Goal: Task Accomplishment & Management: Manage account settings

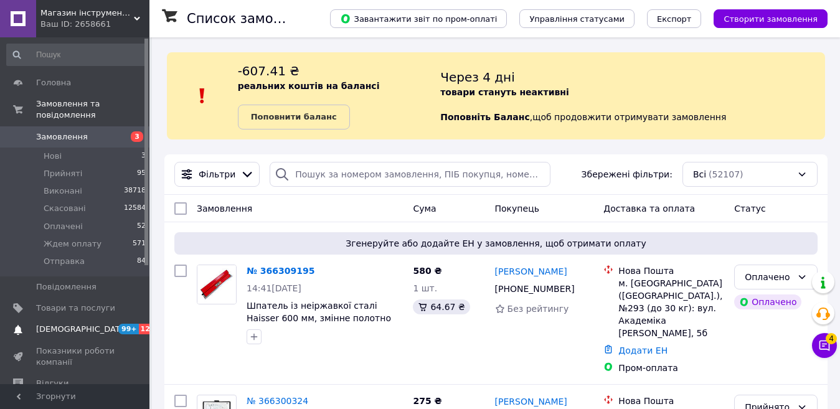
click at [61, 324] on span "[DEMOGRAPHIC_DATA]" at bounding box center [82, 329] width 92 height 11
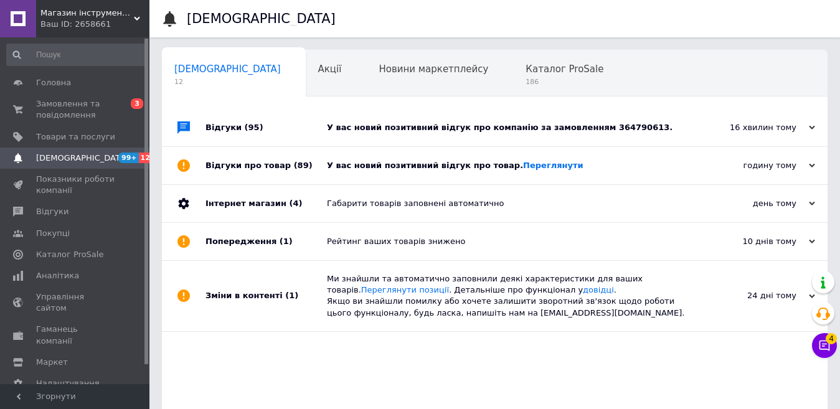
click at [304, 169] on div "Відгуки про товар (89)" at bounding box center [265, 165] width 121 height 37
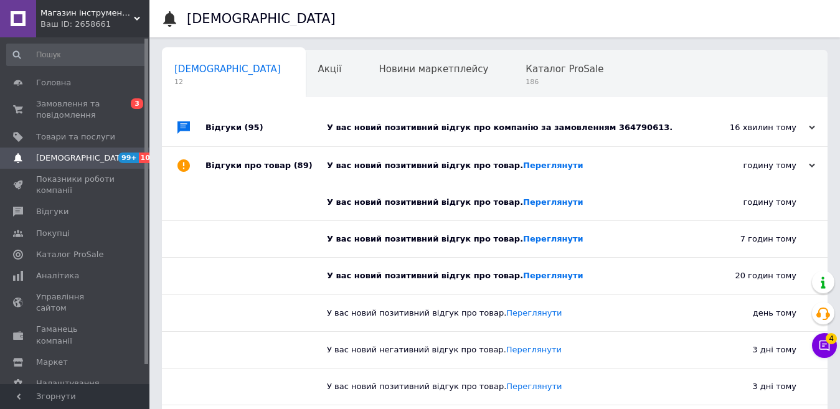
click at [296, 126] on div "Відгуки (95)" at bounding box center [265, 127] width 121 height 37
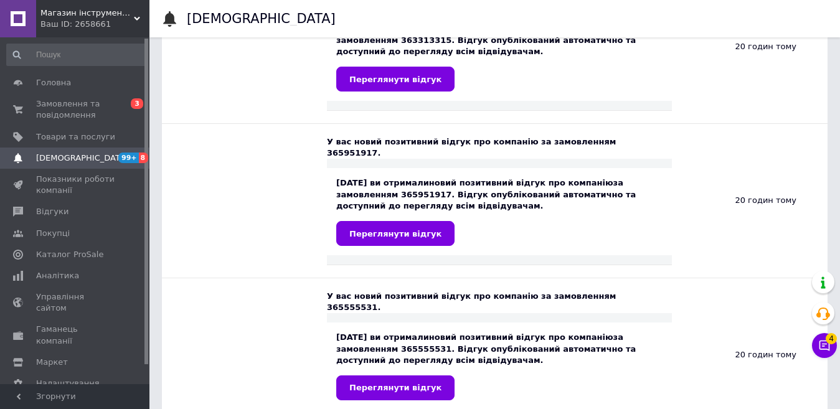
scroll to position [1618, 0]
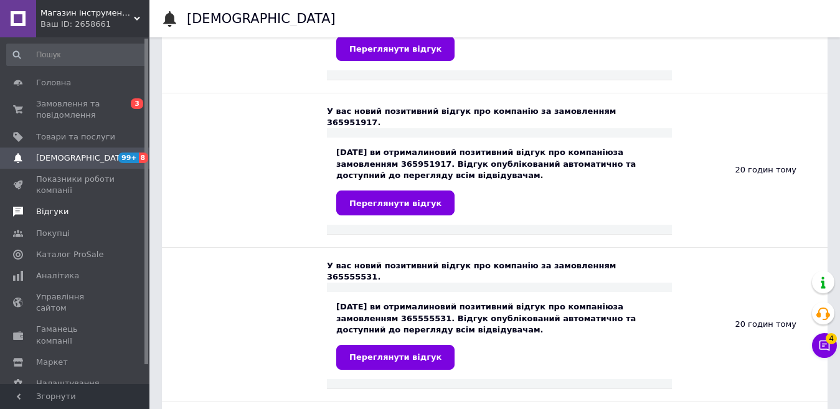
click at [49, 217] on span "Відгуки" at bounding box center [52, 211] width 32 height 11
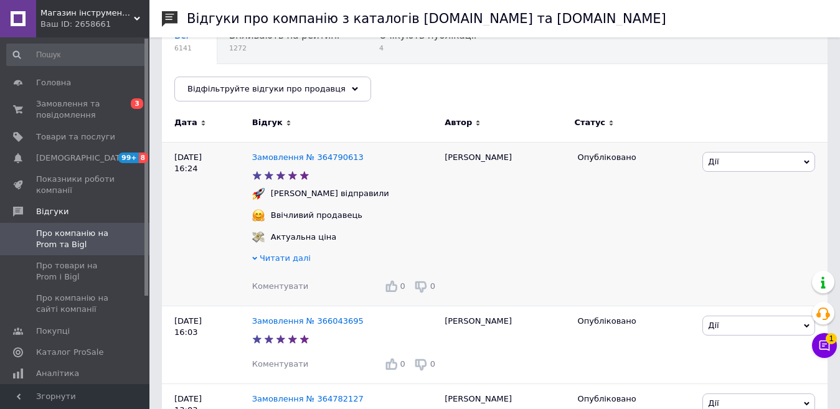
scroll to position [124, 0]
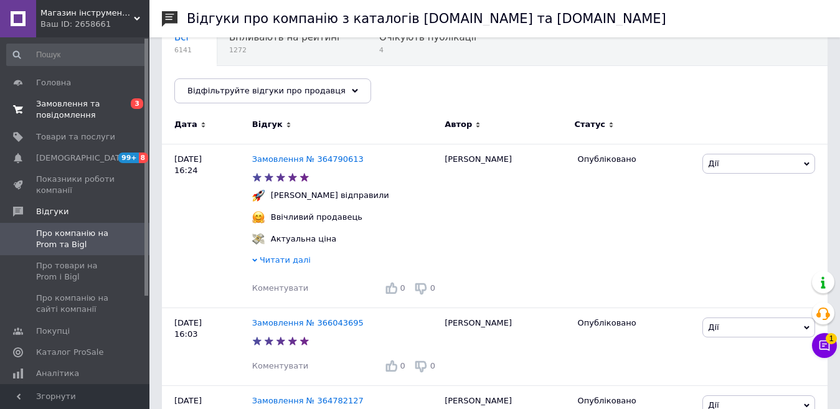
click at [50, 102] on span "Замовлення та повідомлення" at bounding box center [75, 109] width 79 height 22
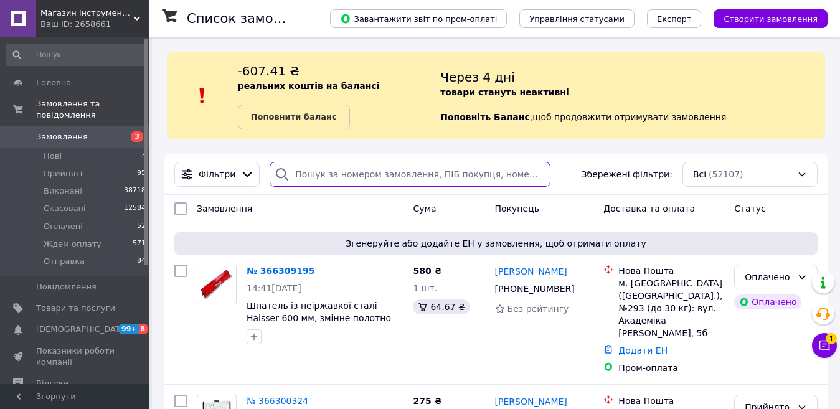
click at [319, 174] on input "search" at bounding box center [409, 174] width 280 height 25
paste input "+380972315162"
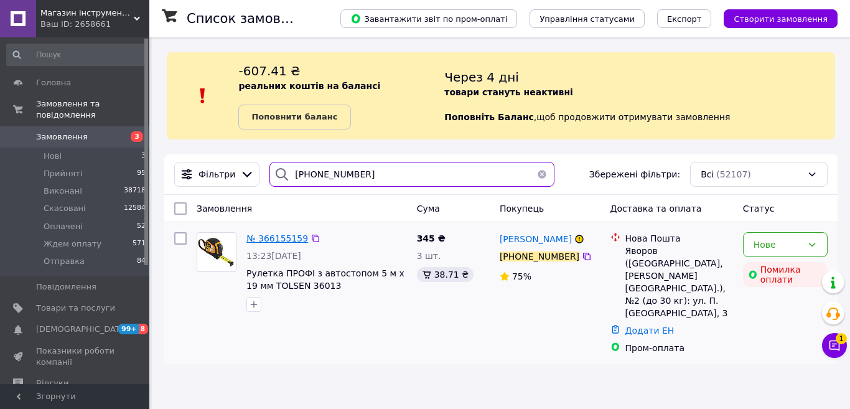
type input "+380972315162"
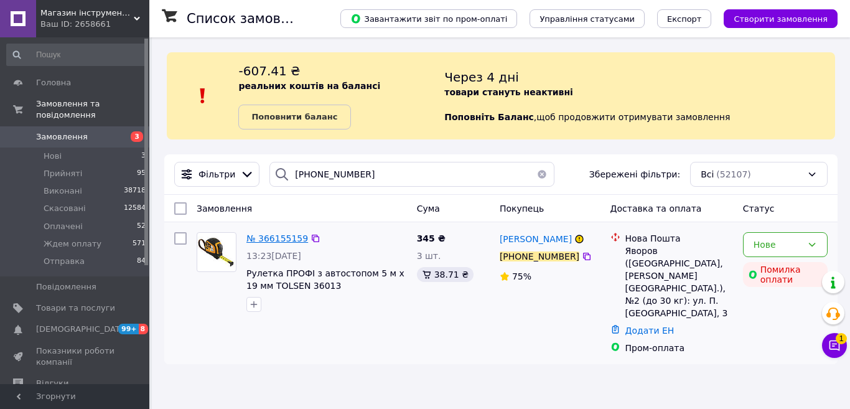
click at [272, 235] on span "№ 366155159" at bounding box center [277, 238] width 62 height 10
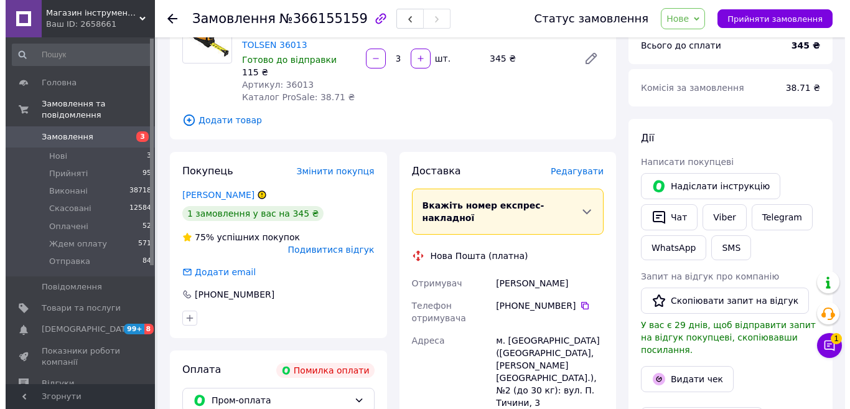
scroll to position [124, 0]
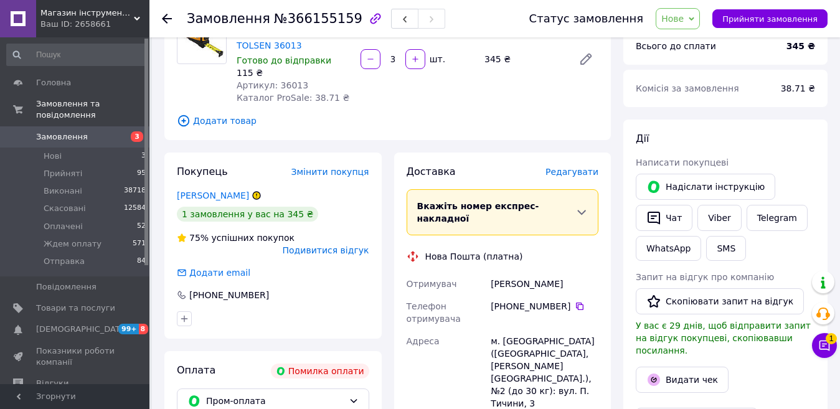
click at [696, 16] on span "Нове" at bounding box center [677, 18] width 44 height 21
click at [694, 76] on li "Скасовано" at bounding box center [691, 81] width 70 height 19
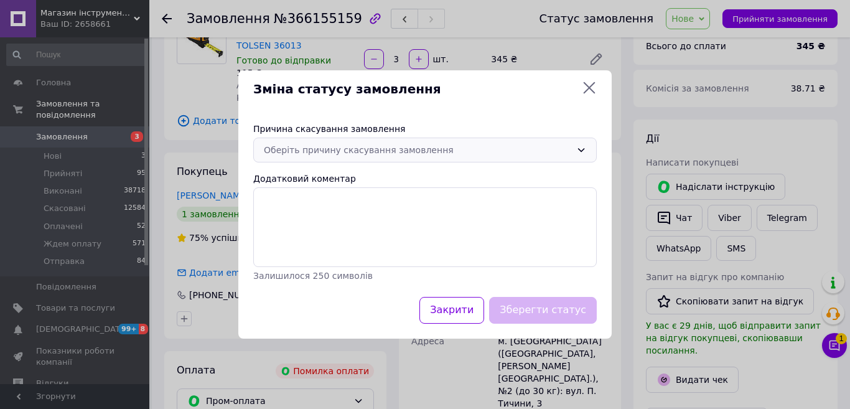
click at [314, 149] on div "Оберіть причину скасування замовлення" at bounding box center [417, 150] width 307 height 14
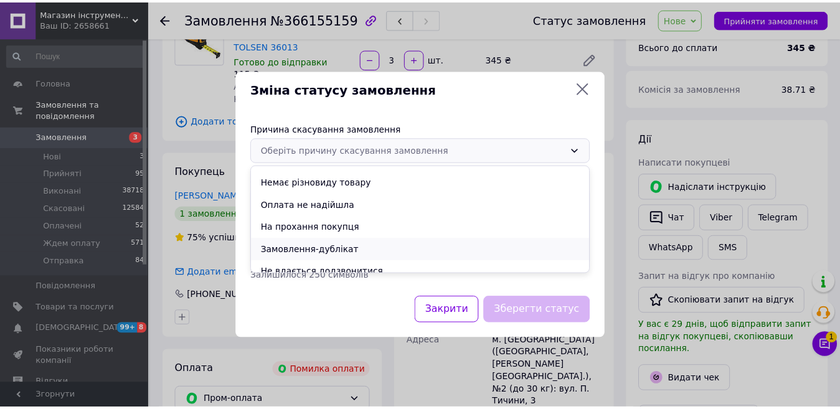
scroll to position [0, 0]
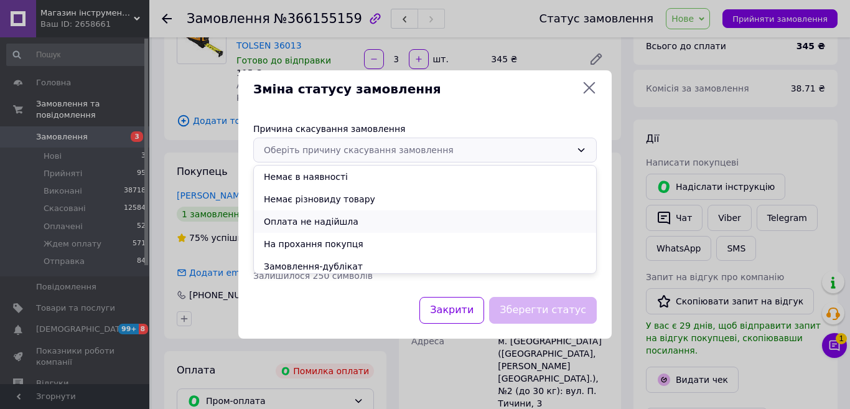
click at [291, 222] on li "Оплата не надійшла" at bounding box center [425, 221] width 342 height 22
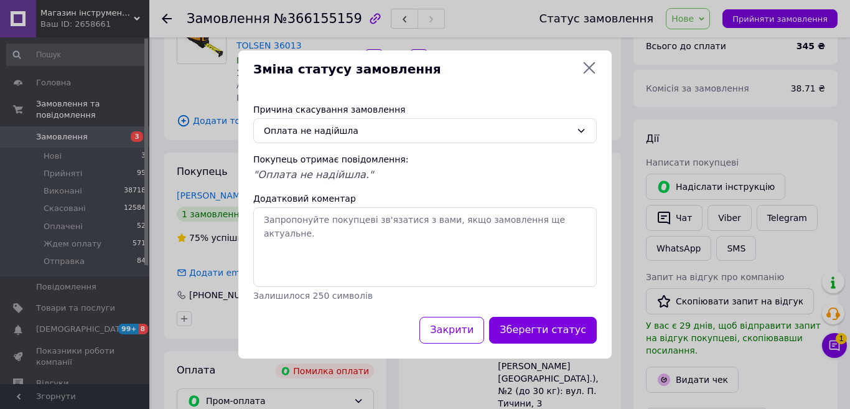
drag, startPoint x: 539, startPoint y: 329, endPoint x: 530, endPoint y: 310, distance: 20.6
click at [540, 329] on button "Зберегти статус" at bounding box center [543, 330] width 108 height 27
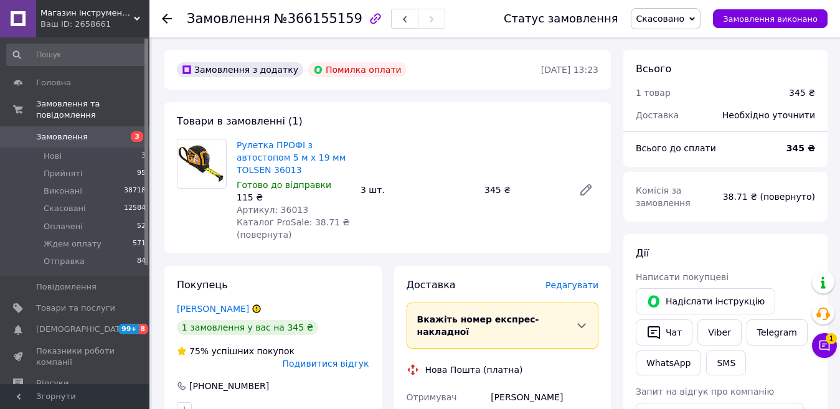
click at [63, 131] on span "Замовлення" at bounding box center [62, 136] width 52 height 11
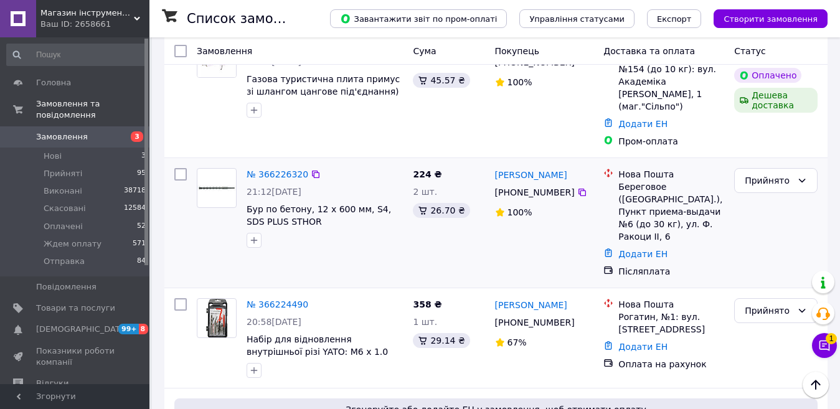
scroll to position [2241, 0]
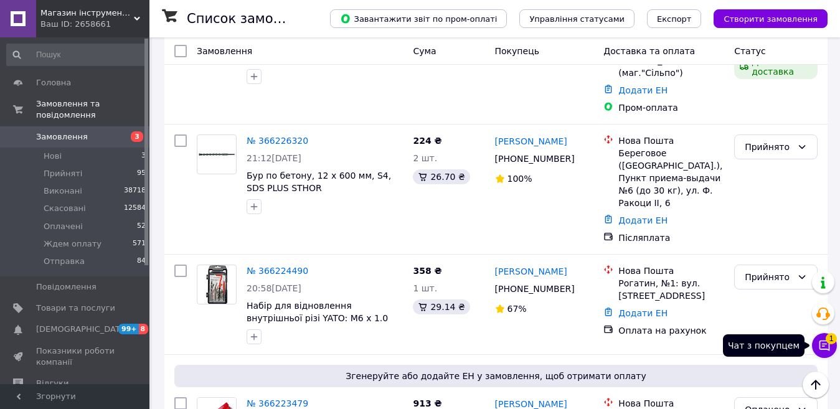
click at [825, 341] on icon at bounding box center [824, 345] width 11 height 11
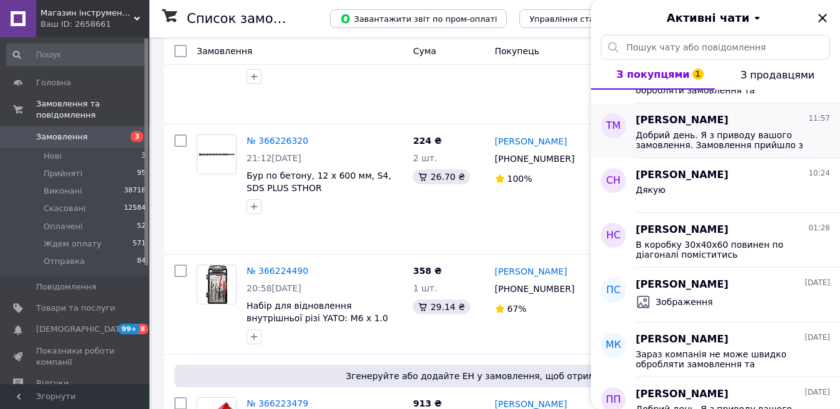
scroll to position [0, 0]
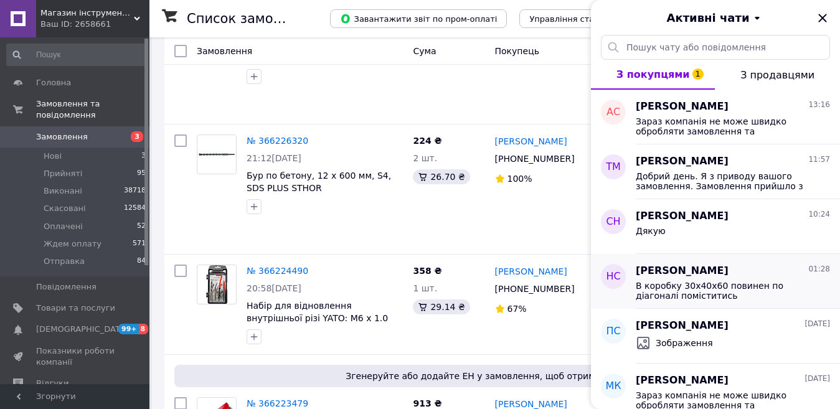
click at [747, 269] on div "Никита Солодилов 01:28" at bounding box center [732, 271] width 194 height 14
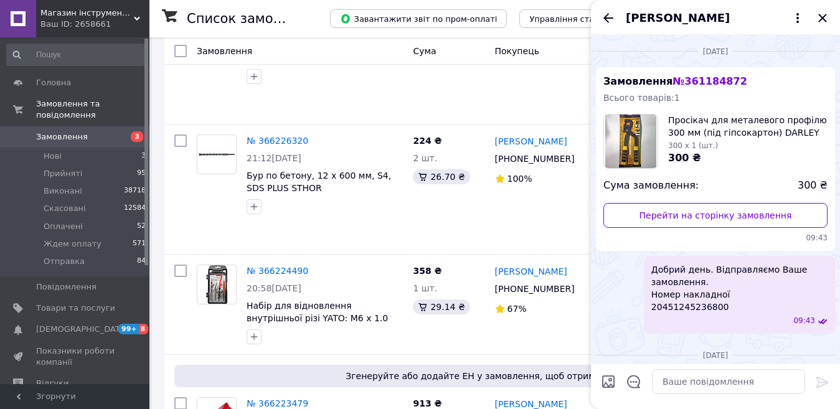
scroll to position [1035, 0]
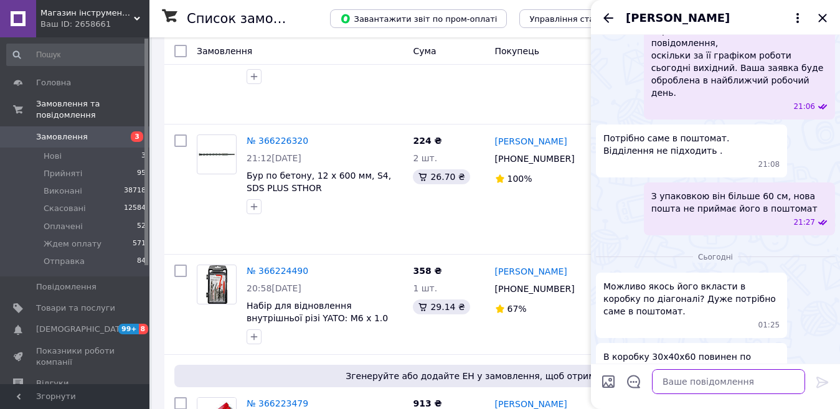
click at [699, 386] on textarea at bounding box center [728, 381] width 153 height 25
paste textarea "Нова пошта автоматично не пропускає. Спробуємо вказати меншу довжину, але посил…"
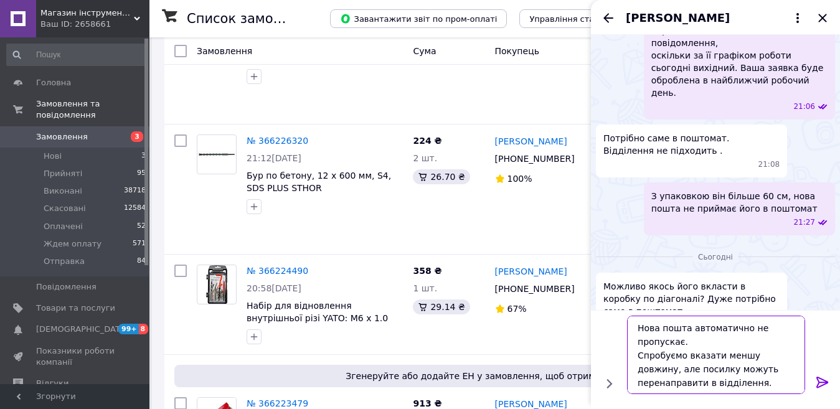
type textarea "Нова пошта автоматично не пропускає. Спробуємо вказати меншу довжину, але посил…"
click at [819, 377] on icon at bounding box center [822, 382] width 15 height 15
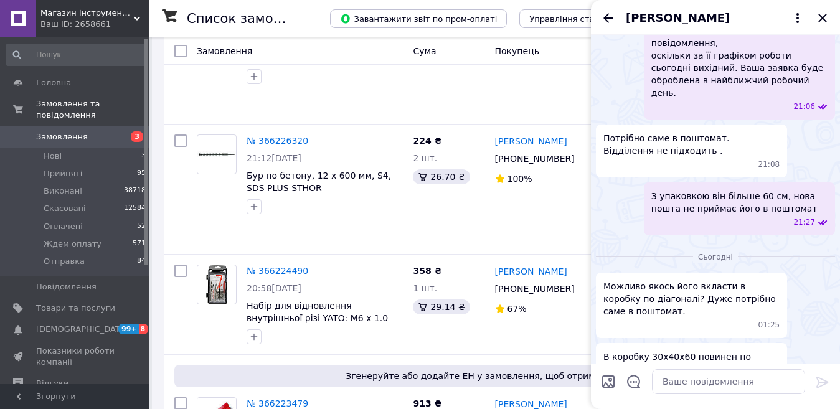
scroll to position [1118, 0]
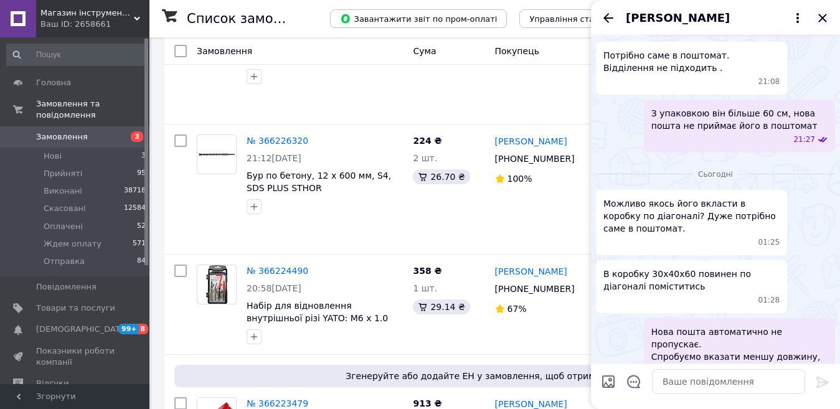
click at [822, 14] on icon "Закрити" at bounding box center [822, 18] width 15 height 15
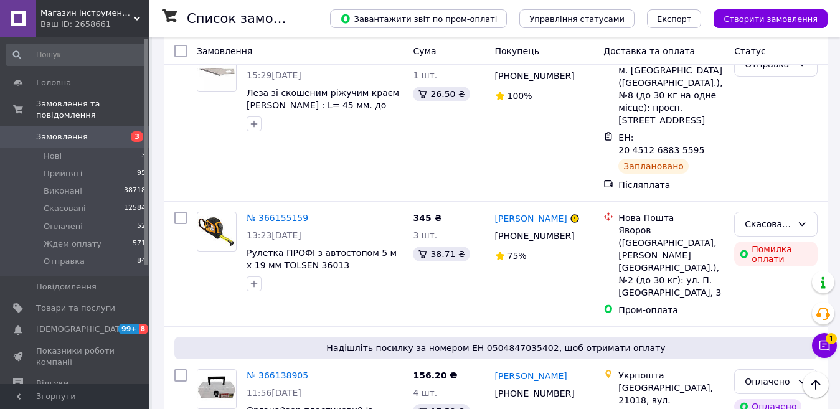
scroll to position [3174, 0]
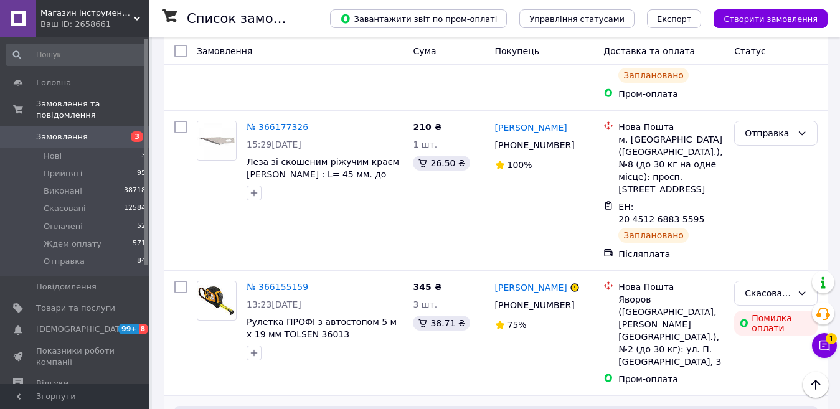
drag, startPoint x: 258, startPoint y: 243, endPoint x: 246, endPoint y: 243, distance: 11.8
copy span "90082"
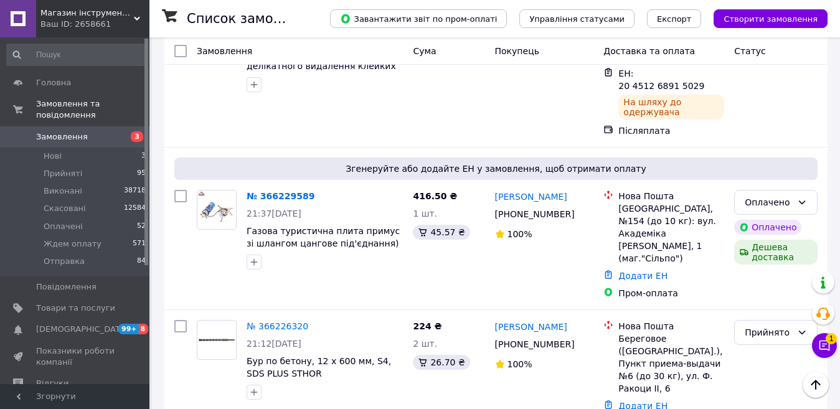
scroll to position [2054, 0]
drag, startPoint x: 285, startPoint y: 231, endPoint x: 275, endPoint y: 239, distance: 12.8
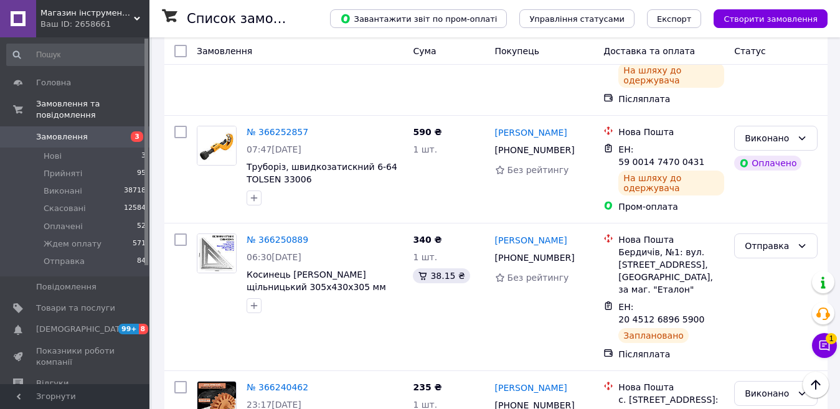
scroll to position [1680, 0]
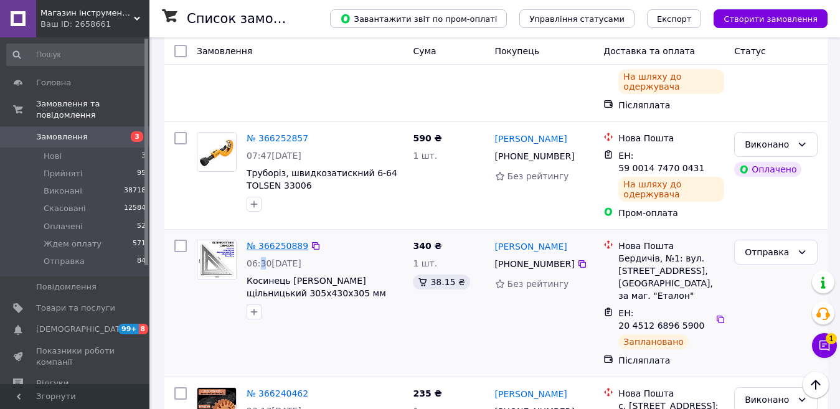
click at [260, 235] on div "№ 366250889 06:30, 12.10.2025 Косинець Свенсона аюмінієвий щільницький 305х430х…" at bounding box center [324, 280] width 166 height 90
click at [260, 238] on div "№ 366250889" at bounding box center [277, 245] width 64 height 15
click at [260, 241] on link "№ 366250889" at bounding box center [277, 246] width 62 height 10
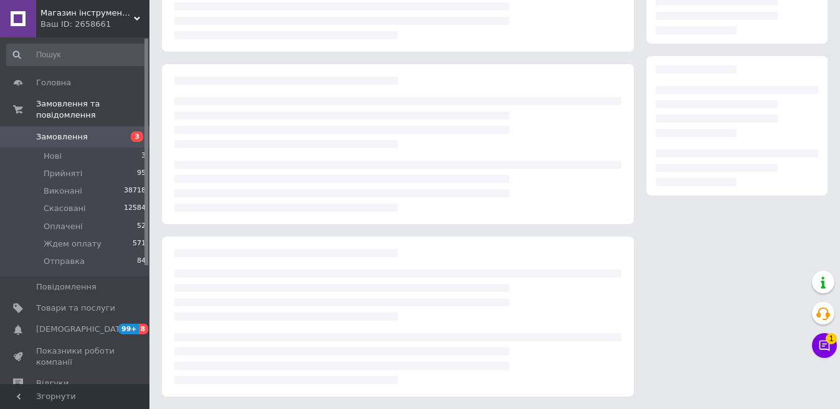
drag, startPoint x: 260, startPoint y: 90, endPoint x: 286, endPoint y: 96, distance: 26.3
click at [284, 96] on div at bounding box center [398, 144] width 472 height 160
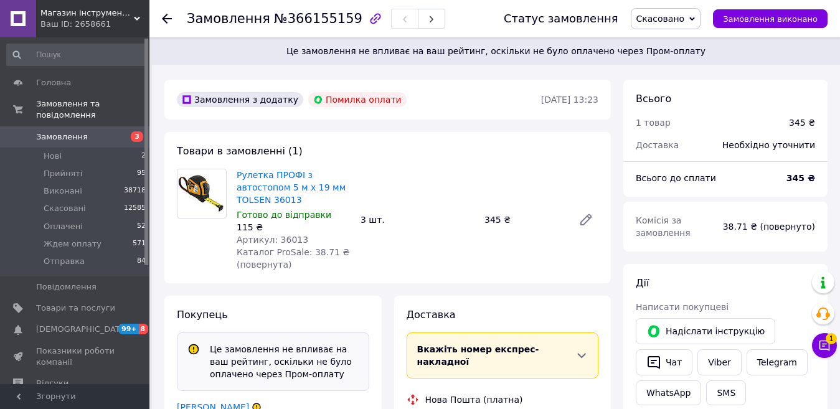
click at [63, 131] on span "Замовлення" at bounding box center [62, 136] width 52 height 11
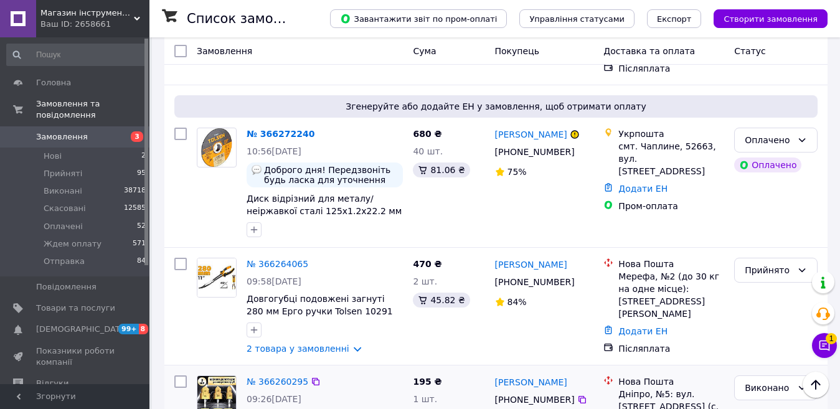
scroll to position [1369, 0]
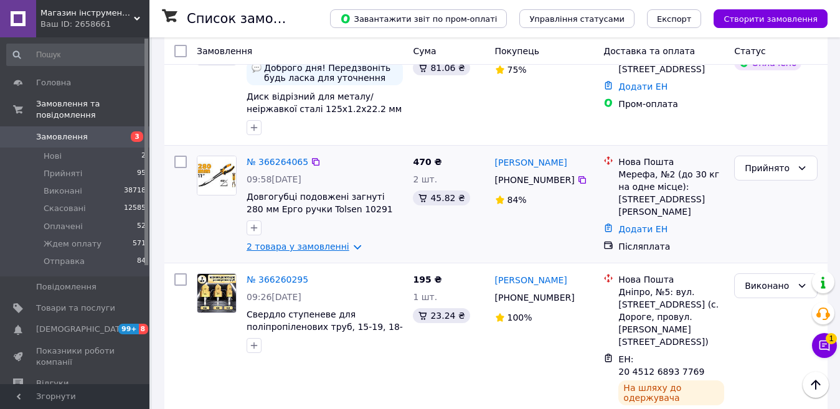
click at [342, 241] on link "2 товара у замовленні" at bounding box center [297, 246] width 103 height 10
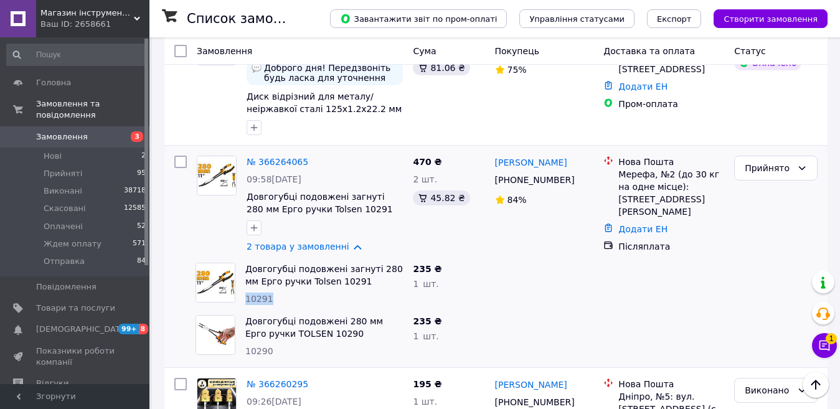
drag, startPoint x: 254, startPoint y: 177, endPoint x: 245, endPoint y: 177, distance: 8.7
click at [245, 293] on div "10291" at bounding box center [323, 299] width 157 height 12
copy span "10291"
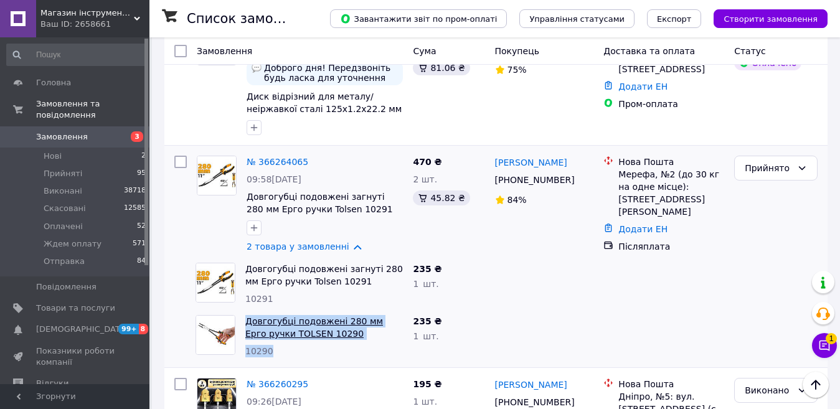
drag, startPoint x: 280, startPoint y: 229, endPoint x: 246, endPoint y: 197, distance: 46.7
click at [246, 310] on div "Довгогубці подовжені 280 мм Ерго ручки TOLSEN 10290 10290" at bounding box center [323, 336] width 167 height 52
copy div "Довгогубці подовжені 280 мм Ерго ручки TOLSEN 10290 10290"
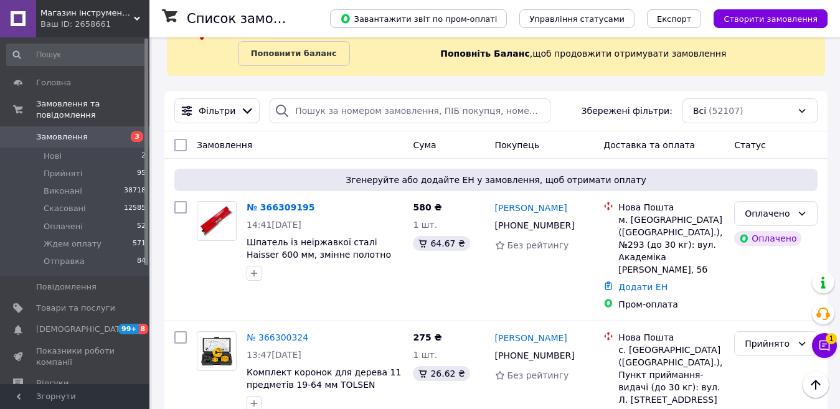
scroll to position [0, 0]
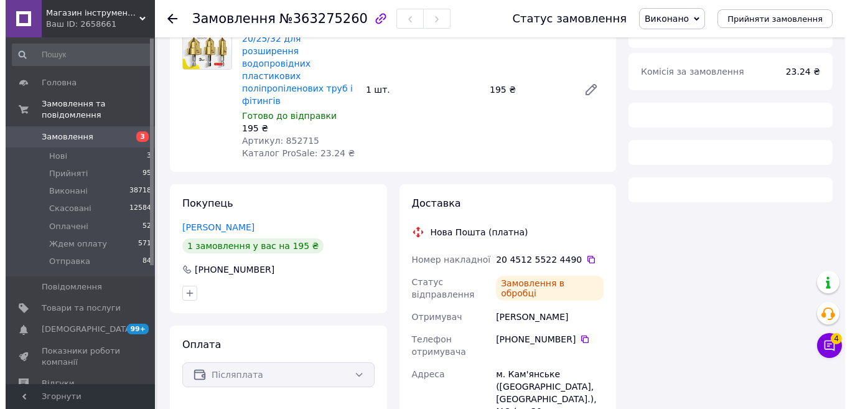
scroll to position [124, 0]
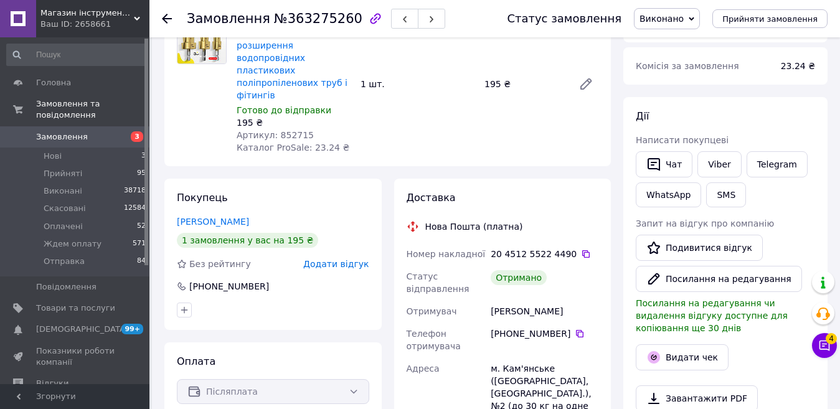
click at [327, 259] on span "Додати відгук" at bounding box center [335, 264] width 65 height 10
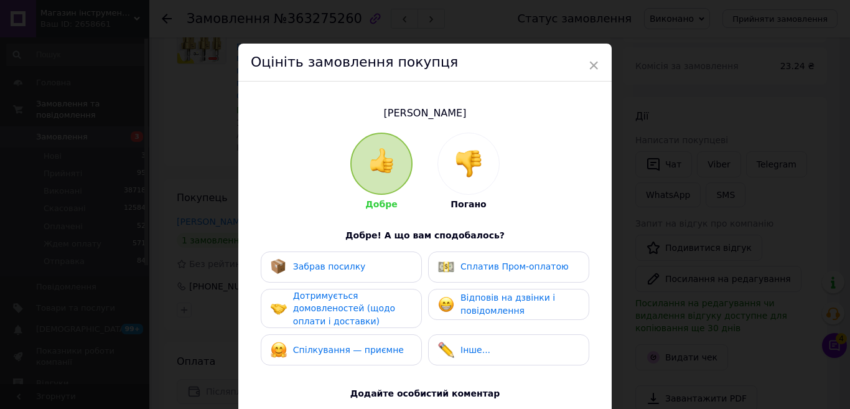
click at [468, 175] on img at bounding box center [468, 163] width 27 height 27
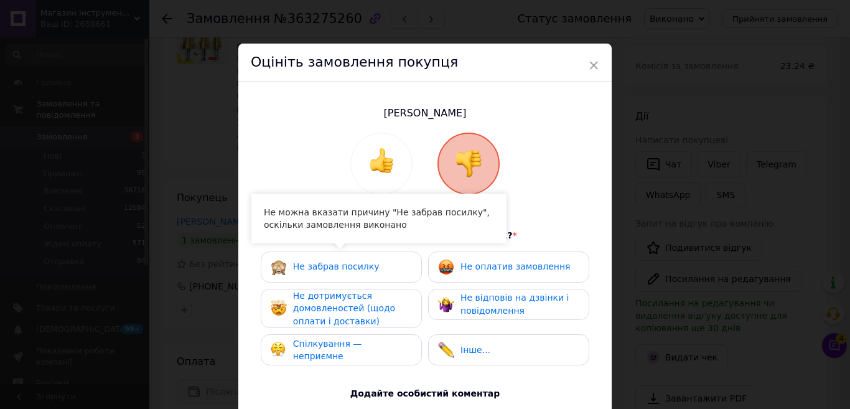
click at [344, 310] on span "Не дотримується домовленостей (щодо оплати і доставки)" at bounding box center [344, 308] width 102 height 35
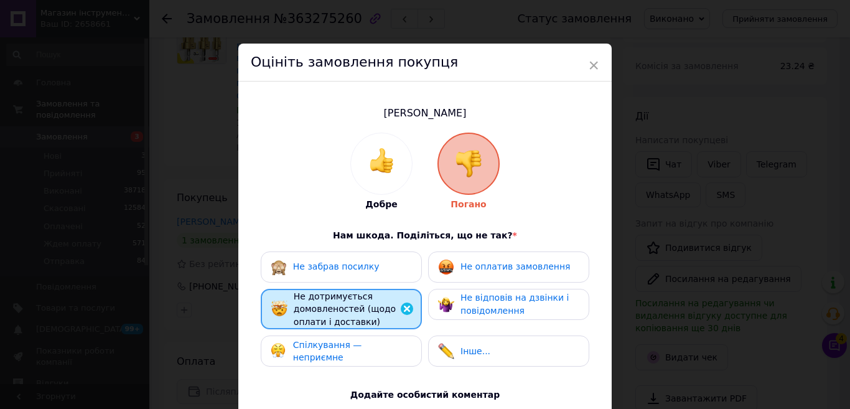
click at [352, 348] on span "Спілкування — неприємне" at bounding box center [327, 351] width 69 height 23
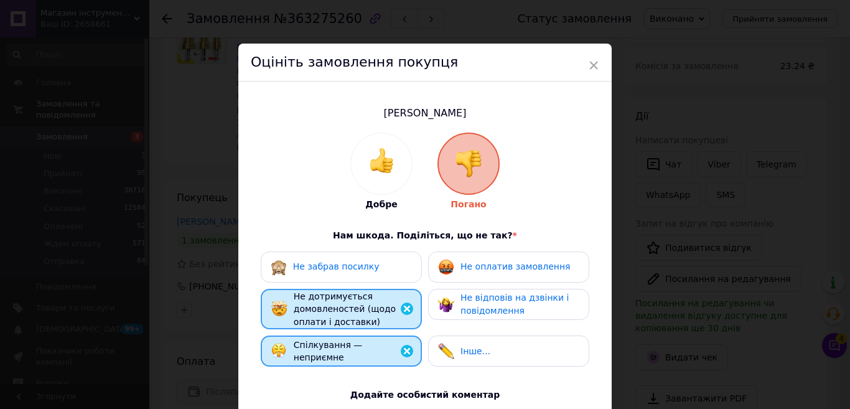
click at [479, 268] on span "Не оплатив замовлення" at bounding box center [516, 266] width 110 height 10
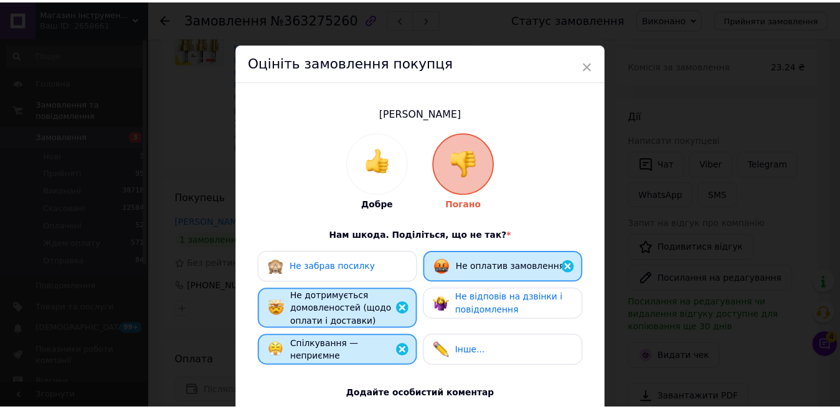
scroll to position [204, 0]
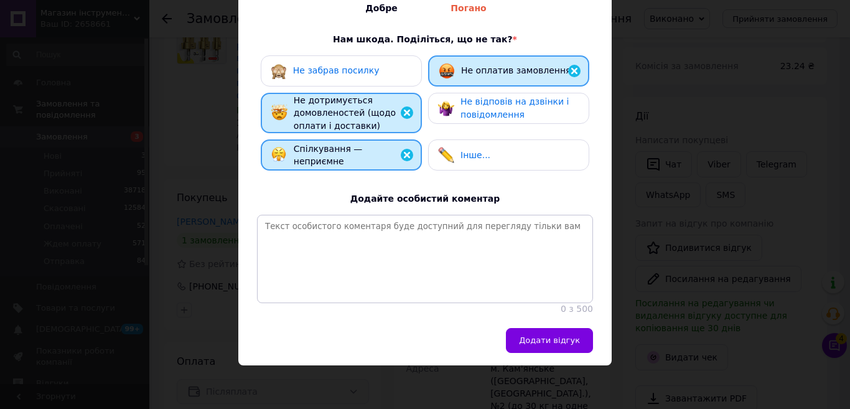
click at [556, 339] on span "Додати відгук" at bounding box center [549, 339] width 61 height 9
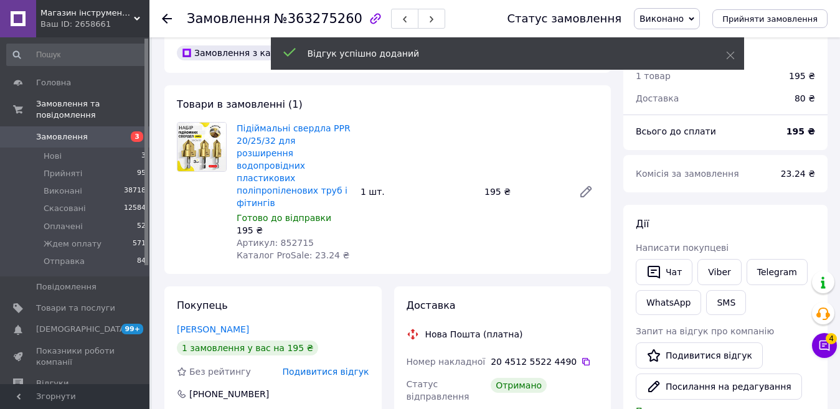
scroll to position [0, 0]
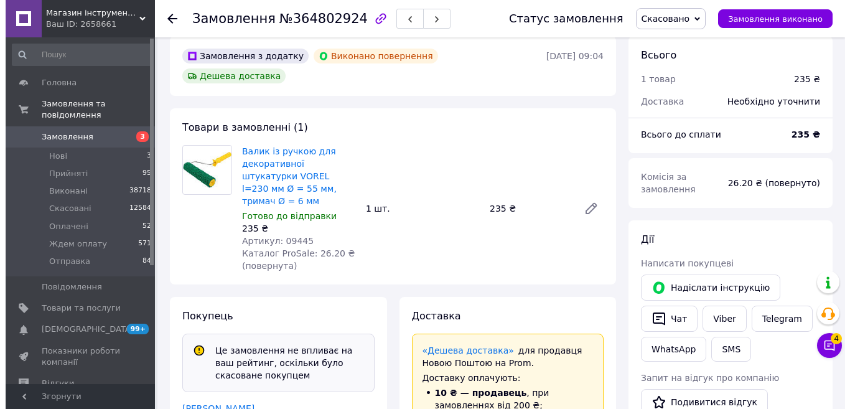
scroll to position [279, 0]
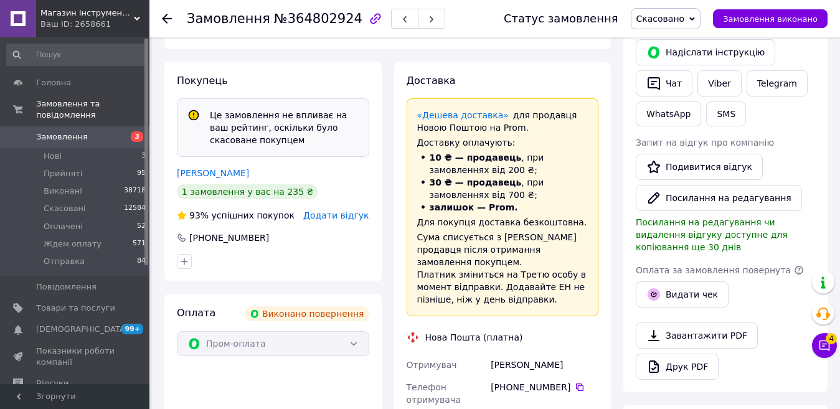
click at [341, 210] on span "Додати відгук" at bounding box center [335, 215] width 65 height 10
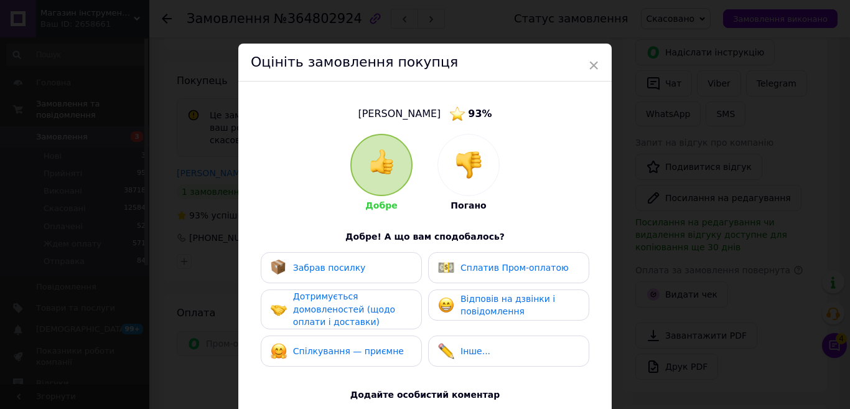
click at [467, 158] on img at bounding box center [468, 164] width 27 height 27
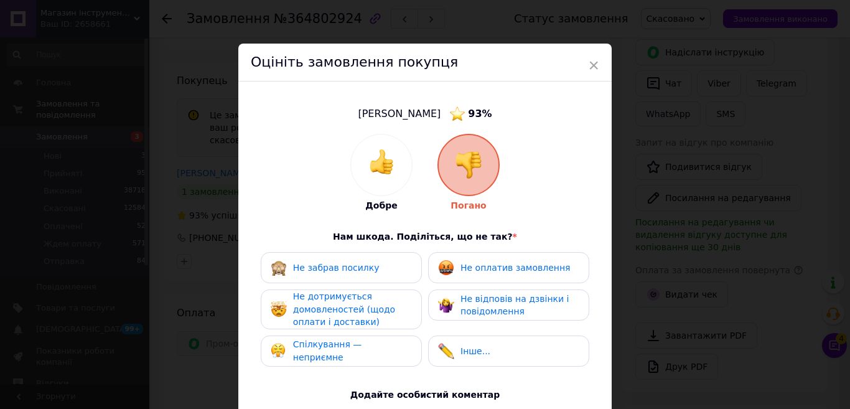
click at [347, 305] on span "Не дотримується домовленостей (щодо оплати і доставки)" at bounding box center [344, 308] width 102 height 35
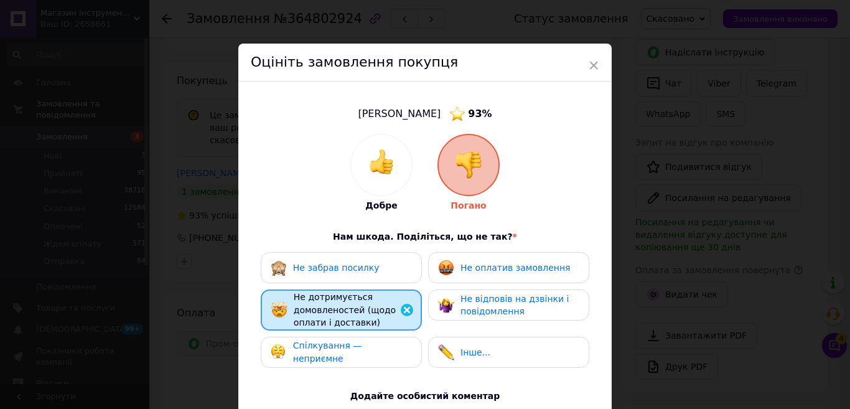
click at [336, 270] on span "Не забрав посилку" at bounding box center [336, 268] width 87 height 10
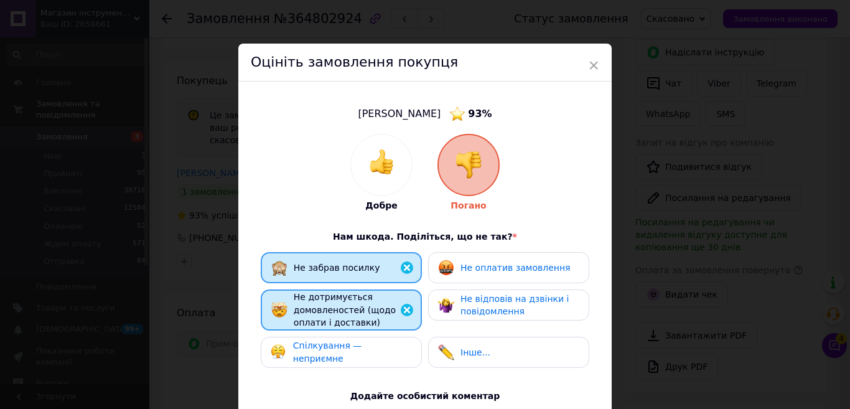
click at [334, 355] on span "Спілкування — неприємне" at bounding box center [327, 351] width 69 height 23
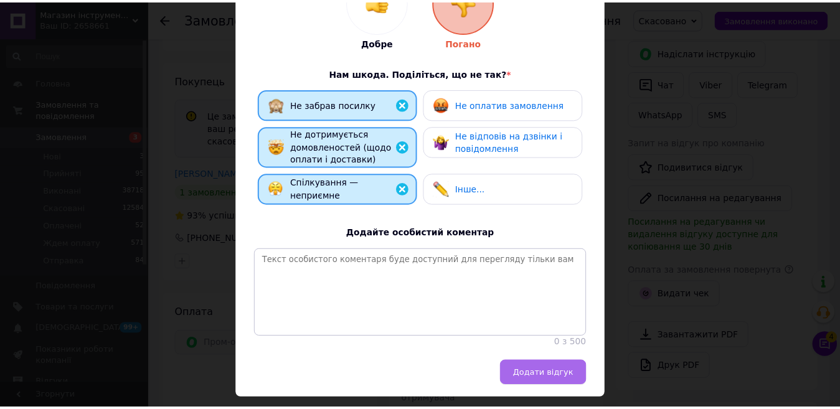
scroll to position [205, 0]
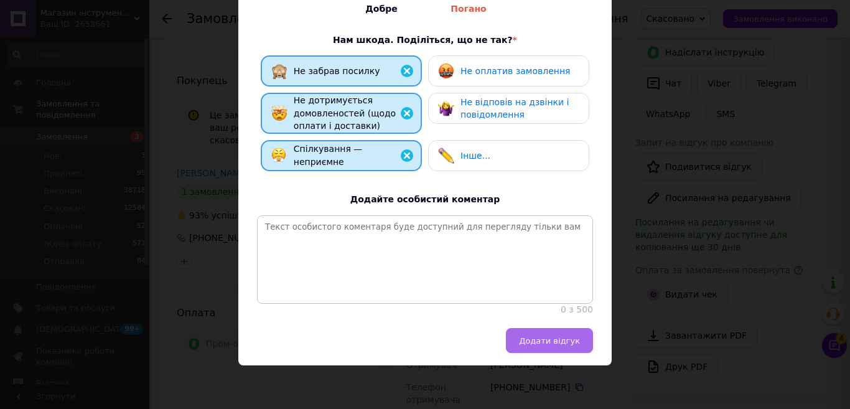
click at [545, 334] on button "Додати відгук" at bounding box center [549, 340] width 87 height 25
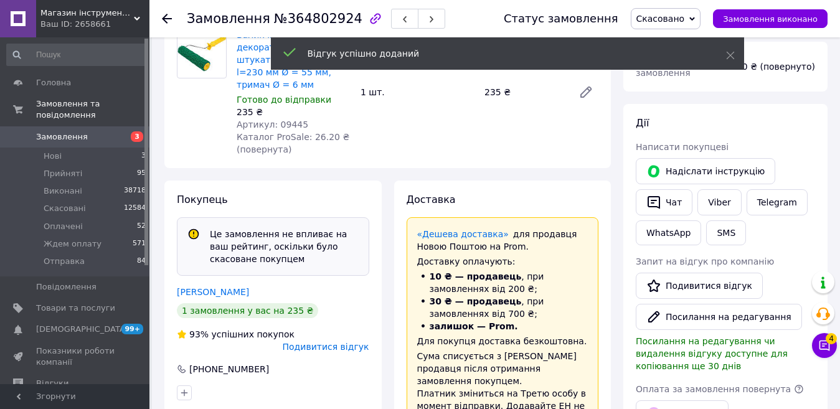
scroll to position [249, 0]
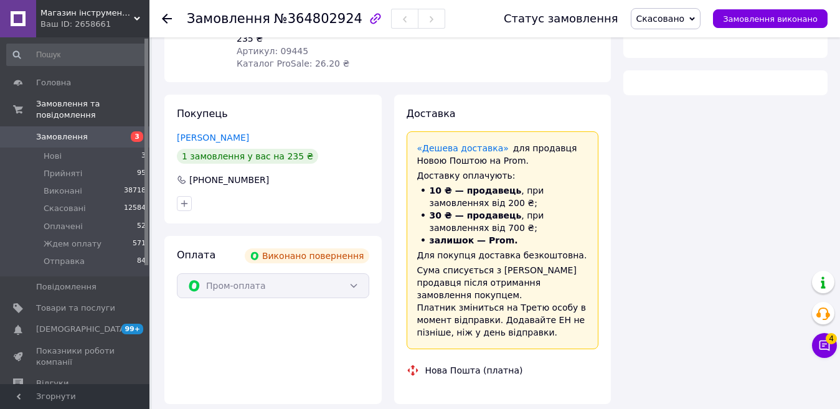
scroll to position [233, 0]
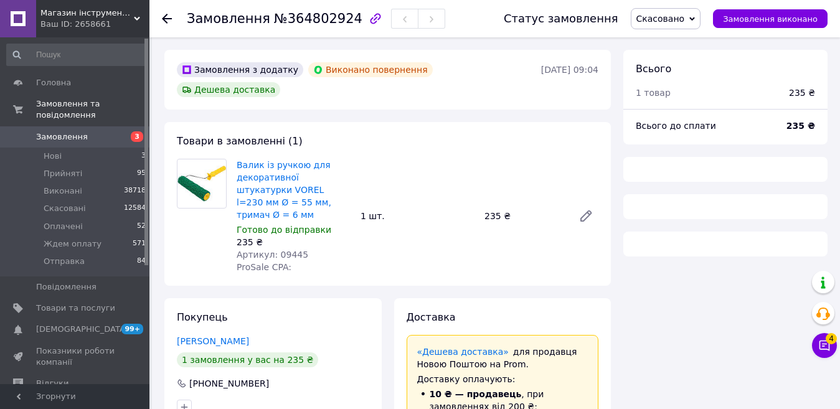
scroll to position [233, 0]
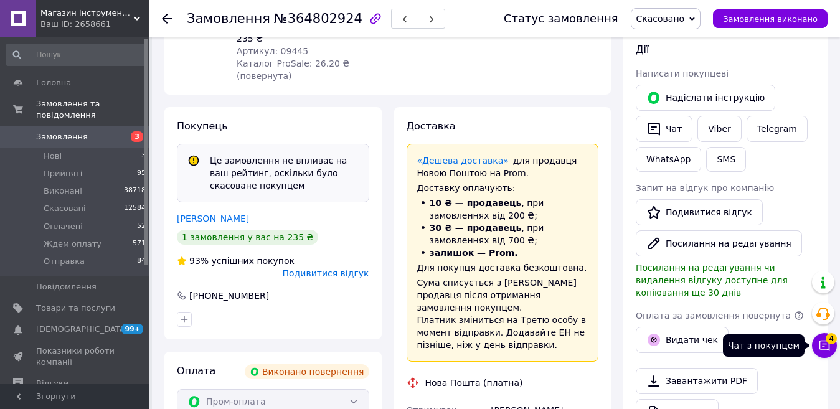
click at [827, 345] on icon at bounding box center [824, 345] width 12 height 12
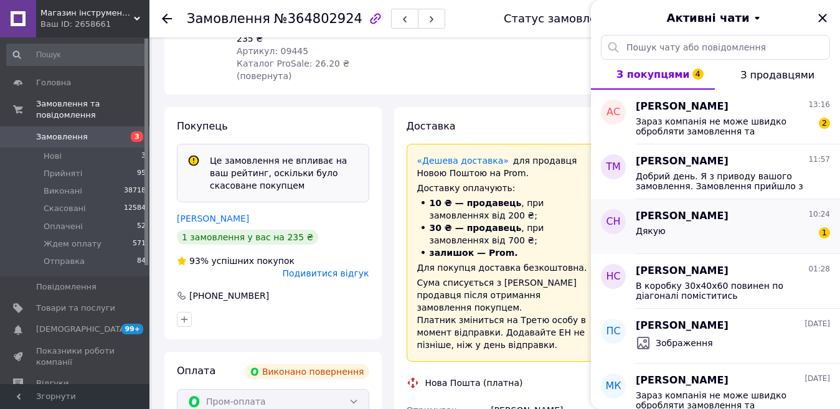
click at [679, 229] on div "Дякую 1" at bounding box center [732, 233] width 194 height 20
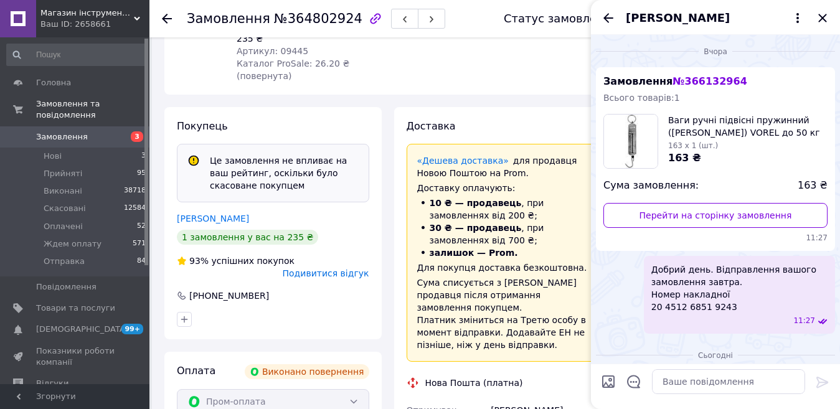
scroll to position [60, 0]
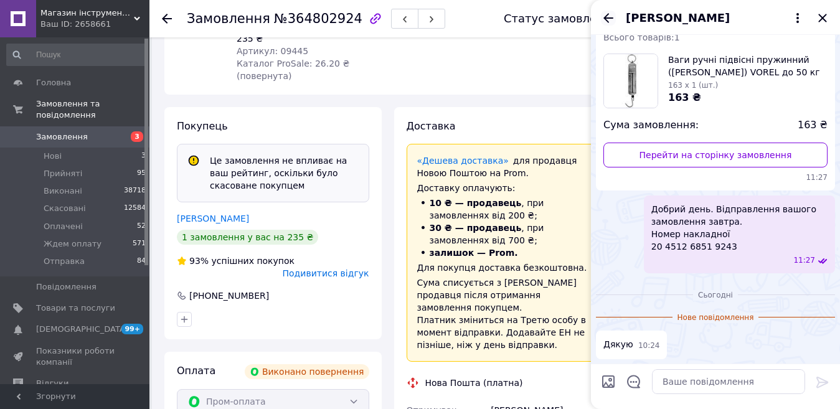
click at [607, 21] on icon "Назад" at bounding box center [608, 17] width 10 height 9
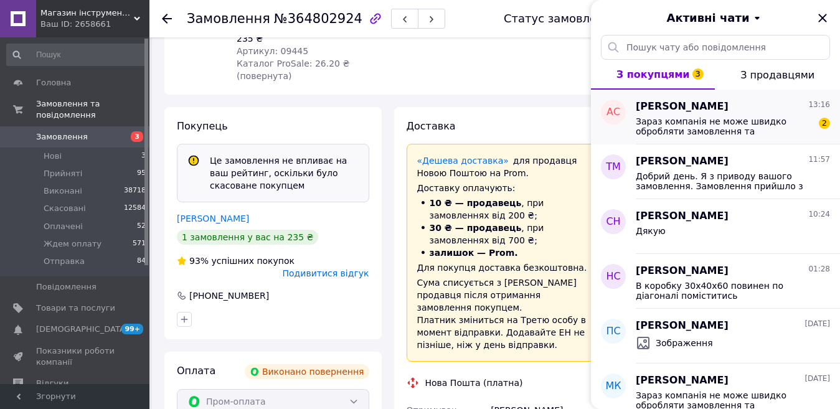
click at [660, 128] on span "Зараз компанія не може швидко обробляти замовлення та повідомлення, оскільки за…" at bounding box center [723, 126] width 177 height 20
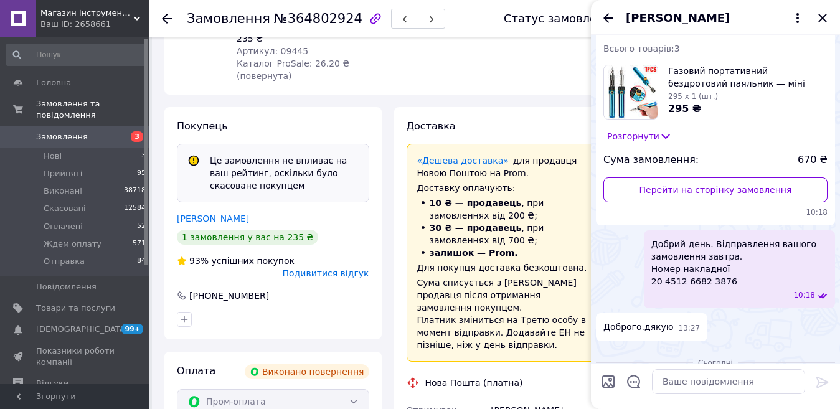
scroll to position [26, 0]
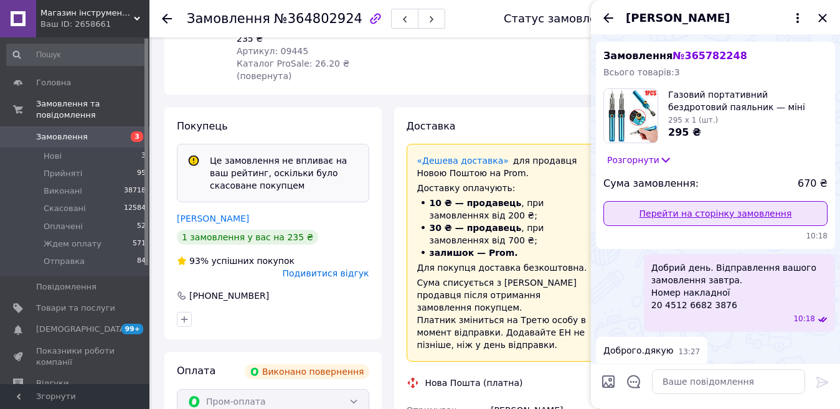
click at [716, 213] on link "Перейти на сторінку замовлення" at bounding box center [715, 213] width 224 height 25
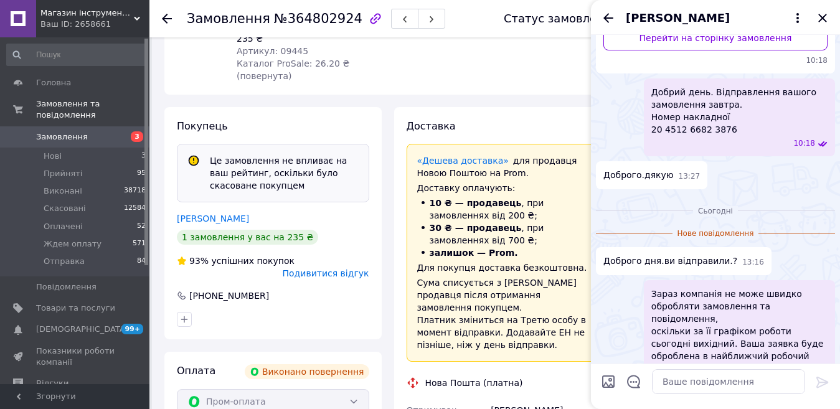
scroll to position [212, 0]
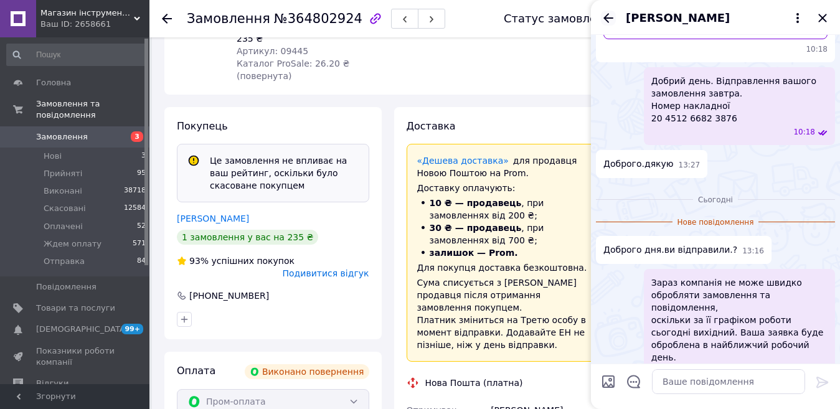
click at [606, 19] on icon "Назад" at bounding box center [608, 18] width 15 height 15
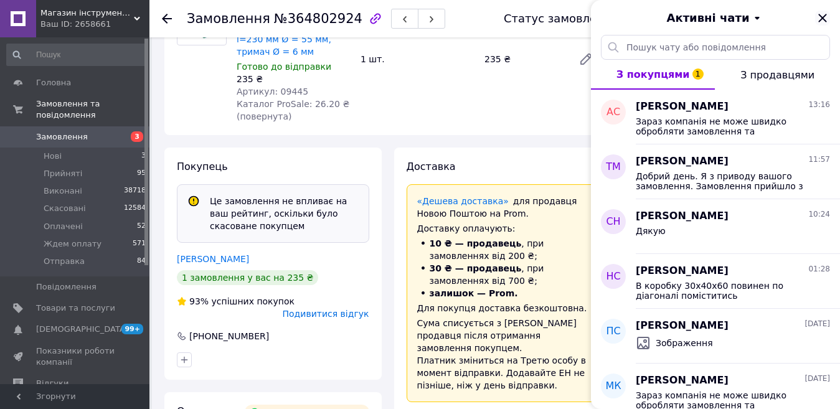
scroll to position [171, 0]
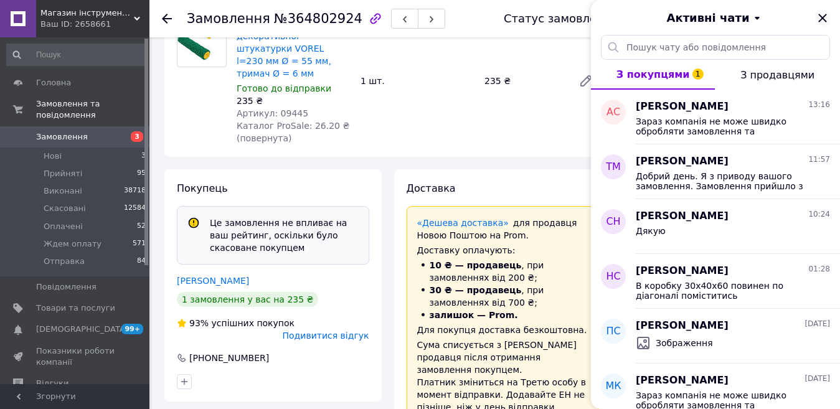
click at [823, 14] on icon "Закрити" at bounding box center [822, 18] width 15 height 15
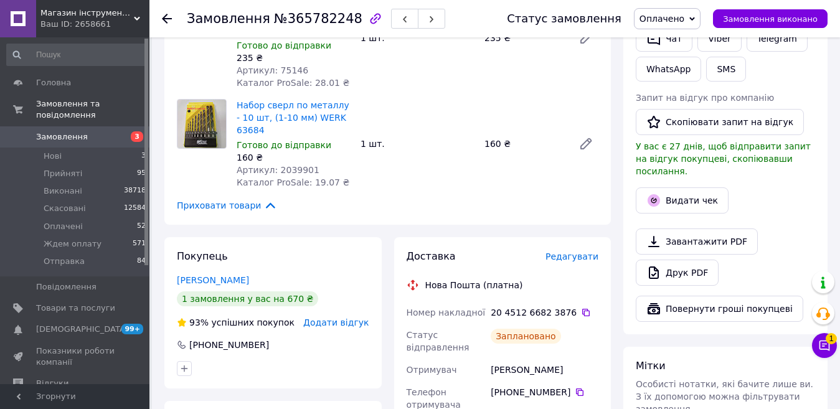
scroll to position [311, 0]
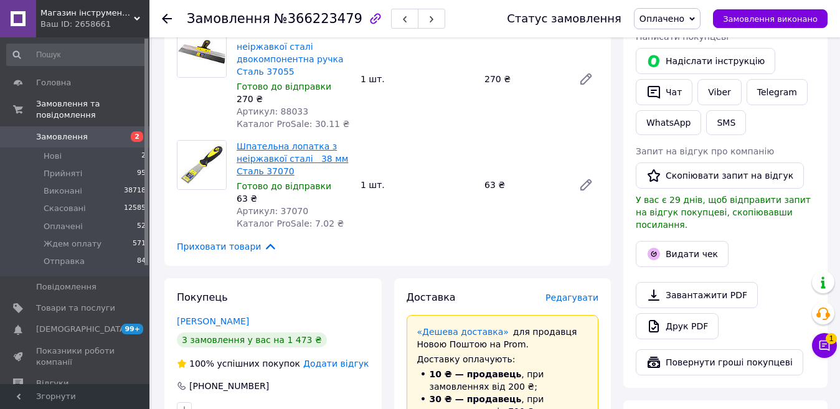
scroll to position [187, 0]
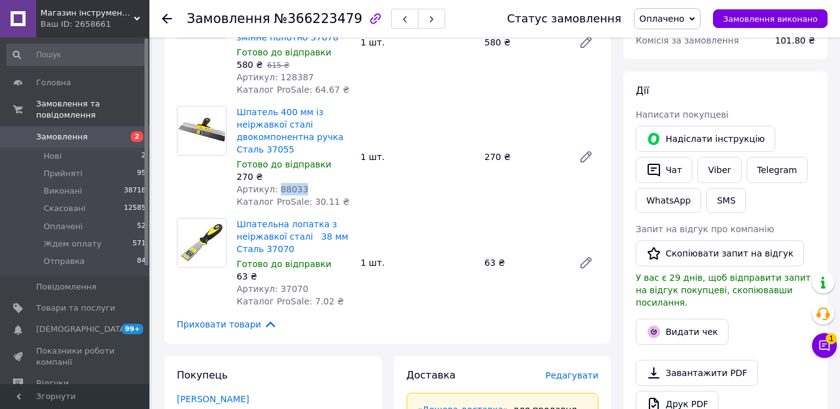
drag, startPoint x: 298, startPoint y: 185, endPoint x: 274, endPoint y: 190, distance: 24.3
click at [274, 190] on div "Артикул: 88033" at bounding box center [294, 189] width 114 height 12
click at [820, 342] on icon at bounding box center [824, 345] width 11 height 11
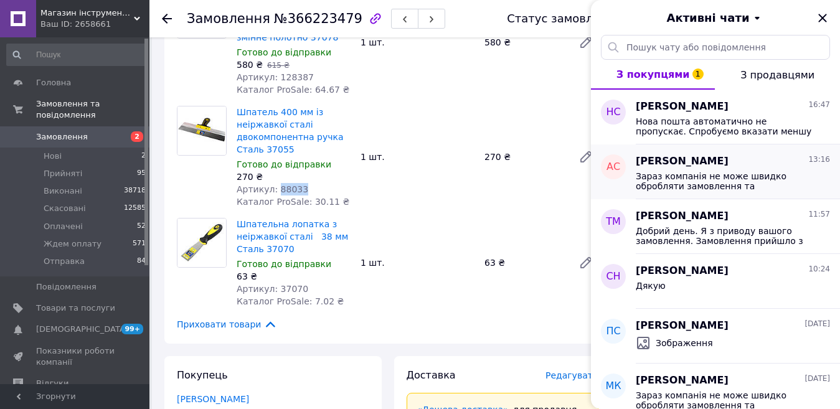
click at [747, 181] on span "Зараз компанія не може швидко обробляти замовлення та повідомлення, оскільки за…" at bounding box center [723, 181] width 177 height 20
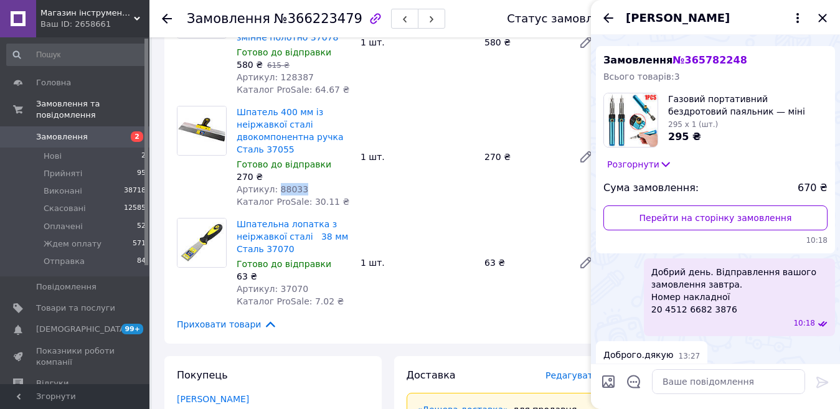
scroll to position [6, 0]
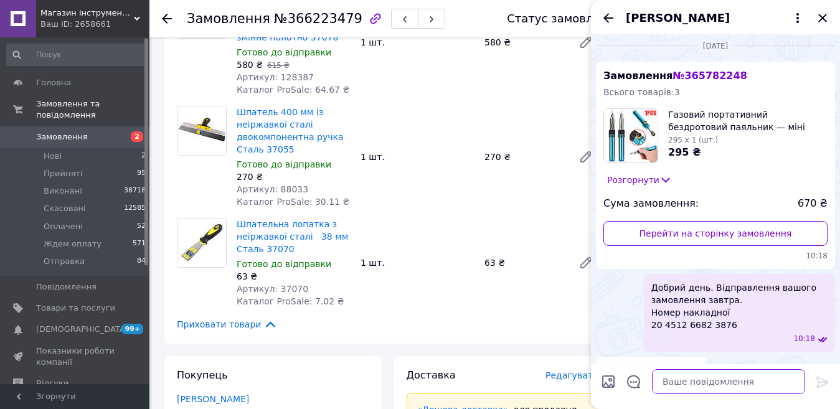
click at [716, 389] on textarea at bounding box center [728, 381] width 153 height 25
paste textarea "Добрий день. Повинні були відправити, але бачу по ТТН немає руху. На жаль, пере…"
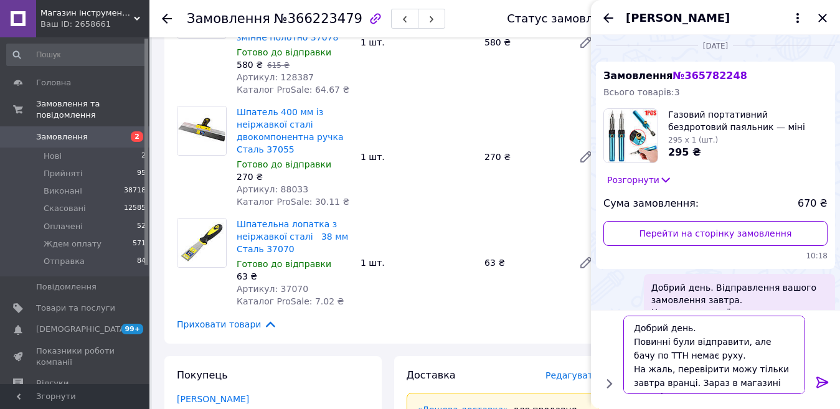
scroll to position [9, 0]
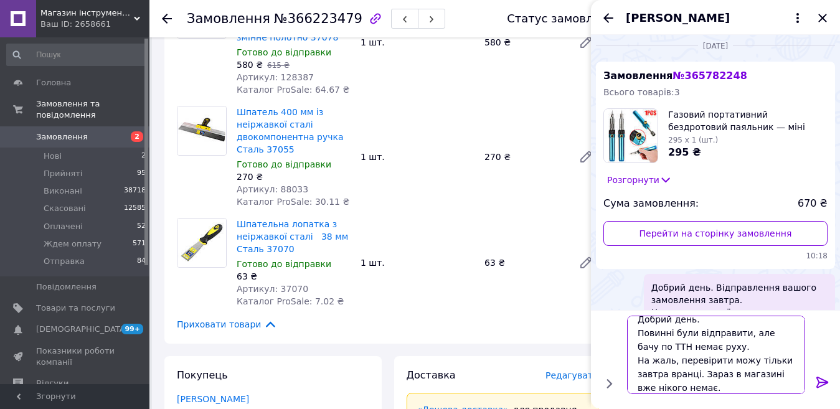
type textarea "Добрий день. Повинні були відправити, але бачу по ТТН немає руху. На жаль, пере…"
click at [817, 378] on icon at bounding box center [822, 382] width 12 height 11
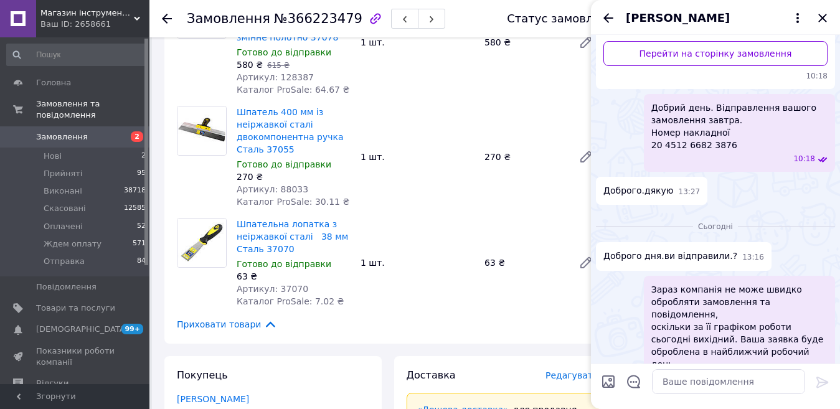
scroll to position [0, 0]
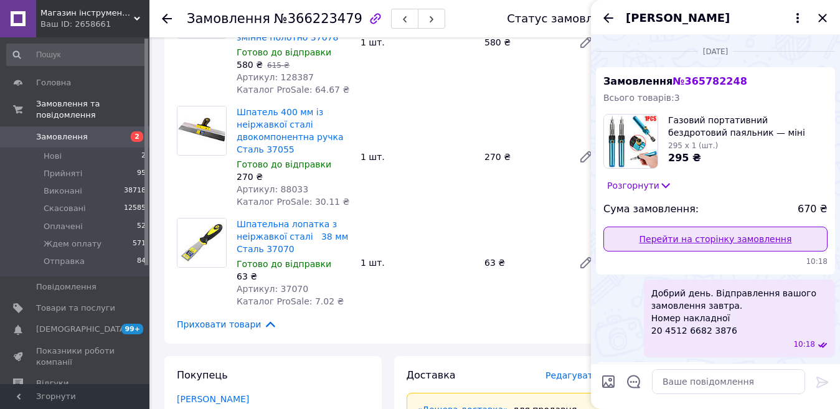
click at [708, 235] on link "Перейти на сторінку замовлення" at bounding box center [715, 239] width 224 height 25
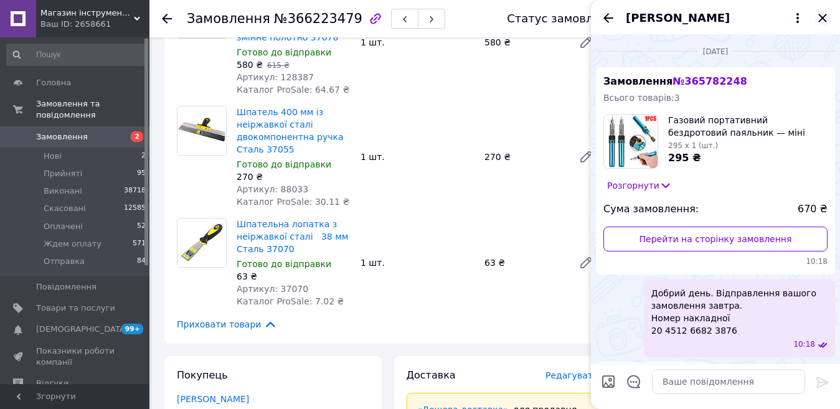
click at [820, 17] on icon "Закрити" at bounding box center [822, 18] width 15 height 15
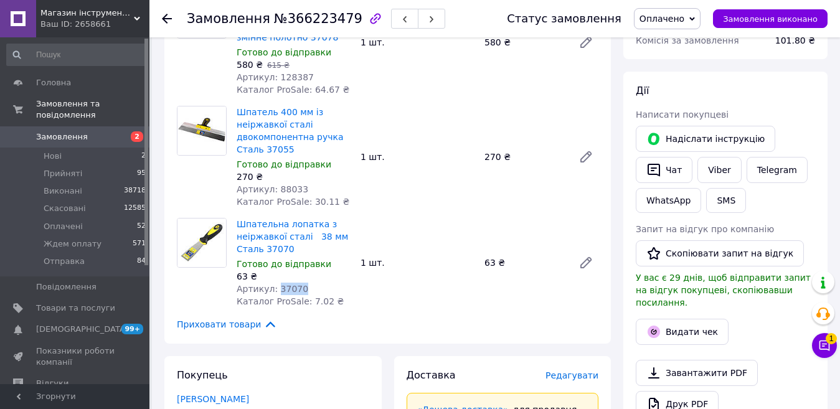
drag, startPoint x: 299, startPoint y: 284, endPoint x: 274, endPoint y: 289, distance: 24.8
click at [274, 289] on div "Артикул: 37070" at bounding box center [294, 289] width 114 height 12
copy span "37070"
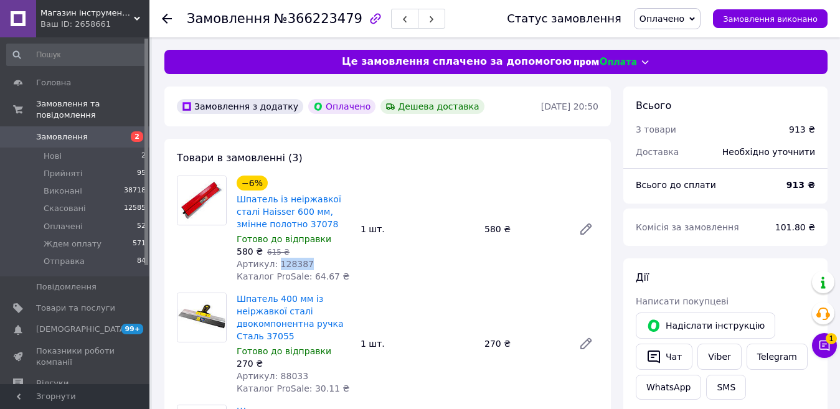
drag, startPoint x: 310, startPoint y: 263, endPoint x: 272, endPoint y: 266, distance: 38.1
click at [272, 266] on div "Артикул: 128387" at bounding box center [294, 264] width 114 height 12
click at [272, 266] on span "Артикул: 128387" at bounding box center [275, 264] width 77 height 10
drag, startPoint x: 302, startPoint y: 263, endPoint x: 274, endPoint y: 263, distance: 28.0
click at [274, 263] on div "Артикул: 128387" at bounding box center [294, 264] width 114 height 12
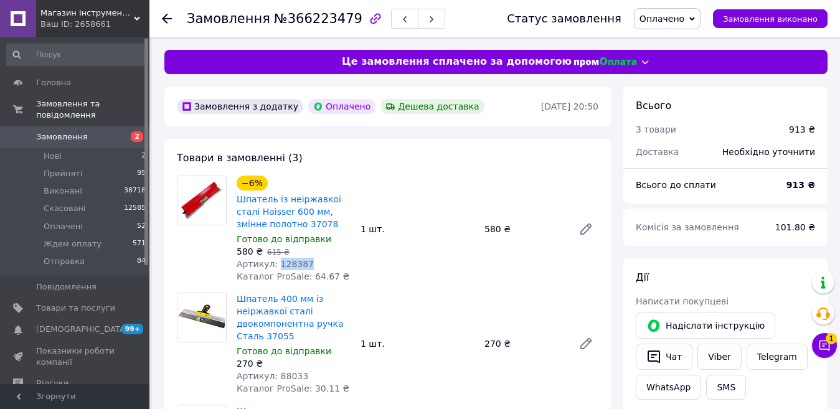
copy span "128387"
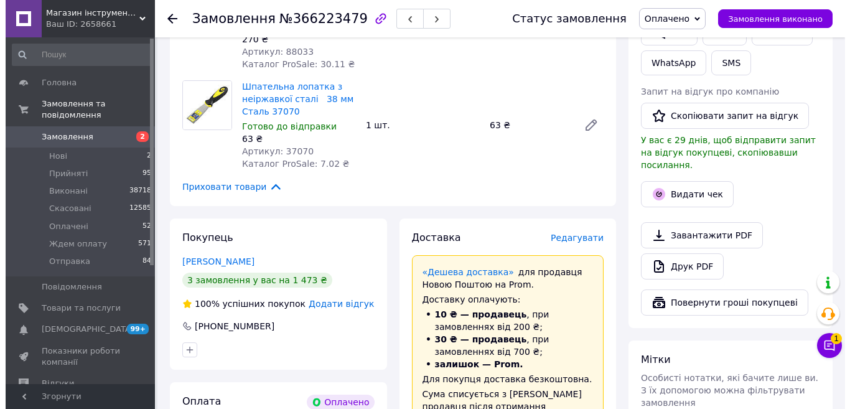
scroll to position [373, 0]
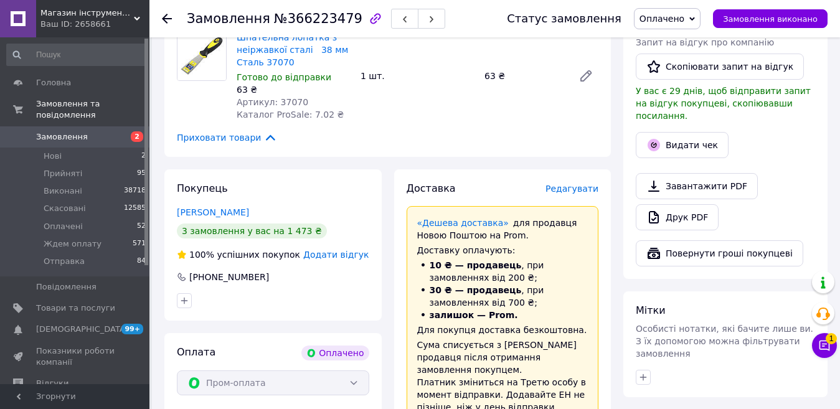
click at [560, 187] on span "Редагувати" at bounding box center [571, 189] width 53 height 10
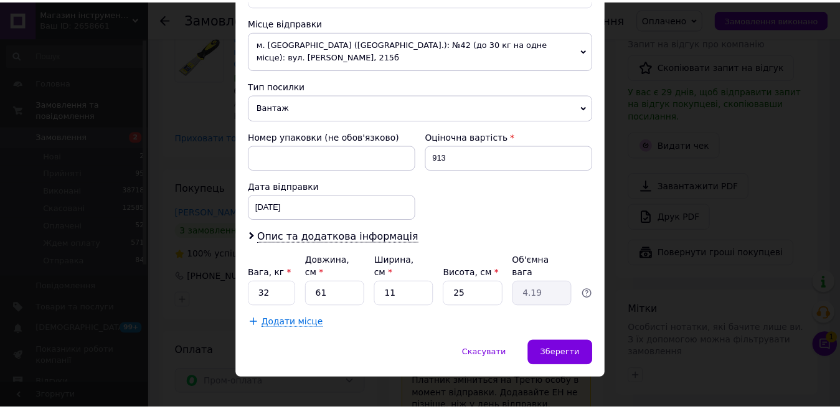
scroll to position [430, 0]
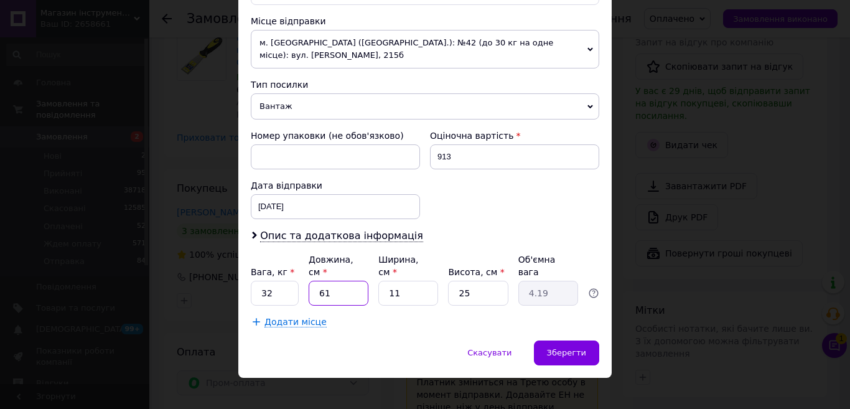
click at [327, 281] on input "61" at bounding box center [339, 293] width 60 height 25
type input "6"
type input "0.41"
type input "60"
type input "4.13"
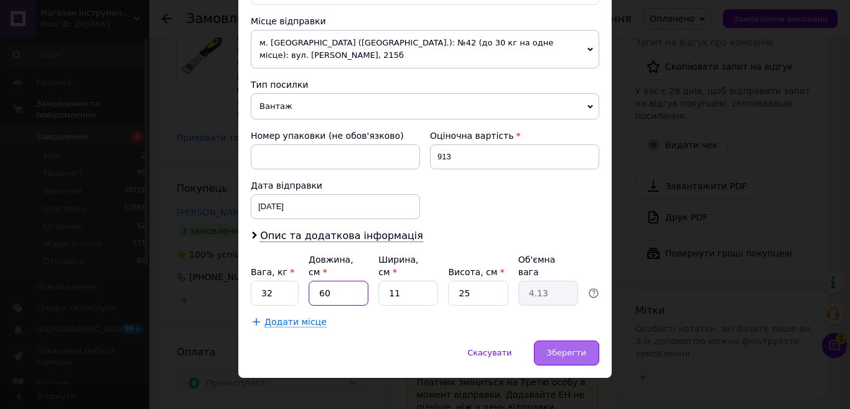
type input "60"
click at [569, 348] on span "Зберегти" at bounding box center [566, 352] width 39 height 9
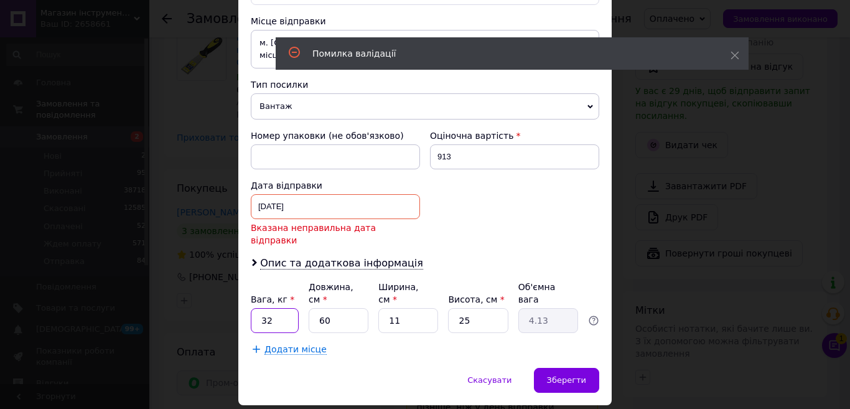
drag, startPoint x: 272, startPoint y: 296, endPoint x: 260, endPoint y: 299, distance: 12.1
click at [260, 308] on input "32" at bounding box center [275, 320] width 48 height 25
type input "2"
click at [332, 308] on input "60" at bounding box center [339, 320] width 60 height 25
type input "6"
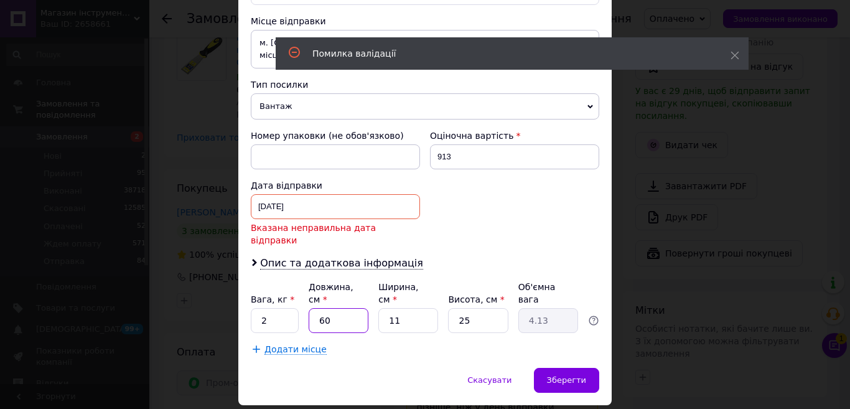
type input "0.41"
type input "61"
type input "4.19"
type input "61"
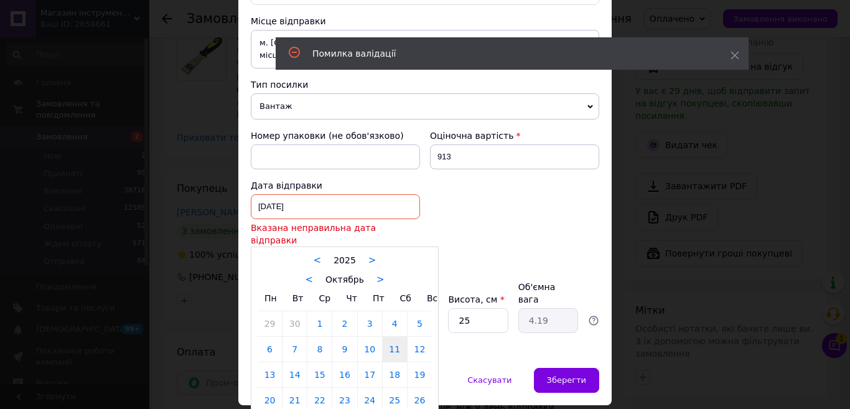
click at [278, 197] on div "11.10.2025 < 2025 > < Октябрь > Пн Вт Ср Чт Пт Сб Вс 29 30 1 2 3 4 5 6 7 8 9 10…" at bounding box center [335, 206] width 169 height 25
click at [268, 362] on link "13" at bounding box center [270, 374] width 24 height 25
type input "13.10.2025"
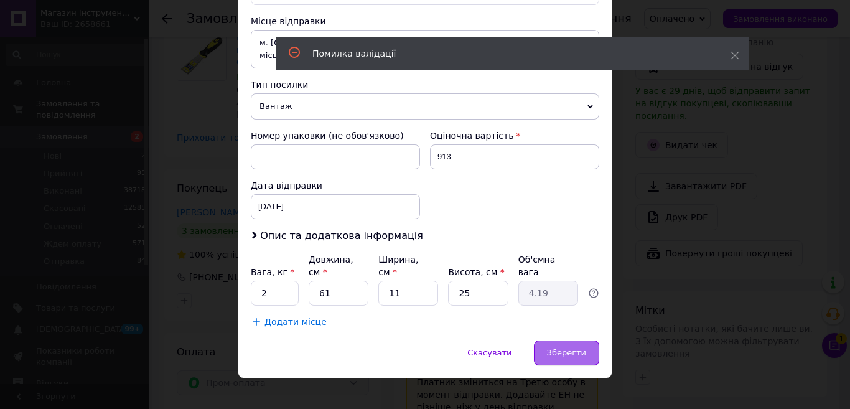
click at [553, 348] on span "Зберегти" at bounding box center [566, 352] width 39 height 9
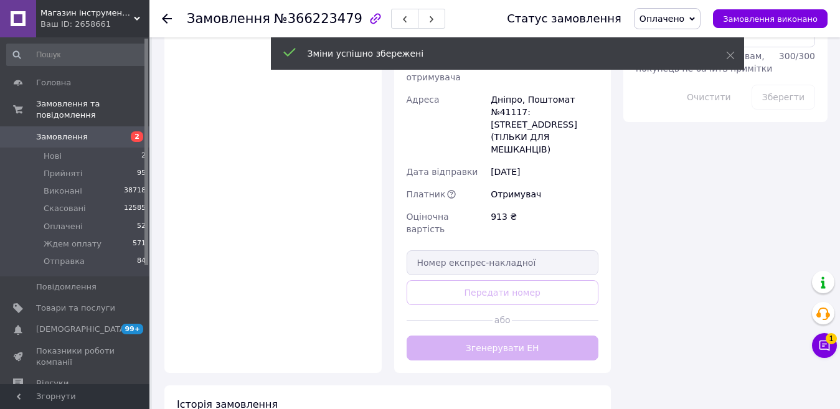
scroll to position [809, 0]
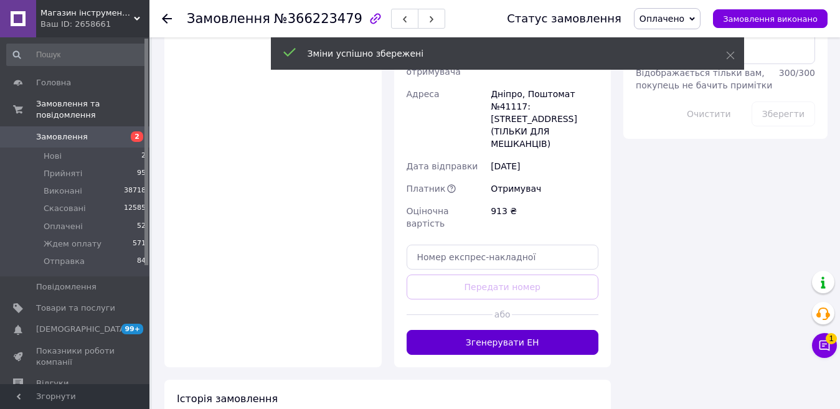
click at [504, 330] on button "Згенерувати ЕН" at bounding box center [502, 342] width 192 height 25
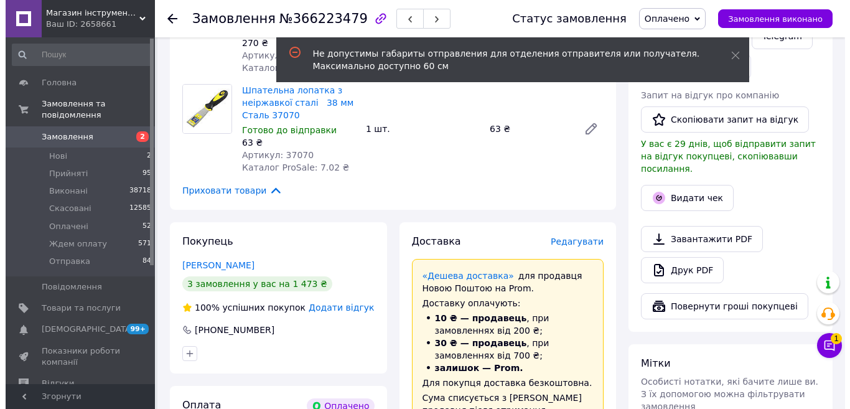
scroll to position [311, 0]
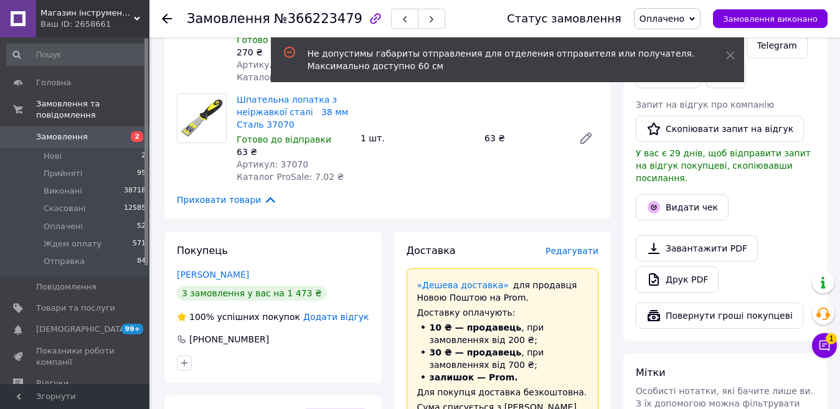
click at [573, 255] on span "Редагувати" at bounding box center [571, 251] width 53 height 10
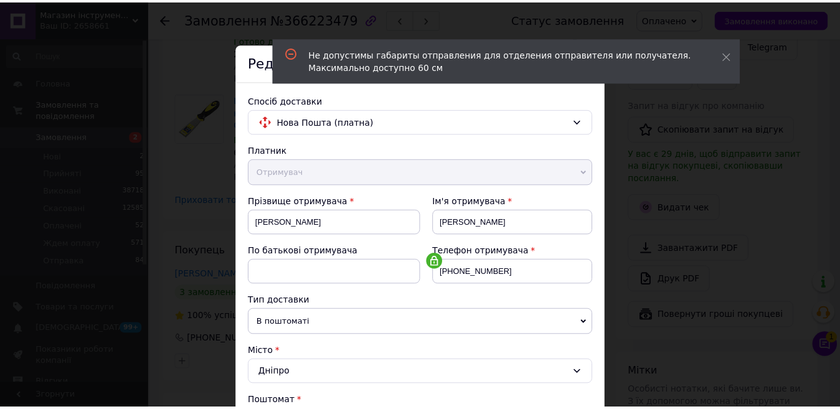
scroll to position [430, 0]
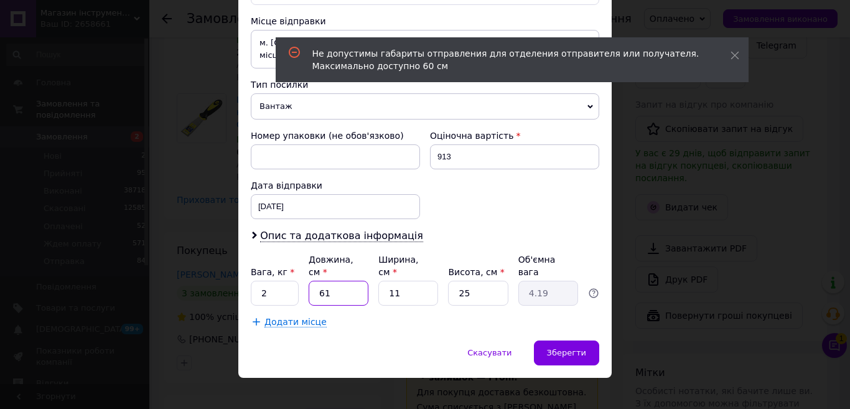
click at [335, 281] on input "61" at bounding box center [339, 293] width 60 height 25
type input "6"
type input "0.41"
type input "60"
type input "4.13"
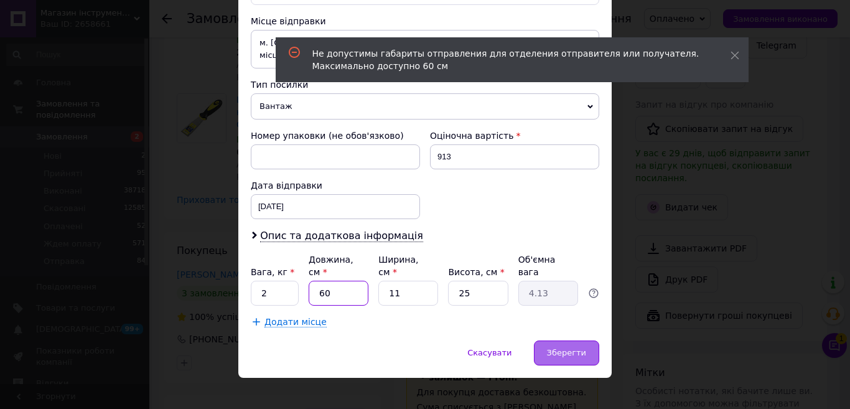
type input "60"
click at [567, 348] on span "Зберегти" at bounding box center [566, 352] width 39 height 9
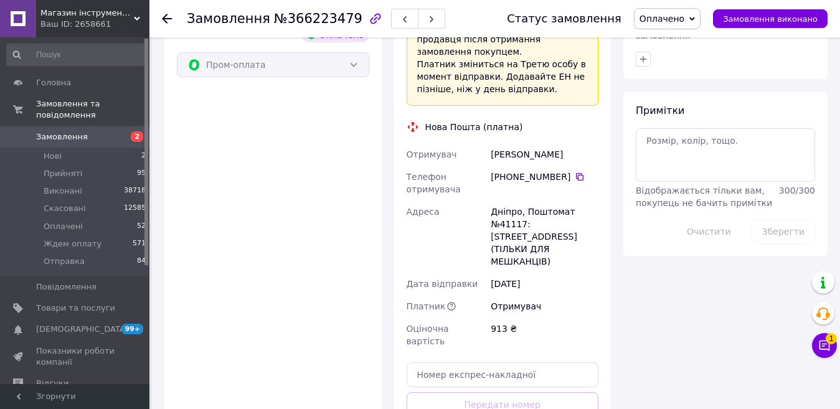
scroll to position [809, 0]
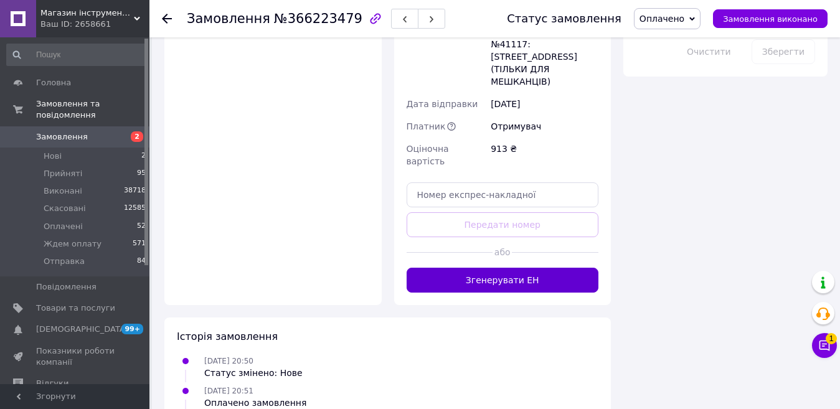
click at [443, 268] on button "Згенерувати ЕН" at bounding box center [502, 280] width 192 height 25
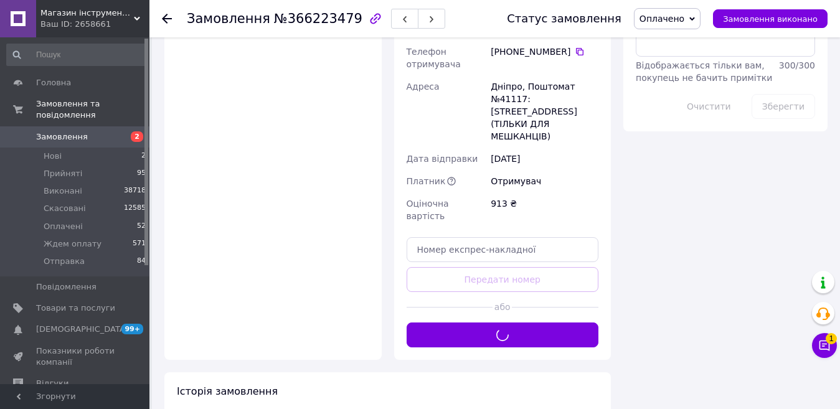
scroll to position [685, 0]
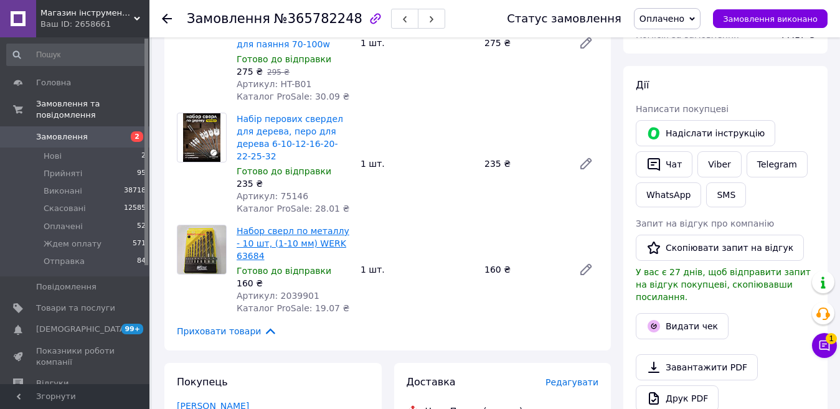
scroll to position [249, 0]
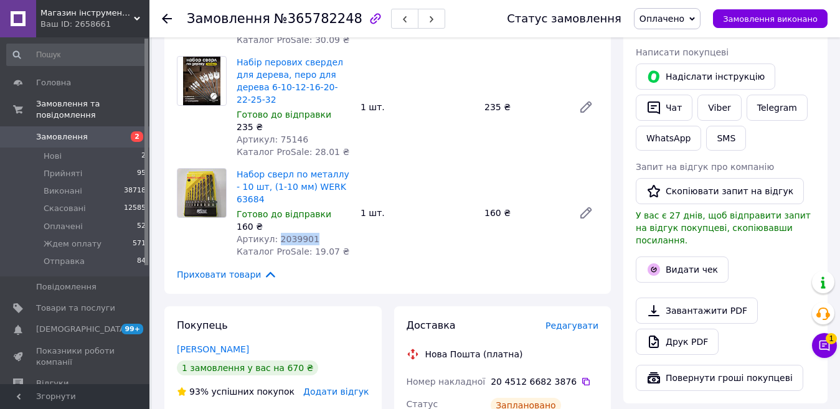
drag, startPoint x: 307, startPoint y: 225, endPoint x: 274, endPoint y: 226, distance: 32.4
click at [274, 233] on div "Артикул: 2039901" at bounding box center [294, 239] width 114 height 12
drag, startPoint x: 260, startPoint y: 187, endPoint x: 237, endPoint y: 187, distance: 23.0
click at [237, 187] on span "Набор сверл по металлу - 10 шт, (1-10 мм) WERK 63684" at bounding box center [294, 186] width 114 height 37
copy link "63684"
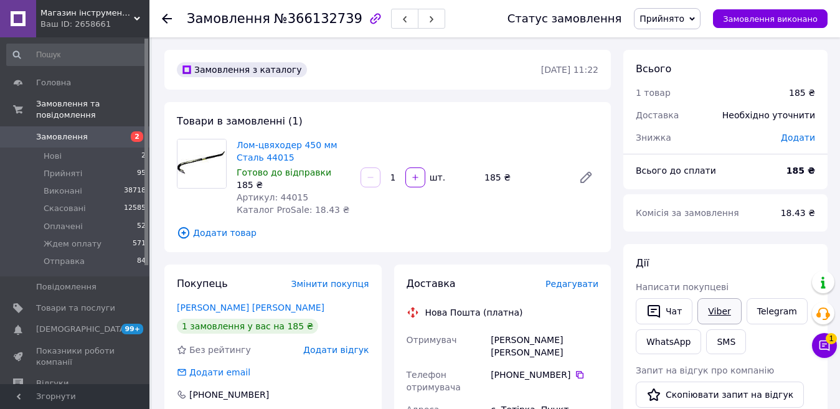
click at [718, 313] on link "Viber" at bounding box center [719, 311] width 44 height 26
click at [755, 317] on link "Telegram" at bounding box center [776, 311] width 61 height 26
click at [667, 310] on button "Чат" at bounding box center [663, 311] width 57 height 26
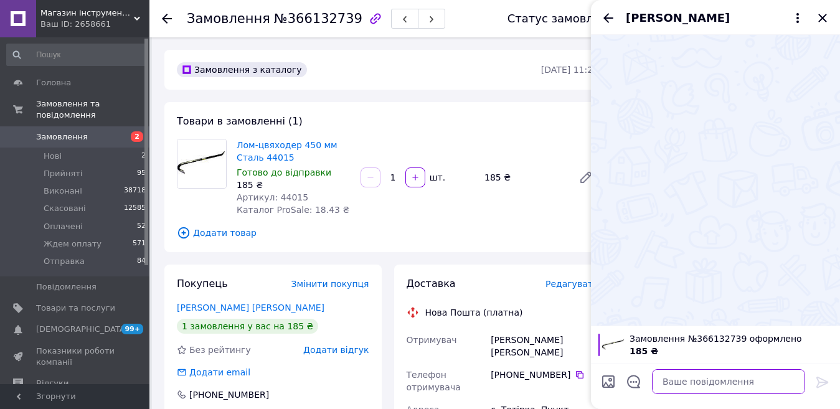
click at [687, 372] on textarea at bounding box center [728, 381] width 153 height 25
paste textarea "Добрий день. Я з приводу вашого замовлення. Лом-цвяходер 450 мм Сталь 44015 185…"
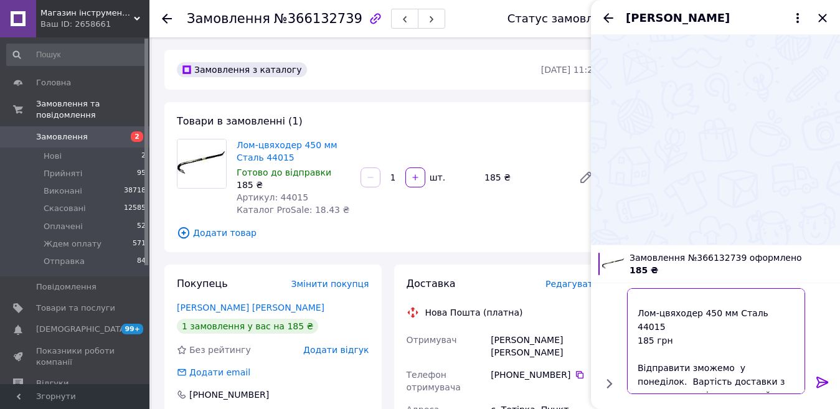
type textarea "Добрий день. Я з приводу вашого замовлення. Лом-цвяходер 450 мм Сталь 44015 185…"
click at [822, 379] on icon at bounding box center [822, 382] width 12 height 11
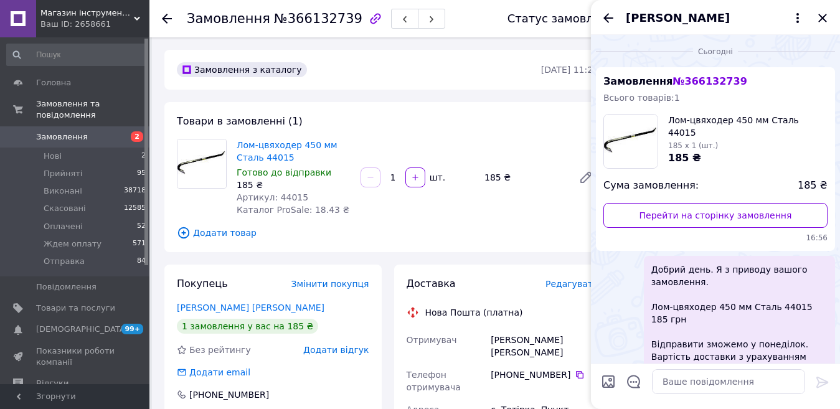
scroll to position [0, 0]
click at [826, 19] on icon "Закрити" at bounding box center [822, 18] width 15 height 15
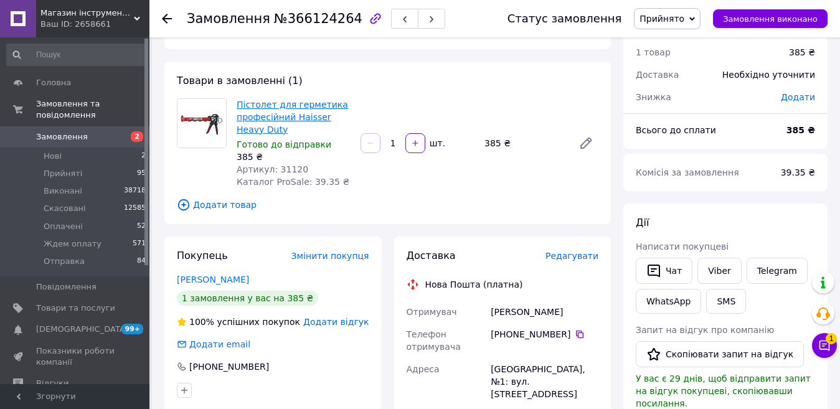
scroll to position [62, 0]
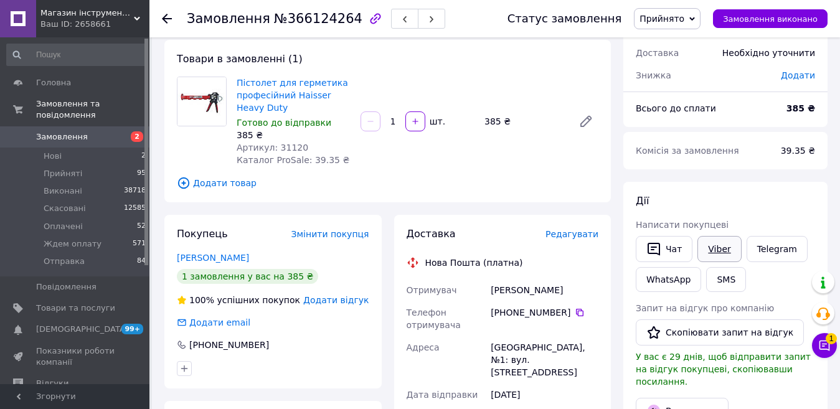
click at [718, 250] on link "Viber" at bounding box center [719, 249] width 44 height 26
click at [761, 248] on link "Telegram" at bounding box center [776, 249] width 61 height 26
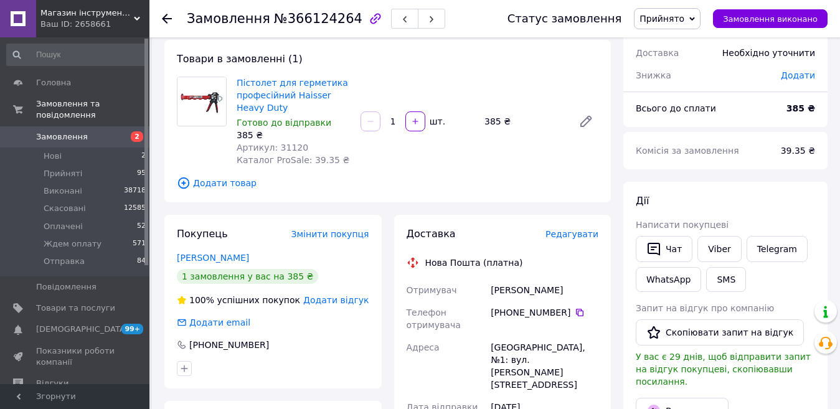
scroll to position [62, 0]
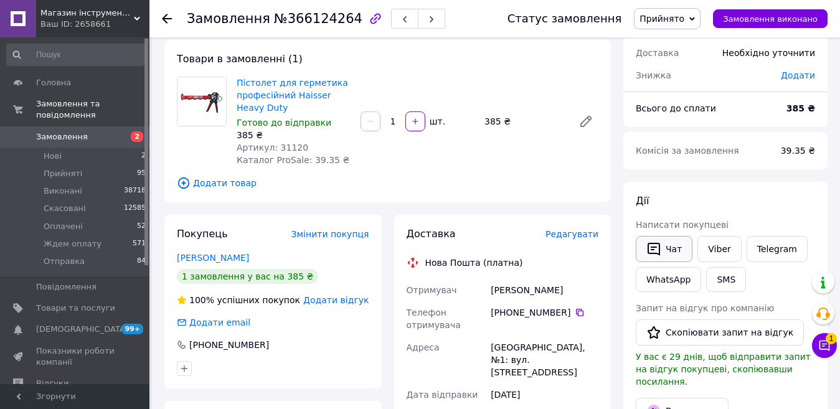
click at [672, 246] on button "Чат" at bounding box center [663, 249] width 57 height 26
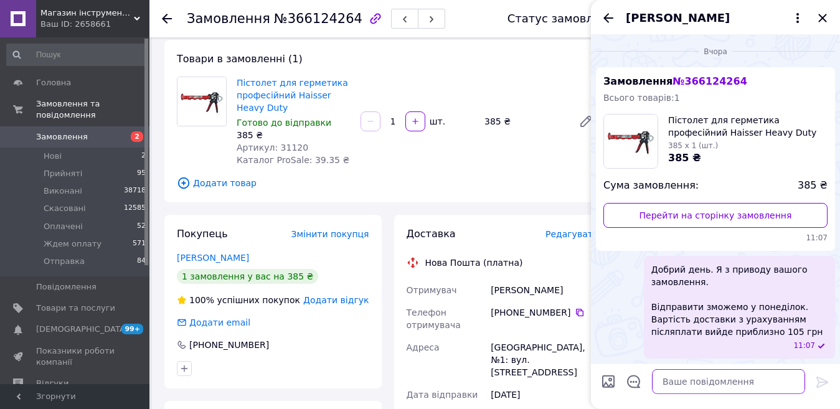
click at [718, 378] on textarea at bounding box center [728, 381] width 153 height 25
paste textarea "Добрий день. Я з приводу вашого замовлення. Лом-цвяходер 450 мм Сталь 44015 185…"
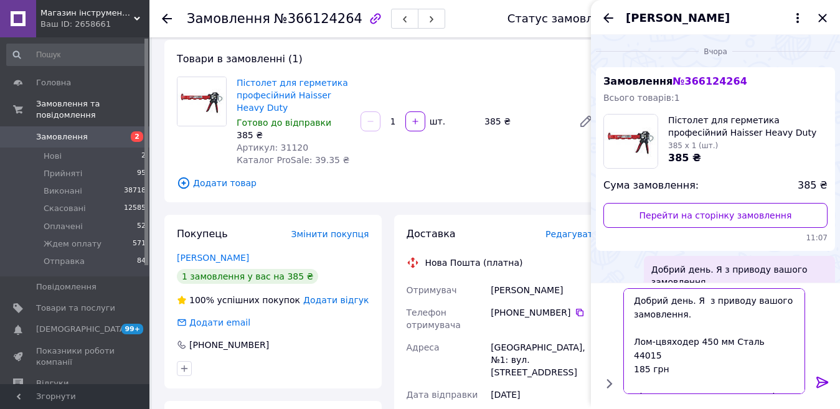
scroll to position [29, 0]
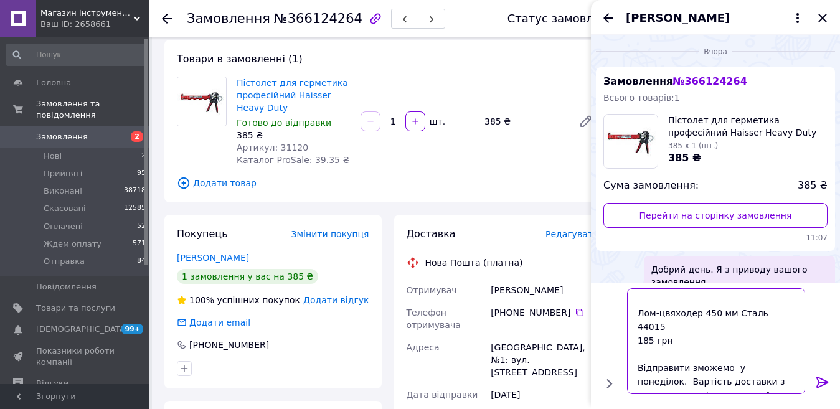
type textarea "Добрий день. Я з приводу вашого замовлення. Лом-цвяходер 450 мм Сталь 44015 185…"
click at [822, 383] on icon at bounding box center [822, 382] width 15 height 15
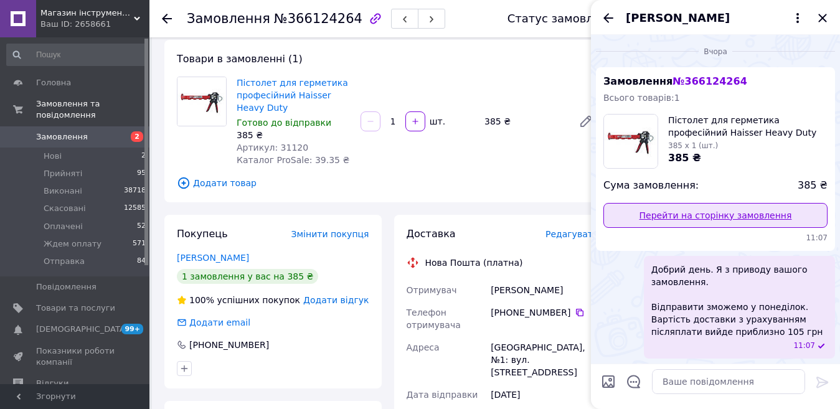
scroll to position [177, 0]
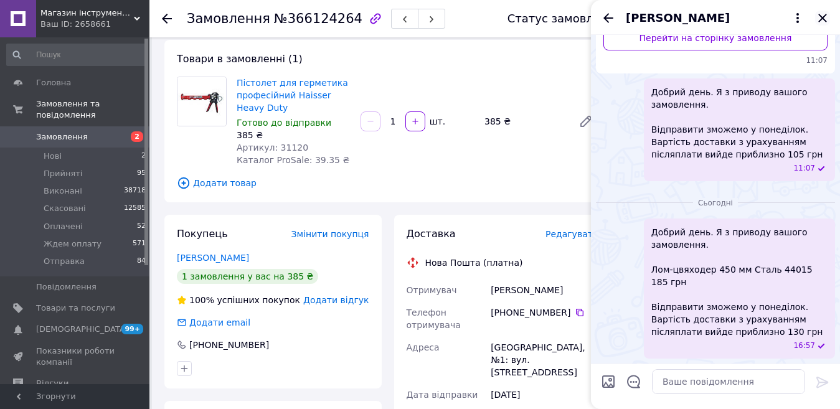
click at [823, 20] on icon "Закрити" at bounding box center [822, 18] width 15 height 15
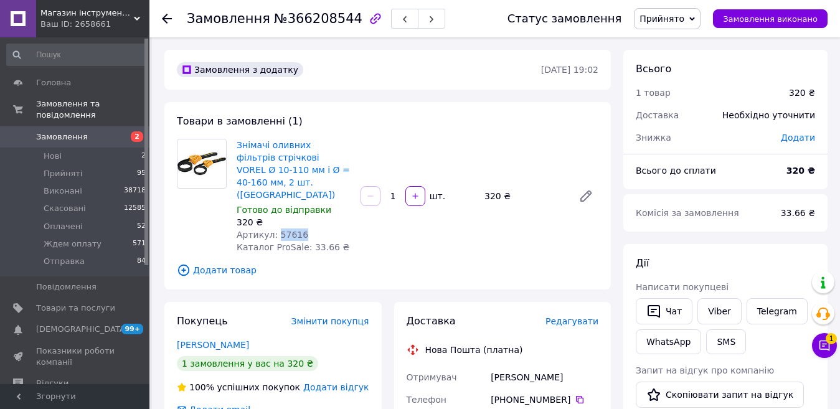
drag, startPoint x: 297, startPoint y: 222, endPoint x: 274, endPoint y: 218, distance: 23.9
click at [274, 228] on div "Артикул: 57616" at bounding box center [294, 234] width 114 height 12
copy span "57616"
click at [713, 308] on link "Viber" at bounding box center [719, 311] width 44 height 26
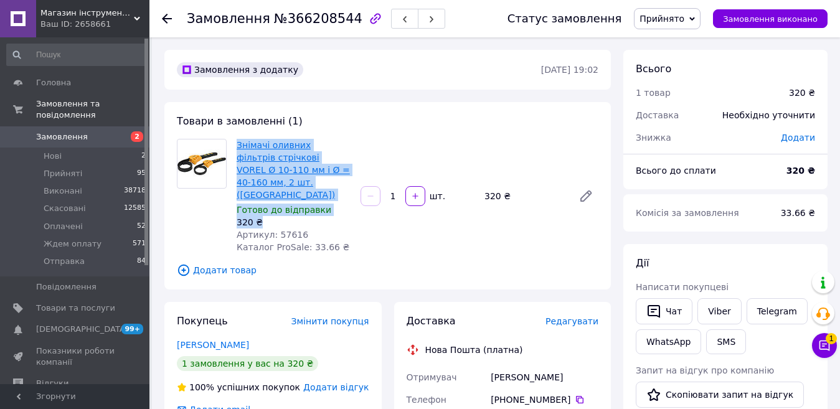
drag, startPoint x: 261, startPoint y: 208, endPoint x: 237, endPoint y: 143, distance: 69.5
click at [237, 143] on div "Знімачі оливних фільтрів стрічкові VOREL Ø 10-110 мм і Ø = 40-160 мм, 2 шт. (По…" at bounding box center [294, 195] width 124 height 119
copy div "Знімачі оливних фільтрів стрічкові VOREL Ø 10-110 мм і Ø = 40-160 мм, 2 шт. ([G…"
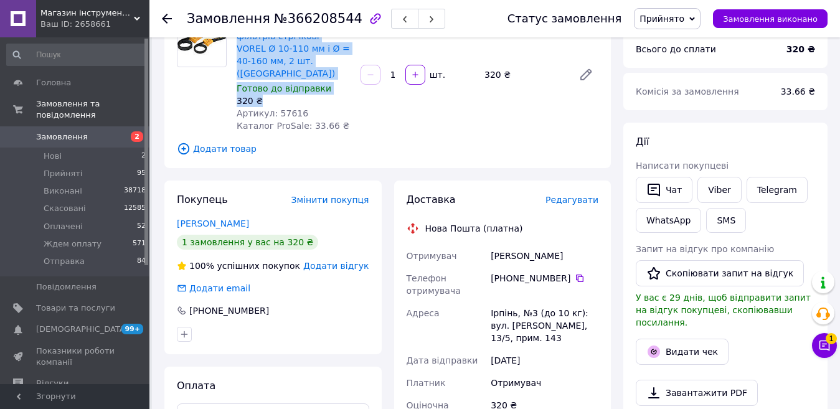
scroll to position [124, 0]
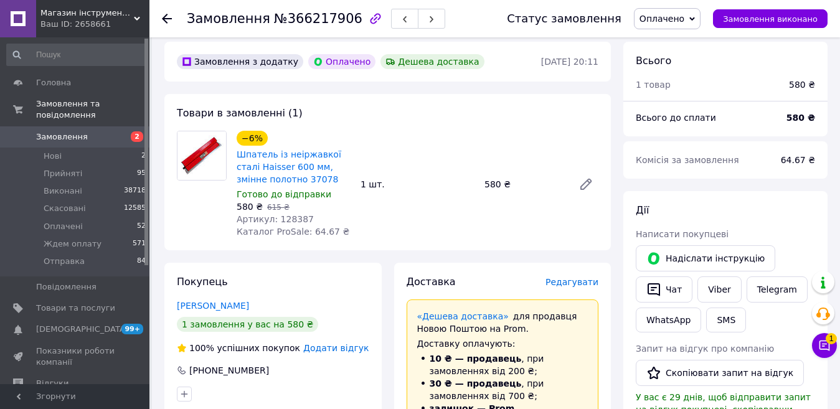
scroll to position [124, 0]
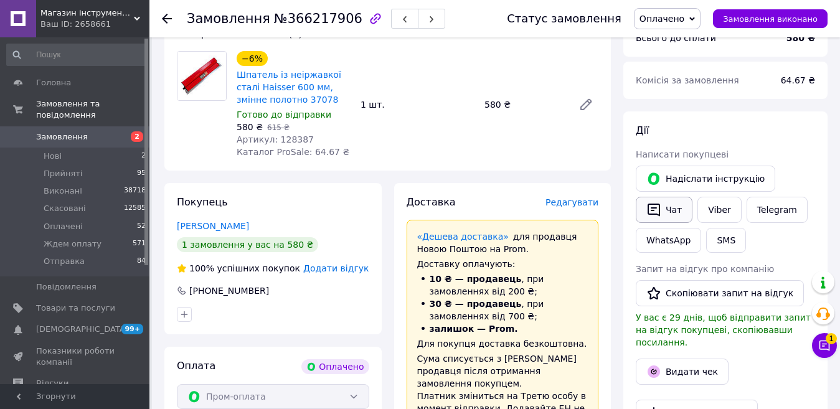
click at [671, 211] on button "Чат" at bounding box center [663, 210] width 57 height 26
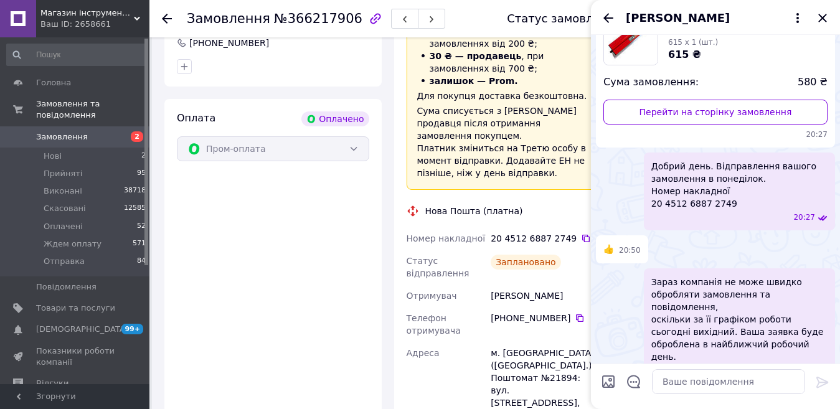
scroll to position [373, 0]
drag, startPoint x: 822, startPoint y: 17, endPoint x: 750, endPoint y: 0, distance: 73.5
click at [822, 16] on icon "Закрити" at bounding box center [822, 18] width 15 height 15
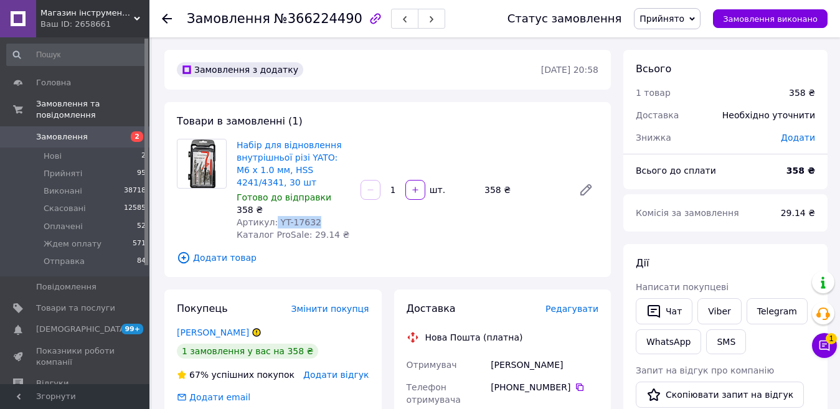
drag, startPoint x: 309, startPoint y: 222, endPoint x: 270, endPoint y: 222, distance: 38.6
click at [270, 222] on span "Артикул: YT-17632" at bounding box center [279, 222] width 85 height 10
copy span "YT-17632"
click at [711, 312] on link "Viber" at bounding box center [719, 311] width 44 height 26
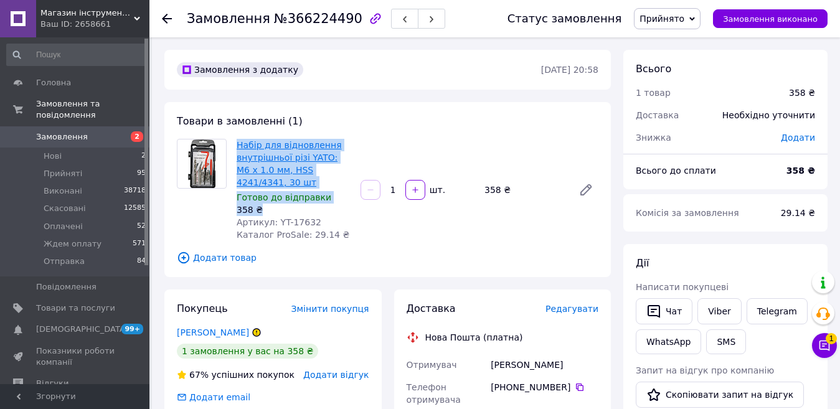
drag, startPoint x: 262, startPoint y: 205, endPoint x: 237, endPoint y: 144, distance: 66.1
click at [237, 144] on div "Набір для відновлення внутрішньої різі YATO: М6 x 1.0 мм, HSS 4241/4341, 30 шт …" at bounding box center [294, 189] width 124 height 107
copy div "Набір для відновлення внутрішньої різі YATO: М6 x 1.0 мм, HSS 4241/4341, 30 шт …"
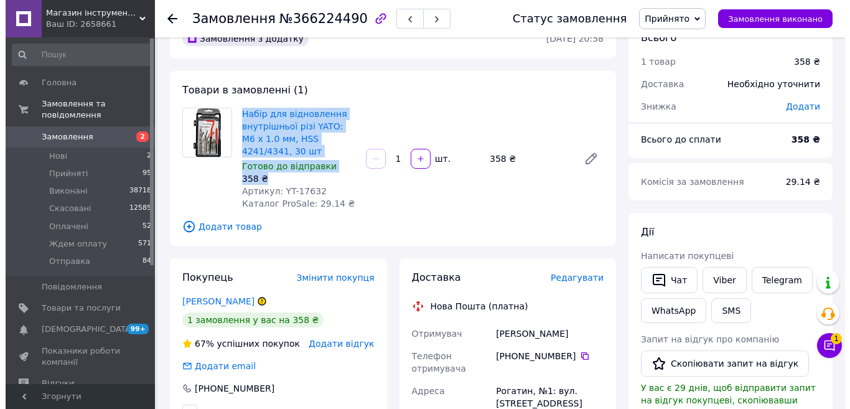
scroll to position [62, 0]
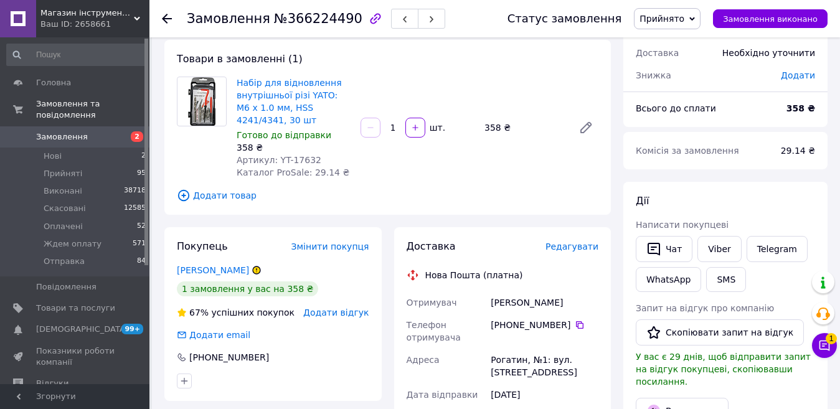
click at [340, 309] on span "Додати відгук" at bounding box center [335, 312] width 65 height 10
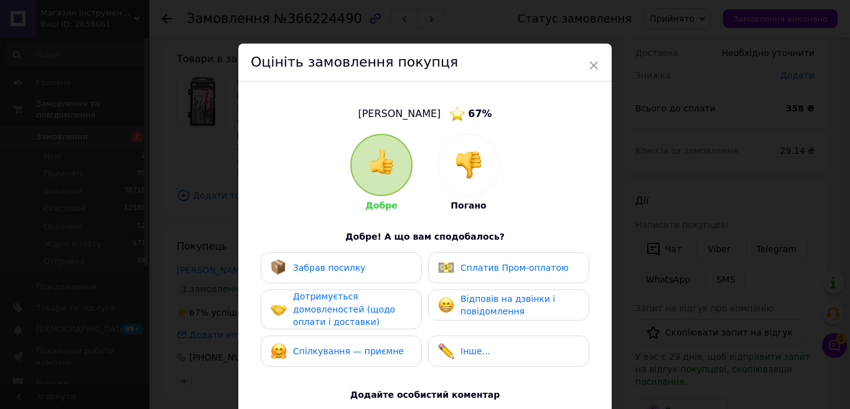
click at [469, 179] on div at bounding box center [468, 164] width 61 height 61
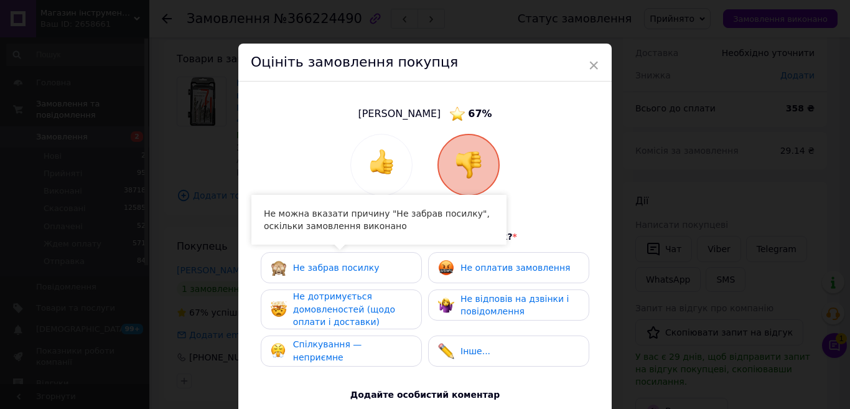
click at [343, 309] on span "Не дотримується домовленостей (щодо оплати і доставки)" at bounding box center [344, 308] width 102 height 35
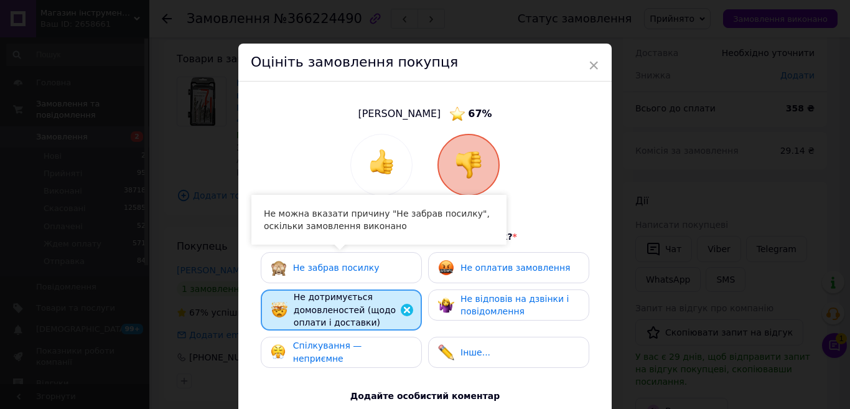
click at [487, 260] on div "Не оплатив замовлення" at bounding box center [504, 268] width 132 height 16
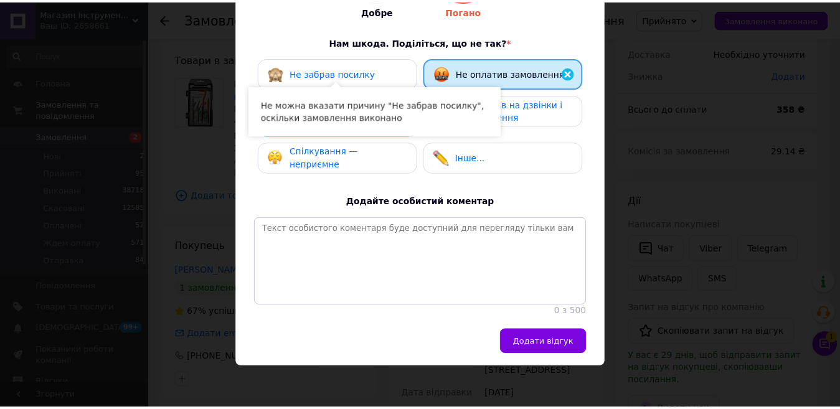
scroll to position [205, 0]
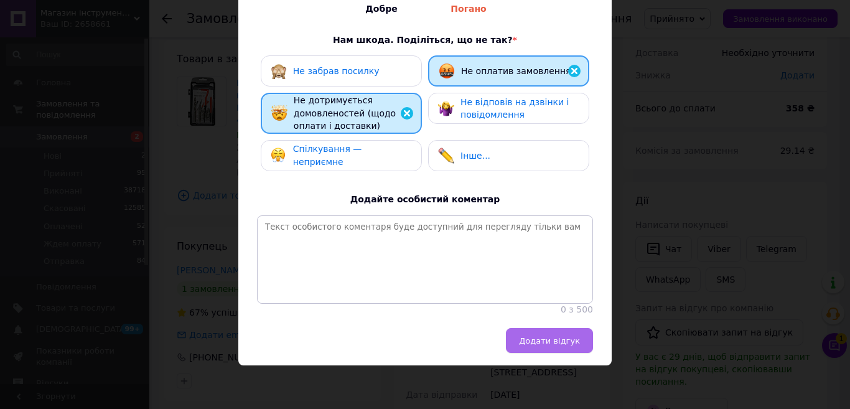
click at [565, 347] on button "Додати відгук" at bounding box center [549, 340] width 87 height 25
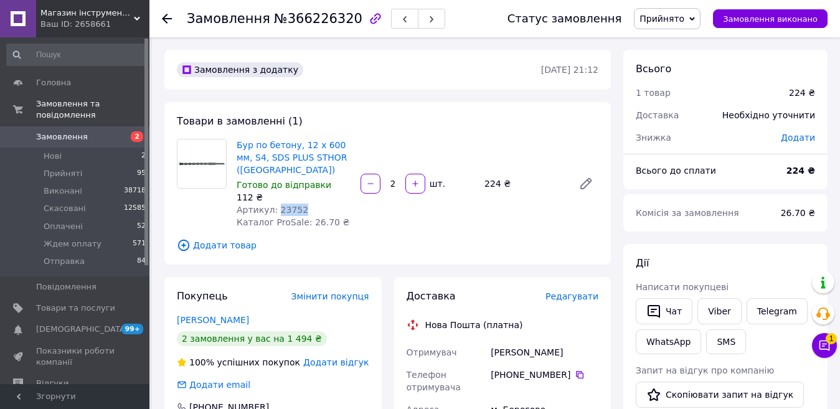
drag, startPoint x: 301, startPoint y: 208, endPoint x: 273, endPoint y: 209, distance: 27.4
click at [273, 209] on div "Артикул: 23752" at bounding box center [294, 210] width 114 height 12
copy span "23752"
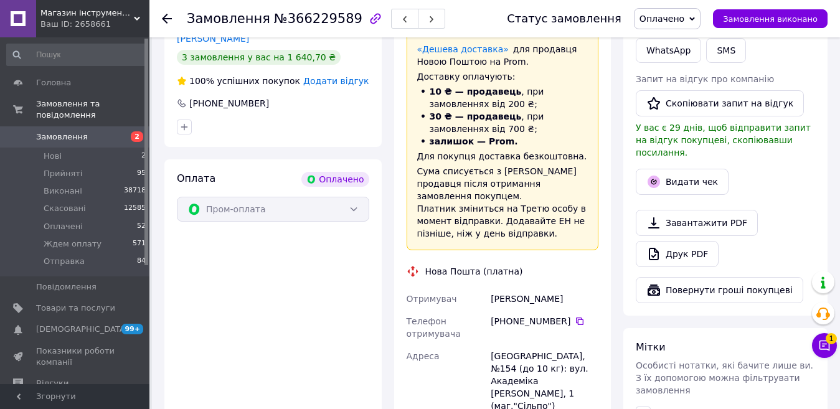
scroll to position [498, 0]
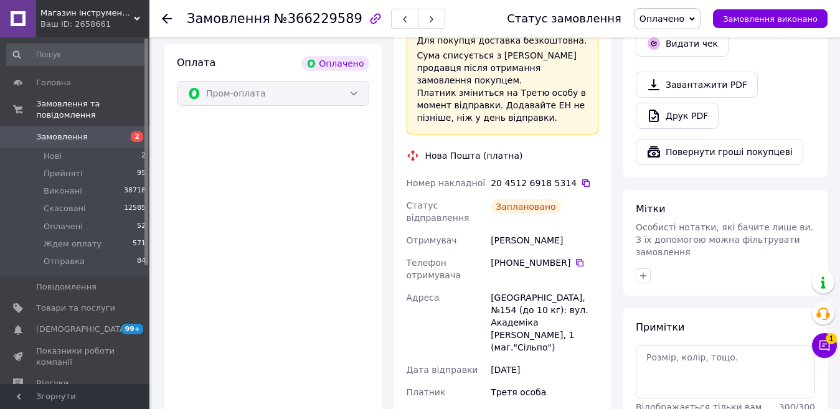
scroll to position [311, 0]
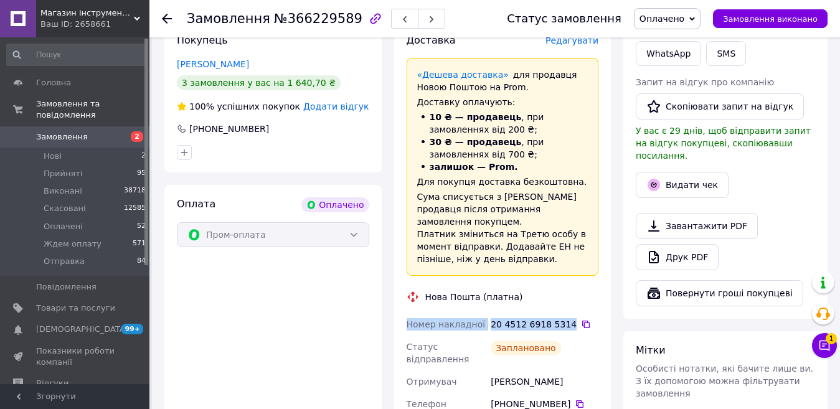
drag, startPoint x: 562, startPoint y: 296, endPoint x: 400, endPoint y: 299, distance: 162.5
click at [400, 299] on div "Доставка Редагувати «Дешева доставка»   для продавця [GEOGRAPHIC_DATA] на Prom.…" at bounding box center [502, 341] width 217 height 640
copy div "Номер накладної 20 4512 6918 5314"
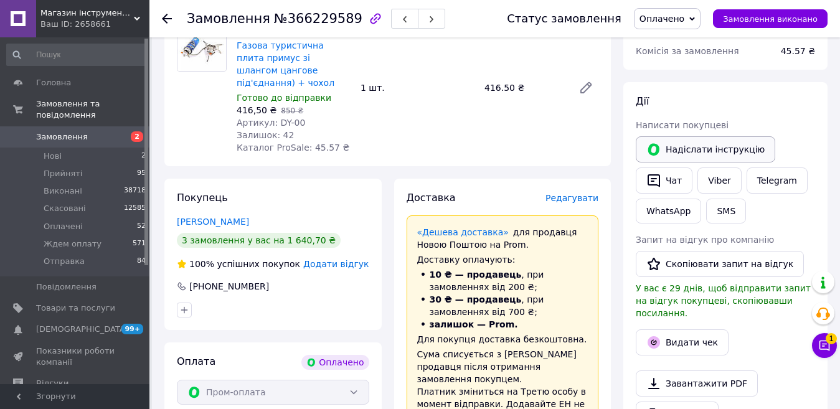
scroll to position [124, 0]
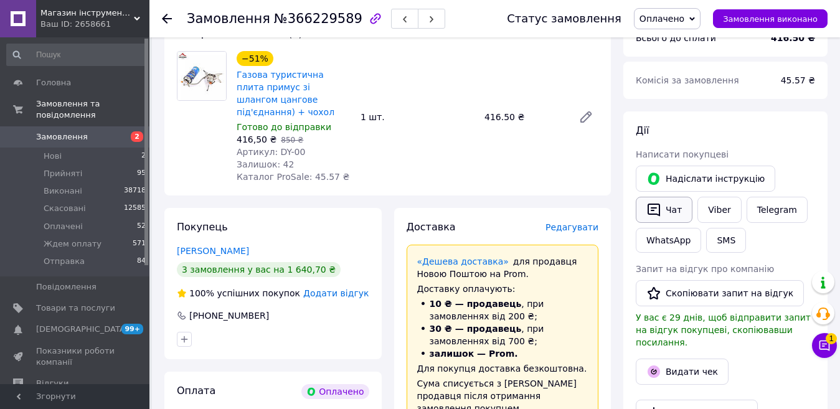
click at [663, 206] on button "Чат" at bounding box center [663, 210] width 57 height 26
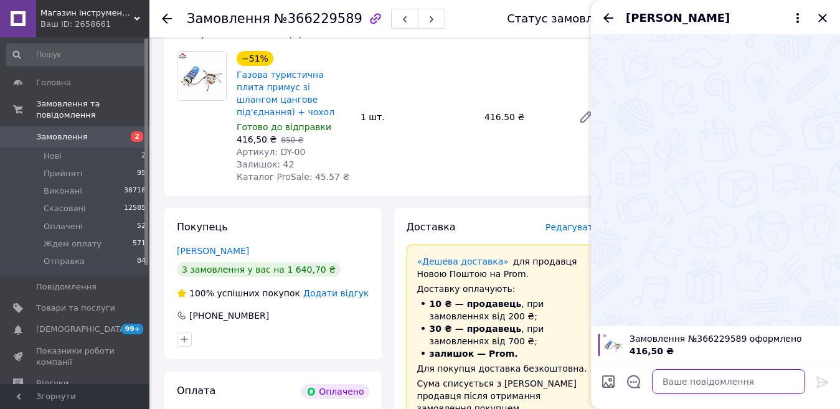
drag, startPoint x: 710, startPoint y: 378, endPoint x: 800, endPoint y: 380, distance: 90.3
click at [711, 378] on textarea at bounding box center [728, 381] width 153 height 25
paste textarea "Добрий день. Відправлення вашого замовлення завтра. Номер накладної 20 4512 691…"
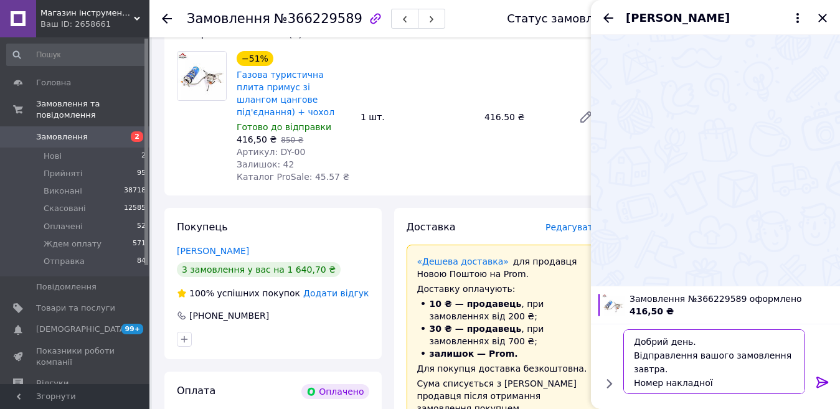
scroll to position [9, 0]
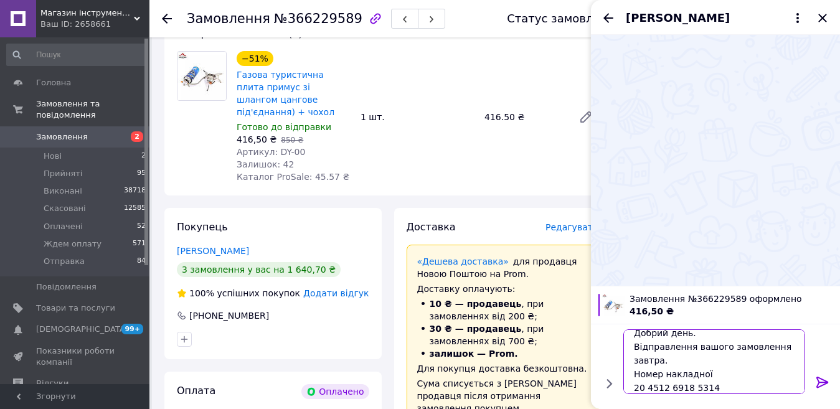
type textarea "Добрий день. Відправлення вашого замовлення завтра. Номер накладної 20 4512 691…"
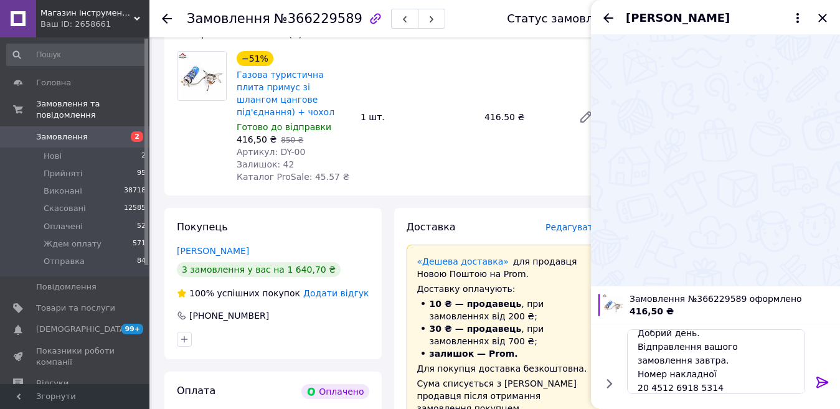
click at [818, 381] on icon at bounding box center [822, 382] width 12 height 11
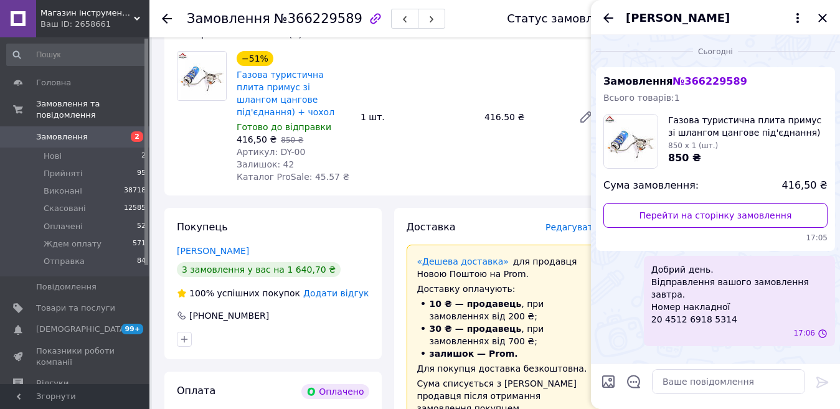
scroll to position [0, 0]
click at [827, 19] on icon "Закрити" at bounding box center [822, 18] width 15 height 15
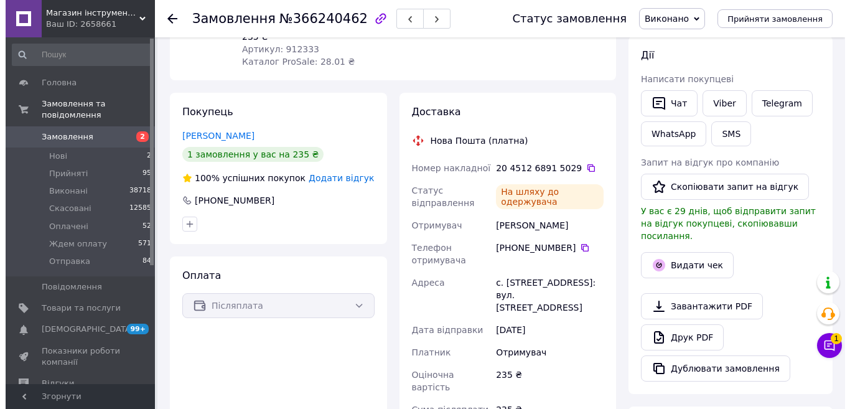
scroll to position [187, 0]
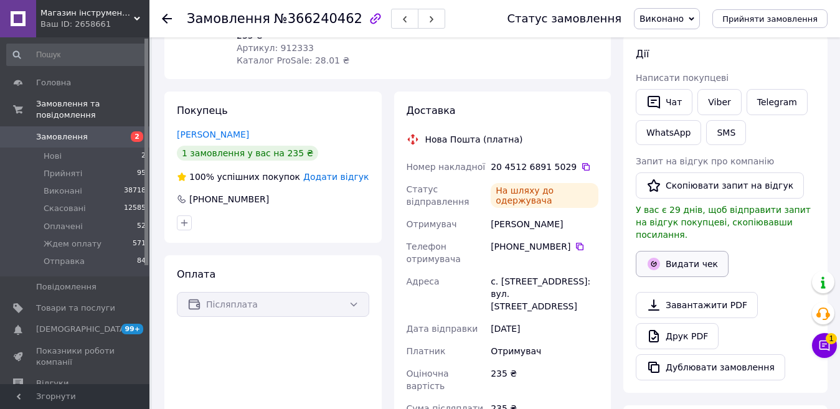
click at [682, 251] on button "Видати чек" at bounding box center [681, 264] width 93 height 26
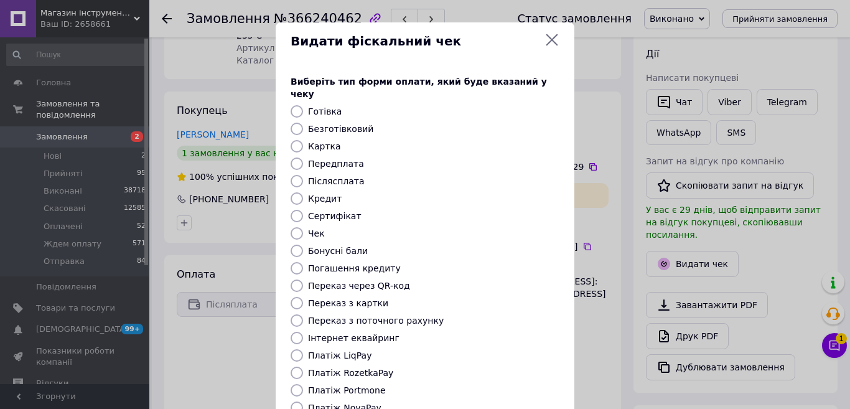
click at [337, 176] on label "Післясплата" at bounding box center [336, 181] width 57 height 10
click at [303, 175] on input "Післясплата" at bounding box center [297, 181] width 12 height 12
radio input "true"
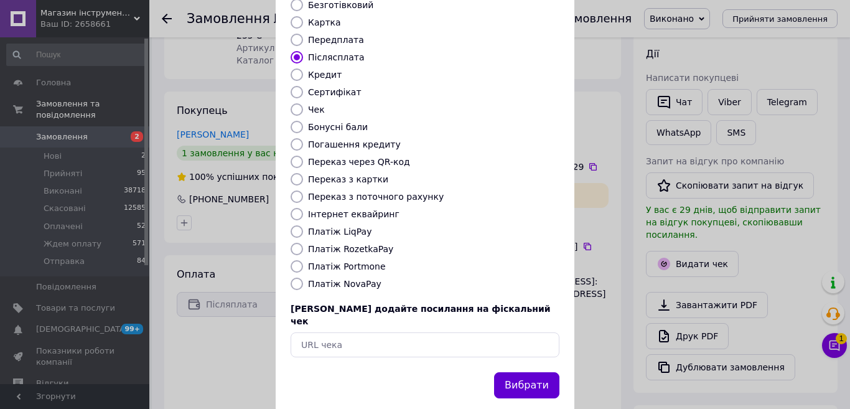
scroll to position [126, 0]
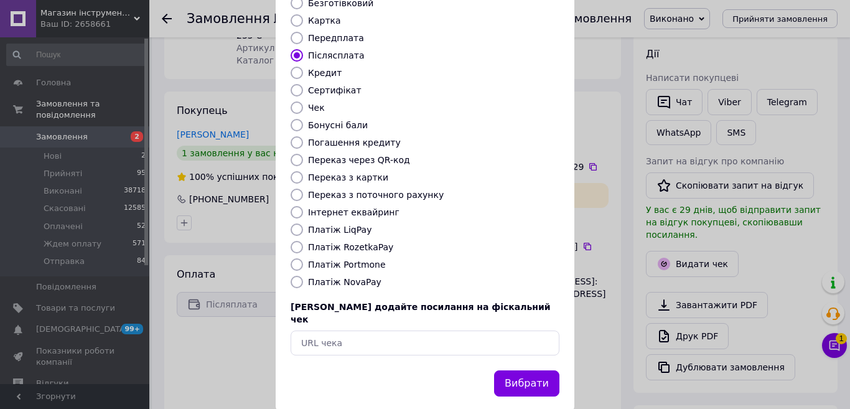
click at [518, 370] on button "Вибрати" at bounding box center [526, 383] width 65 height 27
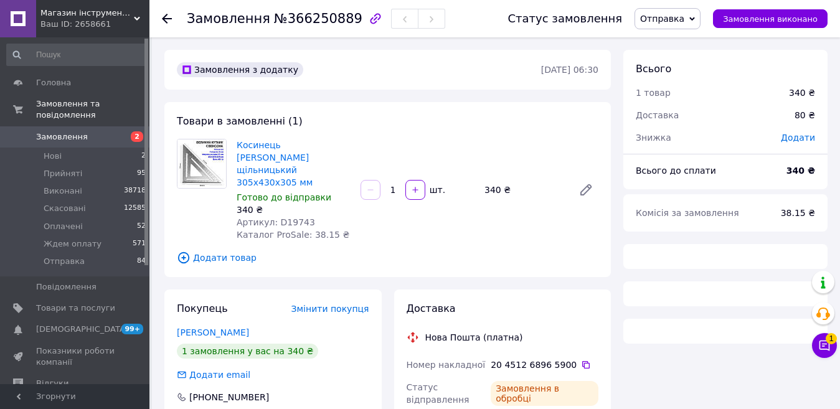
click at [680, 19] on span "Отправка" at bounding box center [662, 19] width 44 height 10
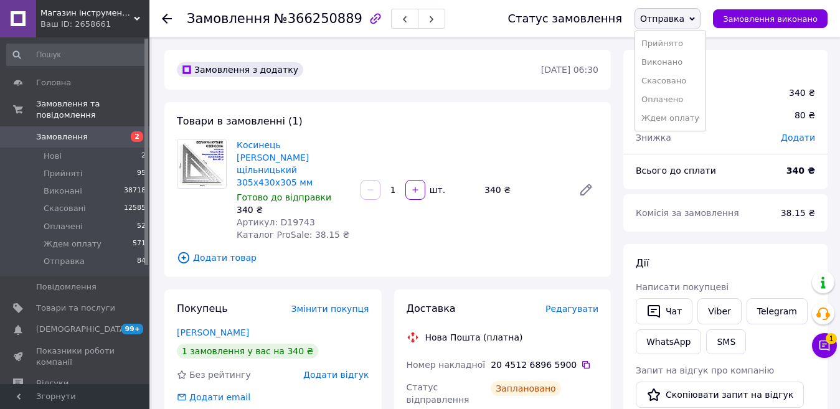
drag, startPoint x: 680, startPoint y: 59, endPoint x: 579, endPoint y: 85, distance: 103.6
click at [575, 125] on div "Товари в замовленні (1) Косинець Свенсона аюмінієвий щільницький 305х430х305 мм…" at bounding box center [387, 189] width 446 height 175
click at [715, 309] on link "Viber" at bounding box center [719, 311] width 44 height 26
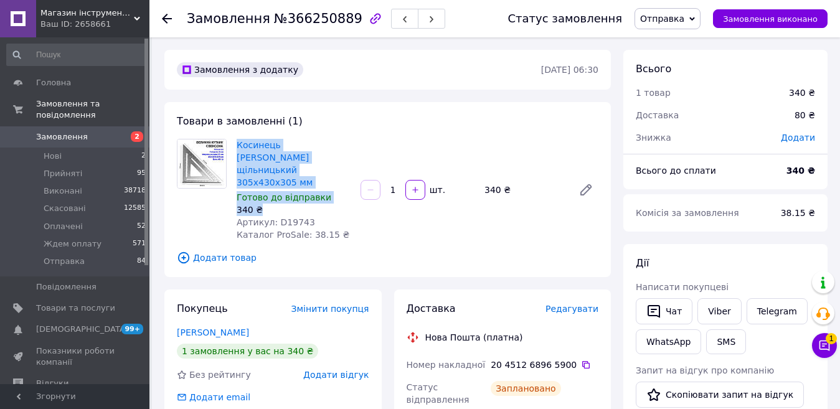
drag, startPoint x: 265, startPoint y: 195, endPoint x: 233, endPoint y: 146, distance: 57.7
click at [233, 146] on div "Косинець Свенсона аюмінієвий щільницький 305х430х305 мм Готово до відправки 340…" at bounding box center [294, 189] width 124 height 107
copy div "Косинець Свенсона аюмінієвий щільницький 305х430х305 мм Готово до відправки 340…"
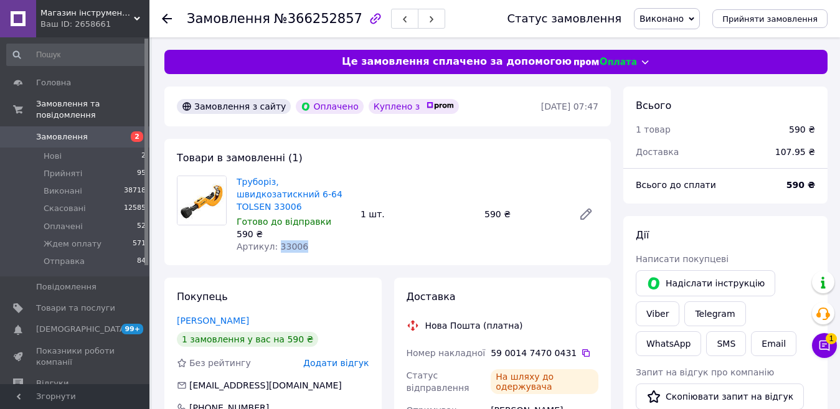
drag, startPoint x: 300, startPoint y: 232, endPoint x: 273, endPoint y: 233, distance: 26.8
click at [273, 240] on div "Артикул: 33006" at bounding box center [294, 246] width 114 height 12
copy span "33006"
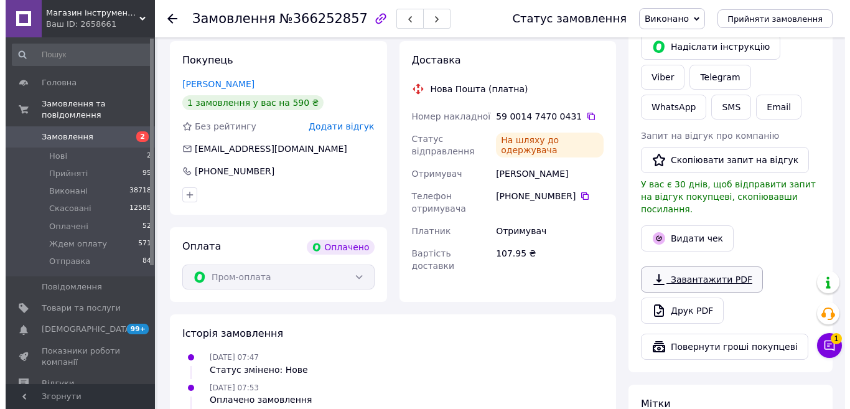
scroll to position [249, 0]
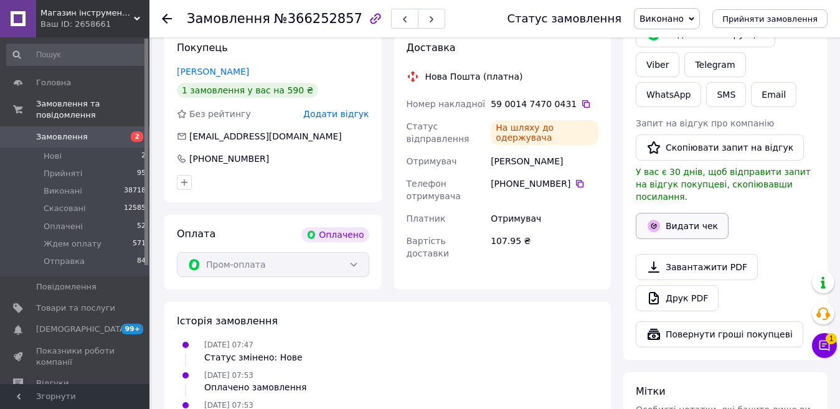
drag, startPoint x: 673, startPoint y: 216, endPoint x: 662, endPoint y: 215, distance: 10.7
click at [673, 216] on button "Видати чек" at bounding box center [681, 226] width 93 height 26
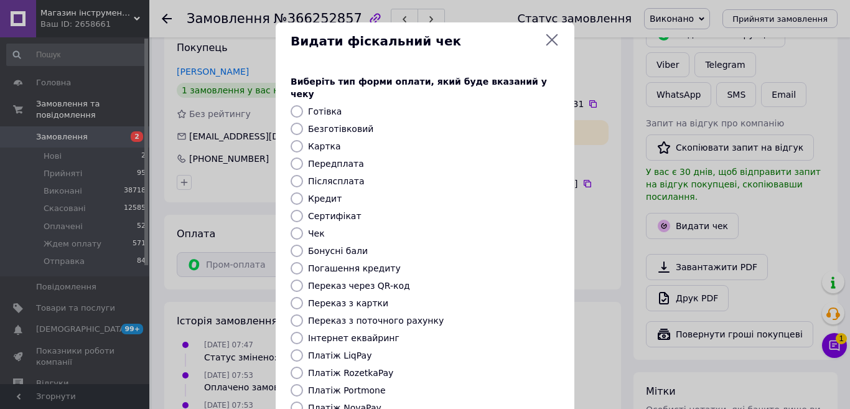
click at [324, 124] on label "Безготівковий" at bounding box center [340, 129] width 65 height 10
click at [303, 123] on input "Безготівковий" at bounding box center [297, 129] width 12 height 12
radio input "true"
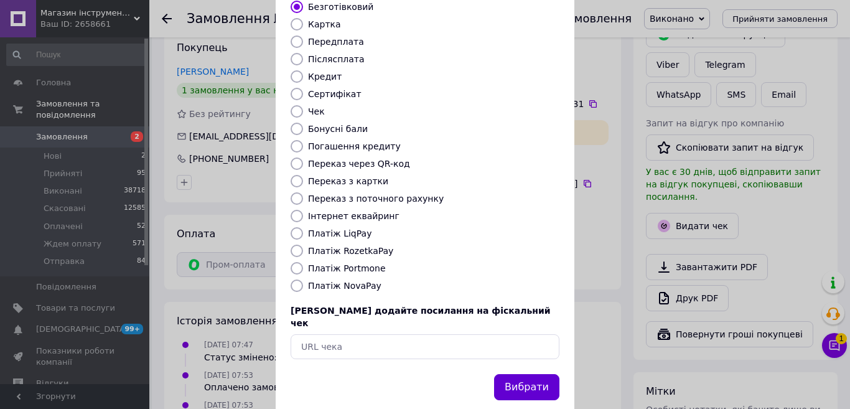
scroll to position [126, 0]
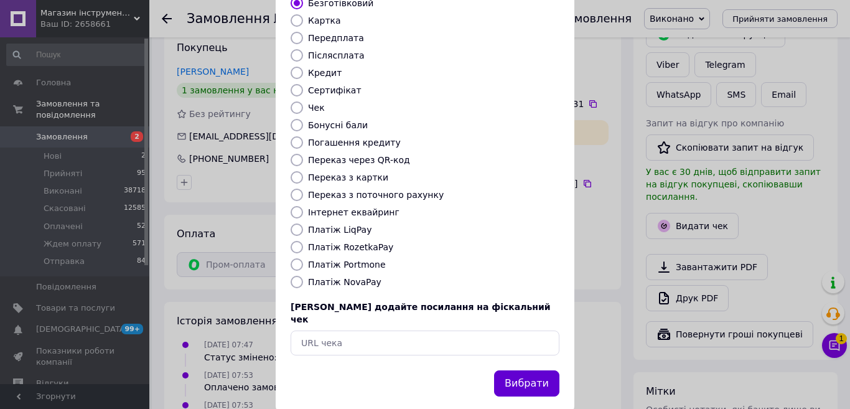
click at [527, 370] on button "Вибрати" at bounding box center [526, 383] width 65 height 27
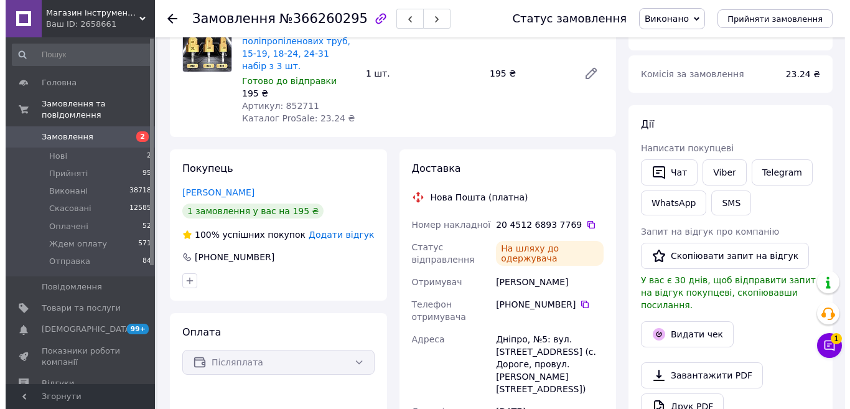
scroll to position [124, 0]
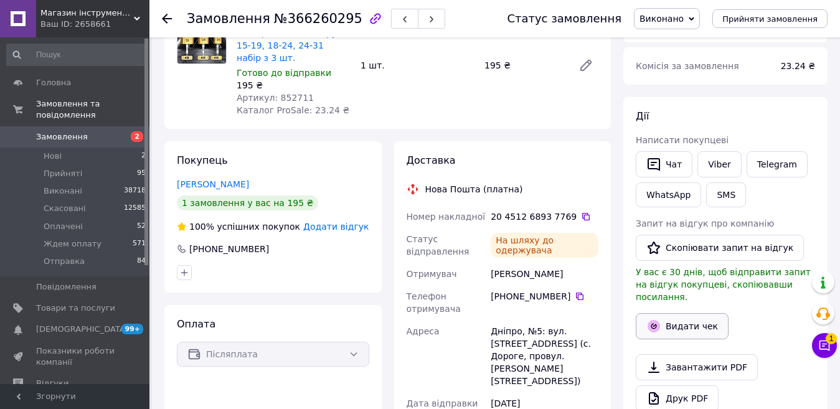
click at [682, 316] on button "Видати чек" at bounding box center [681, 326] width 93 height 26
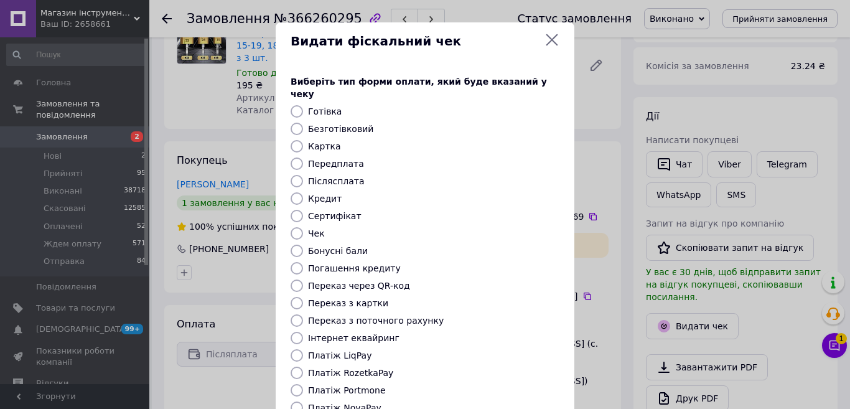
click at [309, 176] on label "Післясплата" at bounding box center [336, 181] width 57 height 10
click at [303, 175] on input "Післясплата" at bounding box center [297, 181] width 12 height 12
radio input "true"
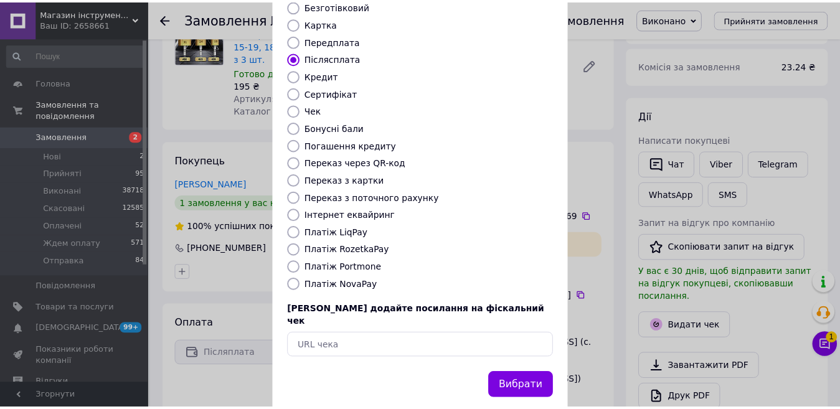
scroll to position [126, 0]
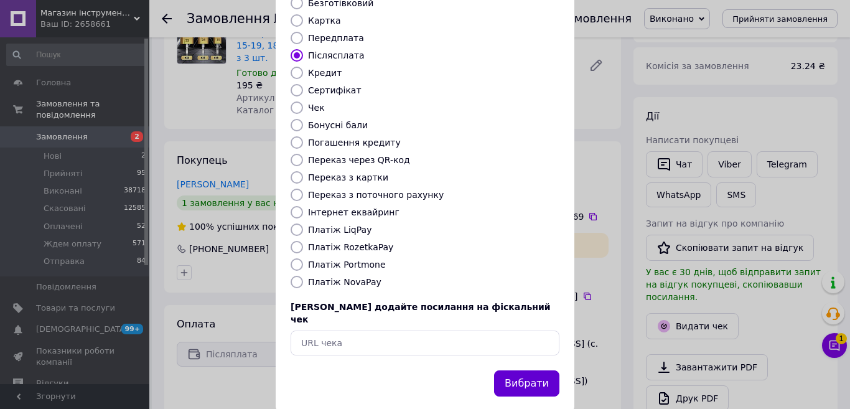
click at [528, 370] on button "Вибрати" at bounding box center [526, 383] width 65 height 27
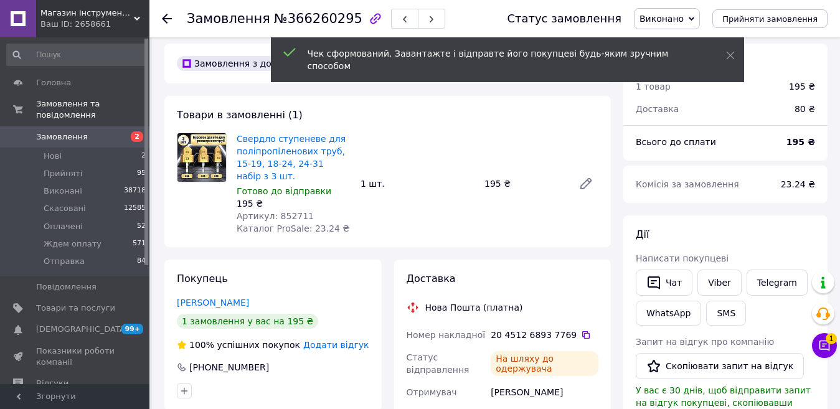
scroll to position [0, 0]
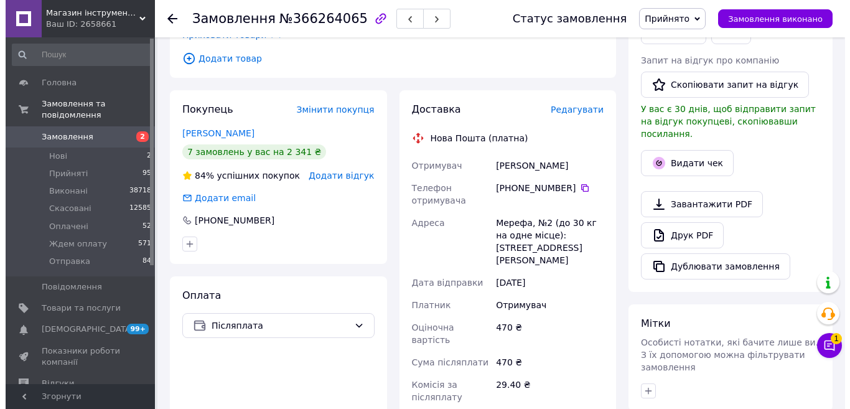
scroll to position [311, 0]
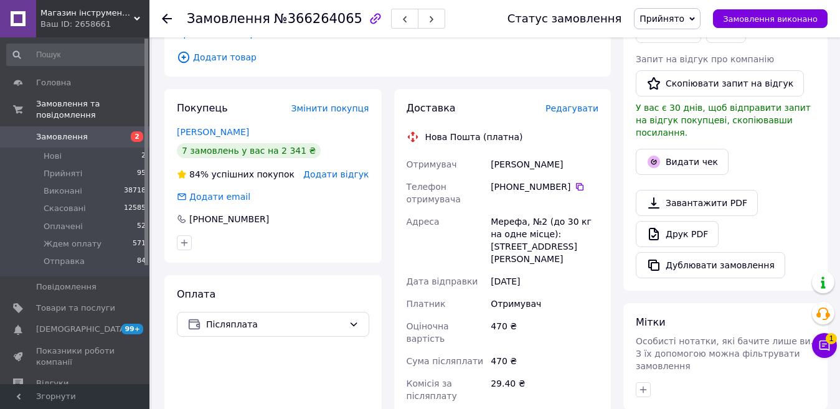
click at [330, 174] on span "Додати відгук" at bounding box center [335, 174] width 65 height 10
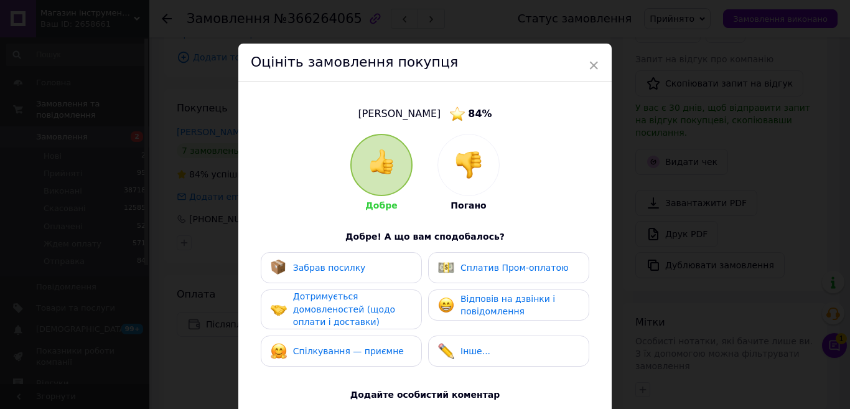
click at [455, 166] on img at bounding box center [468, 164] width 27 height 27
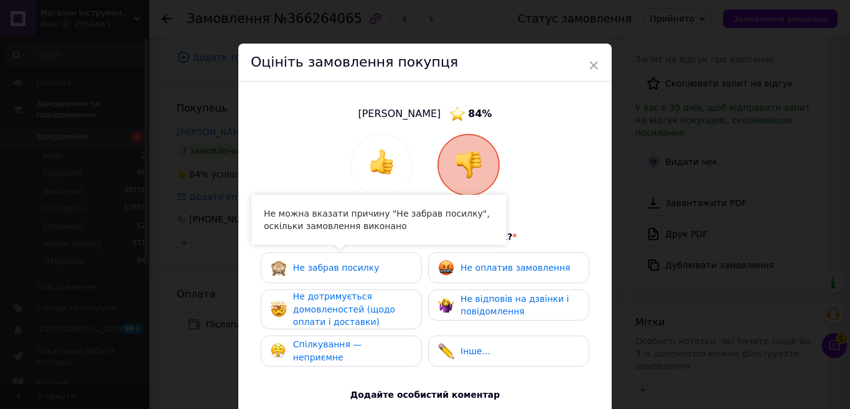
click at [342, 304] on span "Не дотримується домовленостей (щодо оплати і доставки)" at bounding box center [344, 308] width 102 height 35
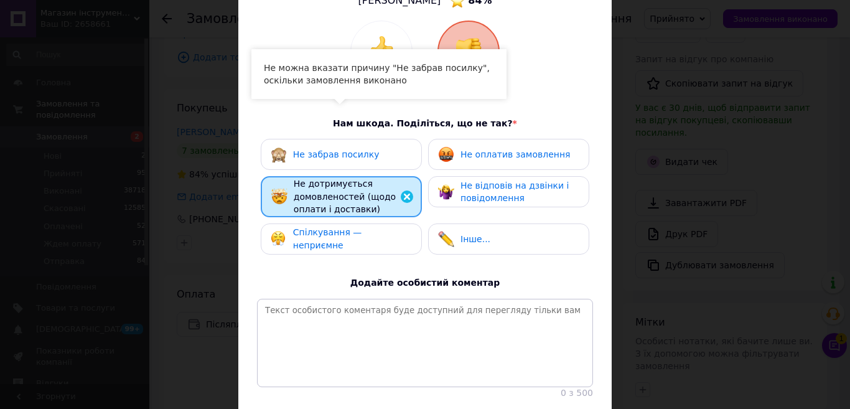
scroll to position [187, 0]
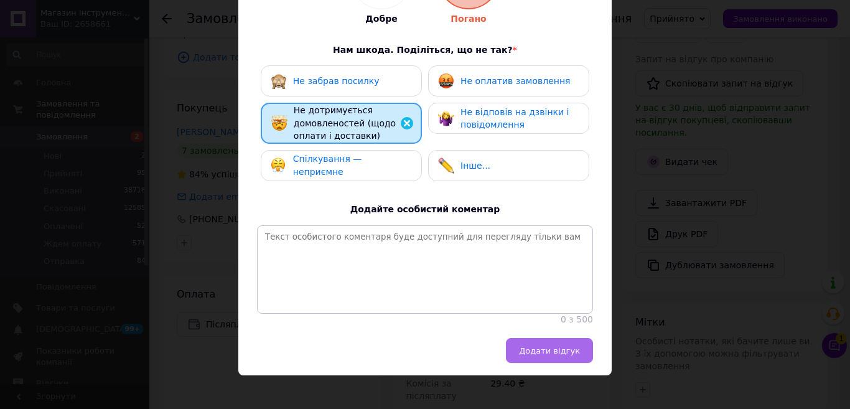
click at [557, 355] on span "Додати відгук" at bounding box center [549, 350] width 61 height 9
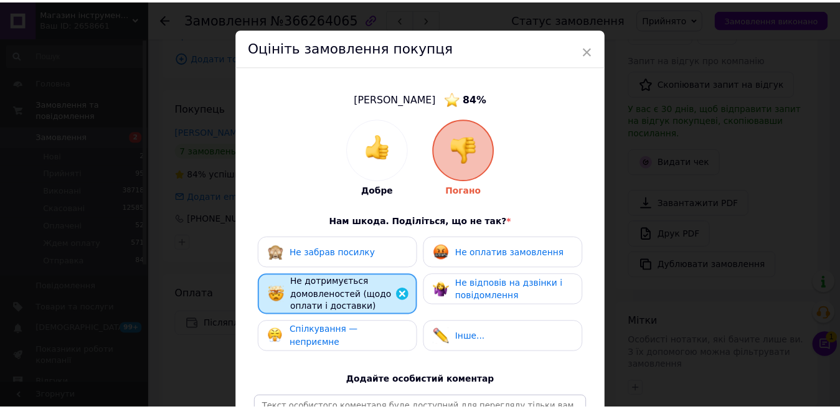
scroll to position [0, 0]
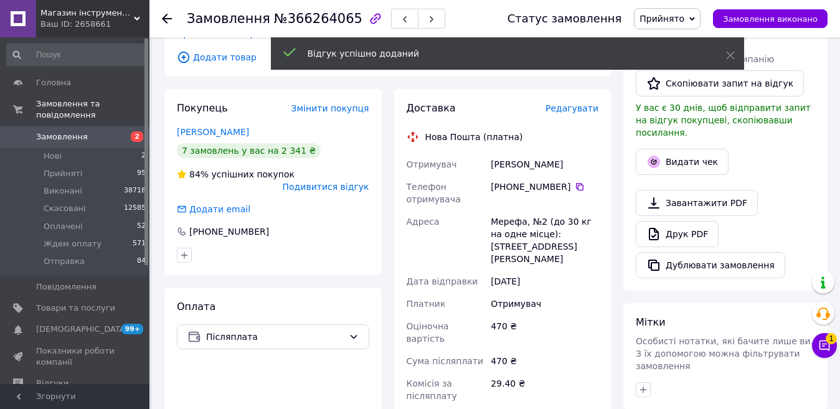
click at [172, 154] on div "Покупець Змінити покупця Рудаков Евгений 7 замовлень у вас на 2 341 ₴ 84% успіш…" at bounding box center [272, 182] width 217 height 186
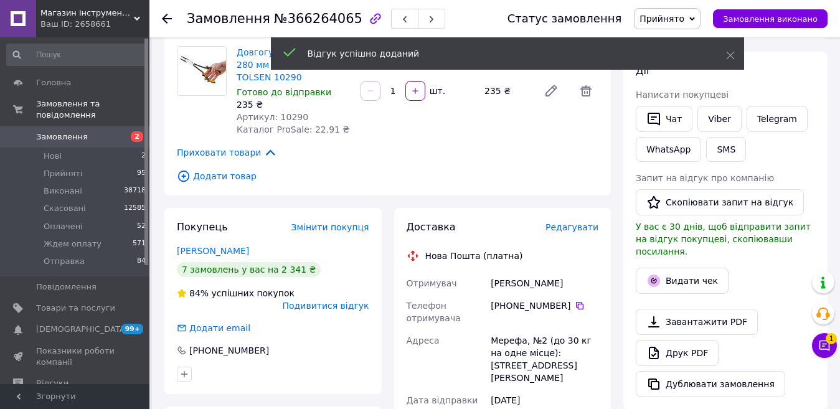
scroll to position [187, 0]
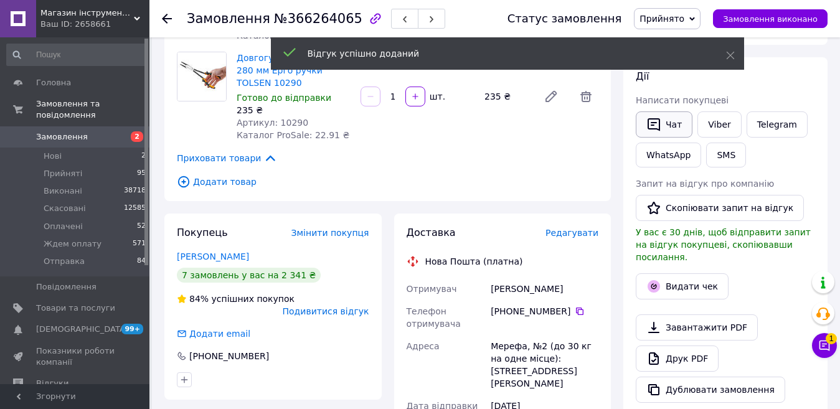
click at [668, 123] on button "Чат" at bounding box center [663, 124] width 57 height 26
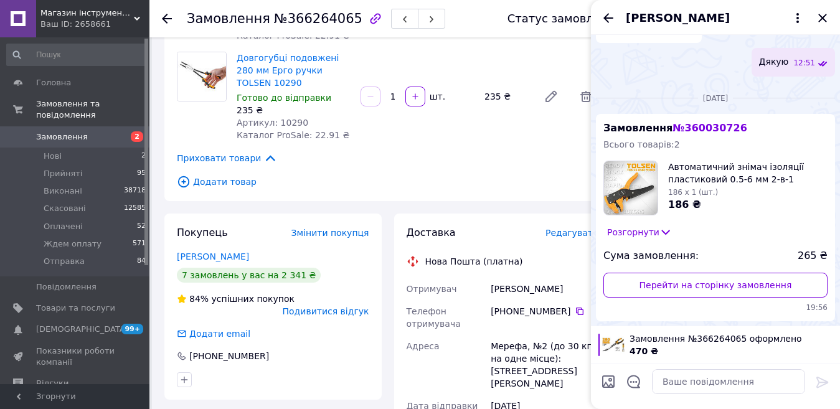
scroll to position [311, 0]
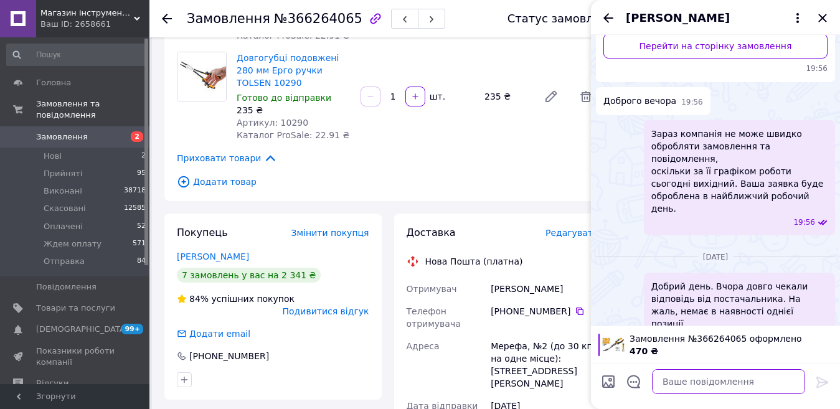
click at [680, 378] on textarea at bounding box center [728, 381] width 153 height 25
type textarea "Доброго дня."
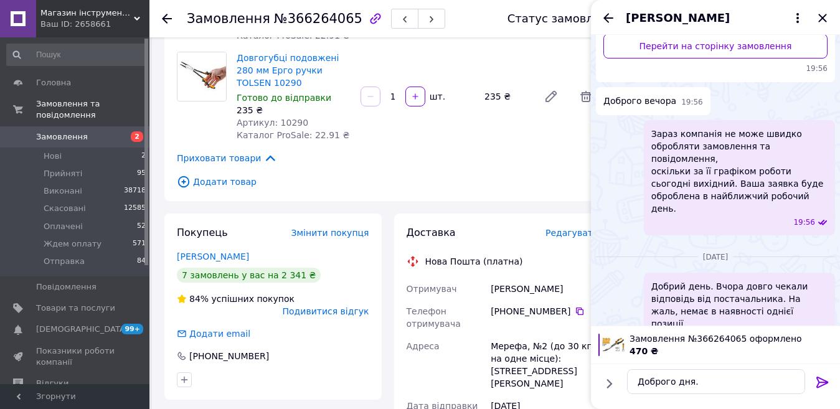
drag, startPoint x: 306, startPoint y: 187, endPoint x: 239, endPoint y: 123, distance: 93.3
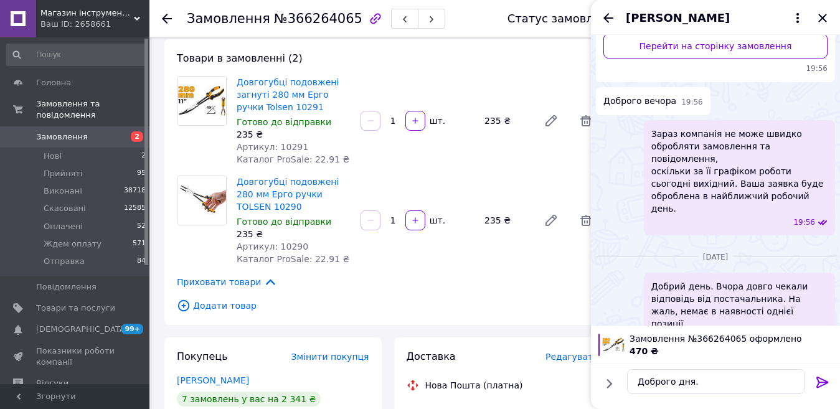
scroll to position [62, 0]
drag, startPoint x: 270, startPoint y: 204, endPoint x: 237, endPoint y: 184, distance: 38.5
click at [237, 184] on span "Довгогубці подовжені 280 мм Ерго ручки TOLSEN 10290" at bounding box center [294, 194] width 114 height 37
copy link "Довгогубці подовжені 280 мм Ерго ручки TOLSEN 10290"
drag, startPoint x: 691, startPoint y: 377, endPoint x: 701, endPoint y: 377, distance: 10.0
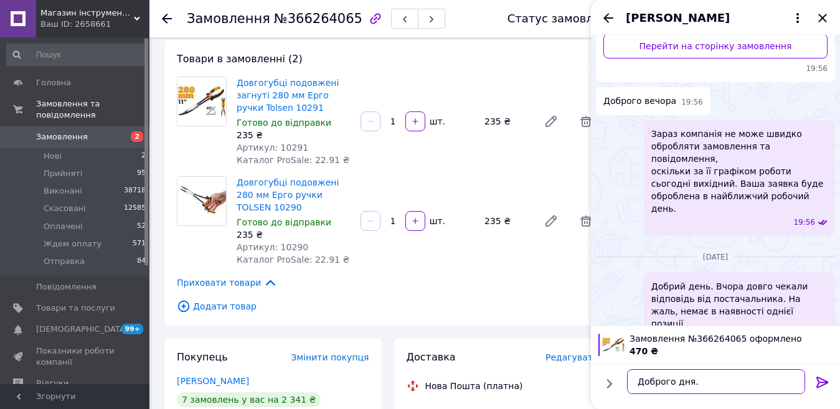
click at [691, 377] on textarea "Доброго дня." at bounding box center [716, 381] width 178 height 25
click at [822, 379] on icon at bounding box center [822, 382] width 12 height 11
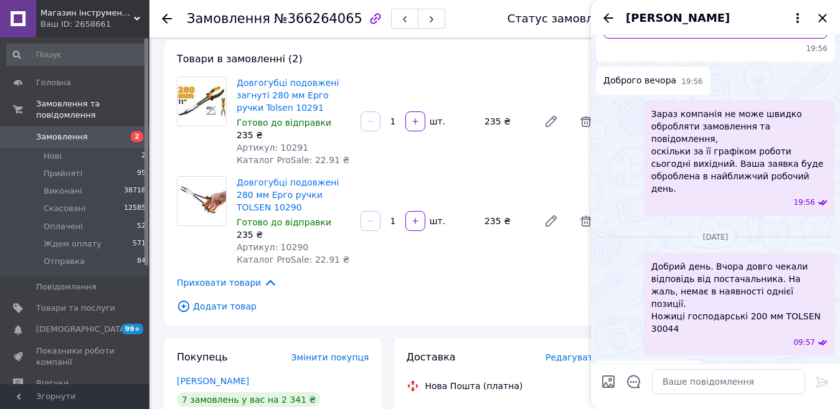
scroll to position [291, 0]
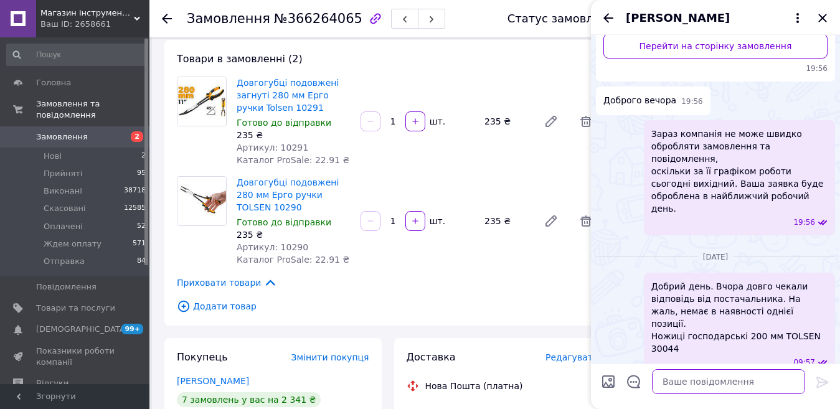
click at [727, 383] on textarea at bounding box center [728, 381] width 153 height 25
paste textarea "На жаль, одна позиція зараз відсутня в наявності, завтра дізнаюся у постачальни…"
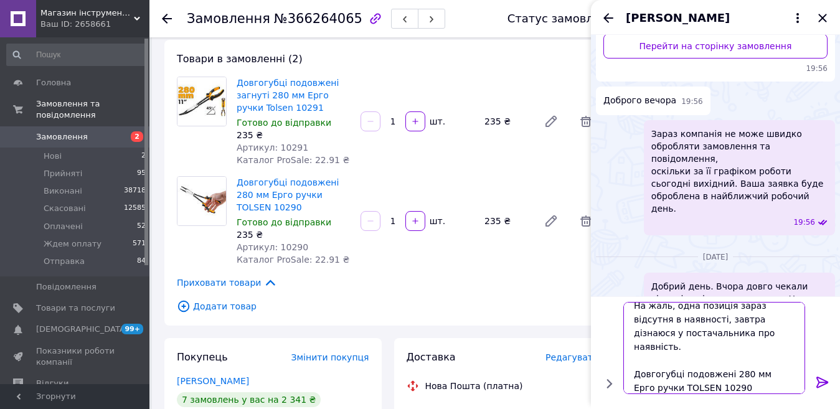
scroll to position [1, 0]
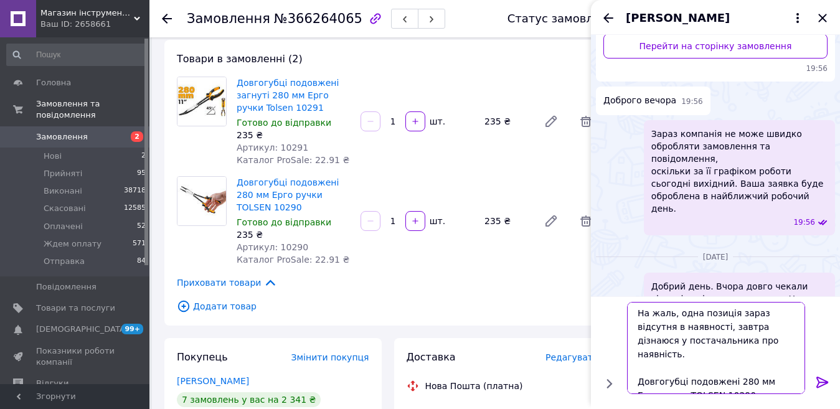
type textarea "На жаль, одна позиція зараз відсутня в наявності, завтра дізнаюся у постачальни…"
click at [817, 381] on icon at bounding box center [822, 382] width 15 height 15
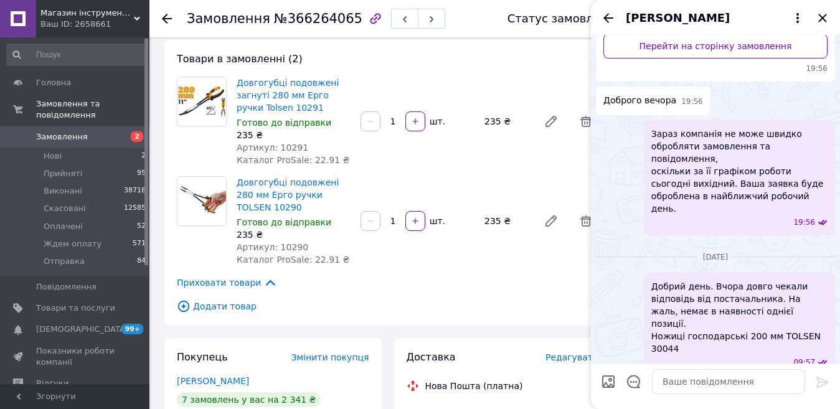
scroll to position [2154, 0]
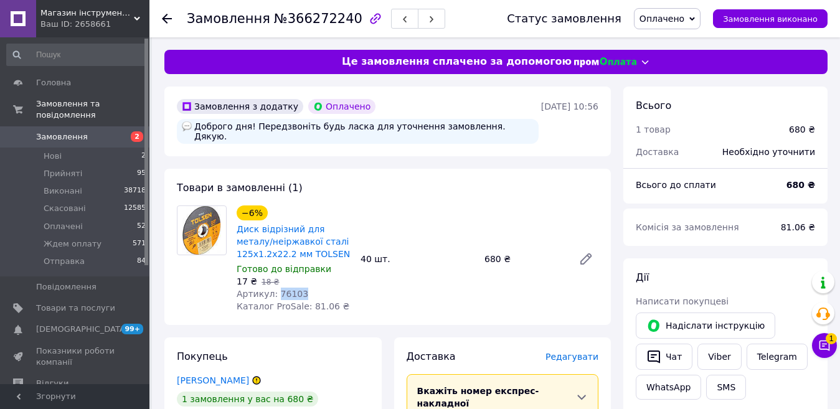
drag, startPoint x: 297, startPoint y: 284, endPoint x: 273, endPoint y: 286, distance: 24.3
click at [273, 288] on div "Артикул: 76103" at bounding box center [294, 294] width 114 height 12
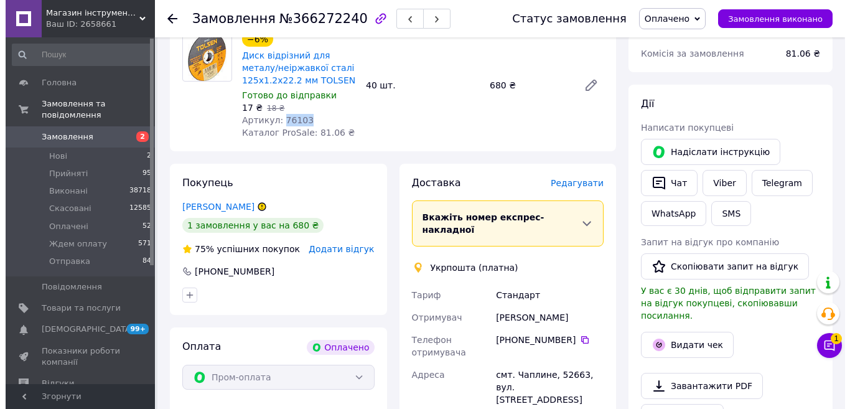
scroll to position [187, 0]
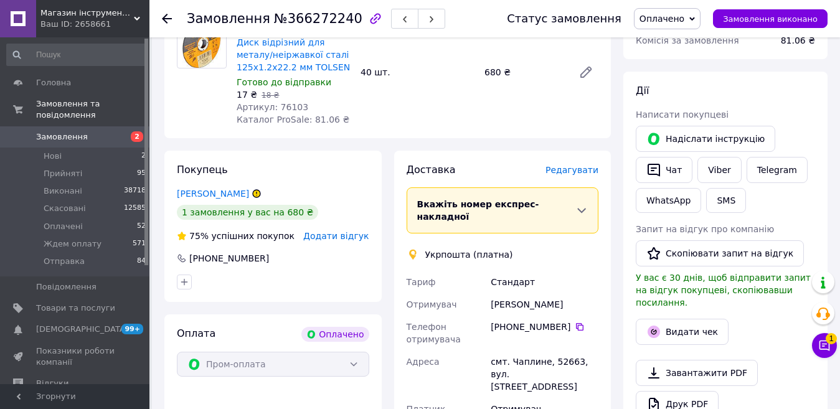
click at [573, 165] on span "Редагувати" at bounding box center [571, 170] width 53 height 10
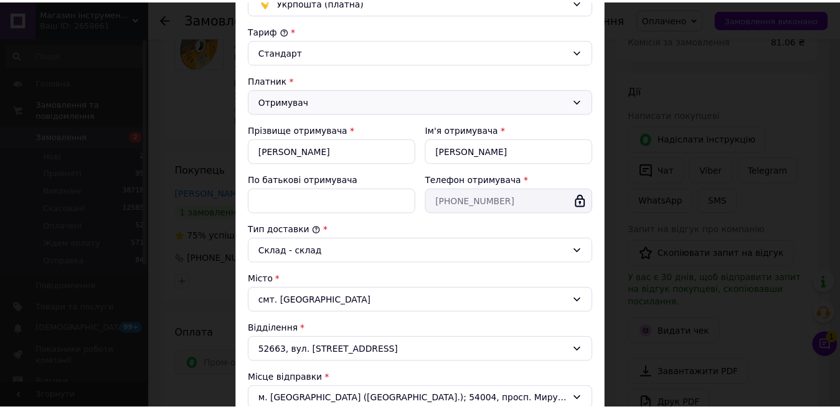
scroll to position [370, 0]
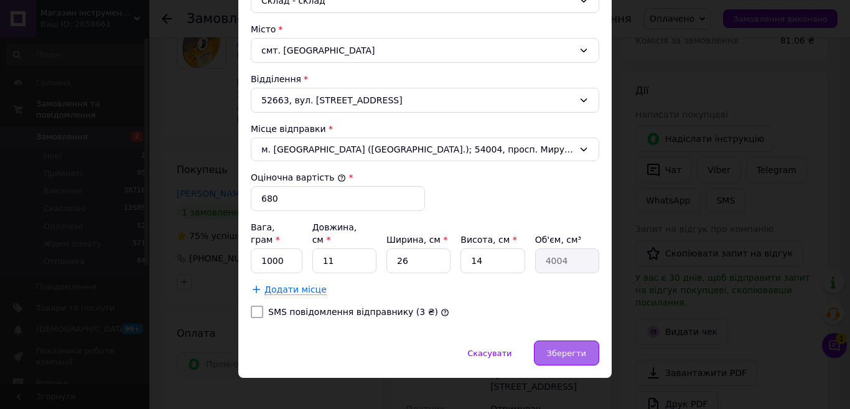
click at [561, 349] on span "Зберегти" at bounding box center [566, 353] width 39 height 9
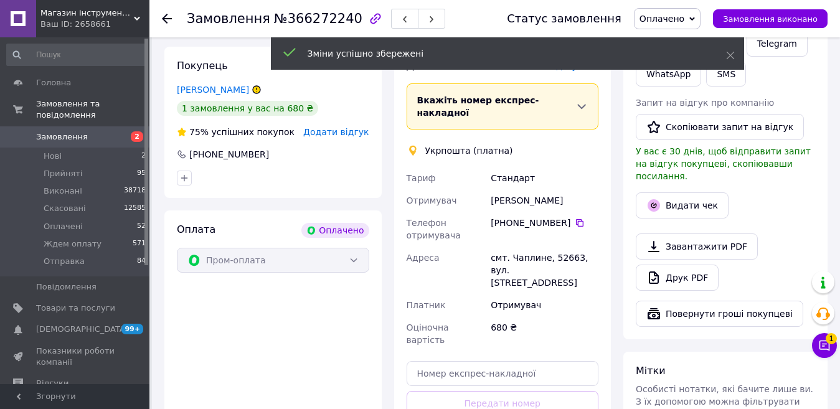
scroll to position [311, 0]
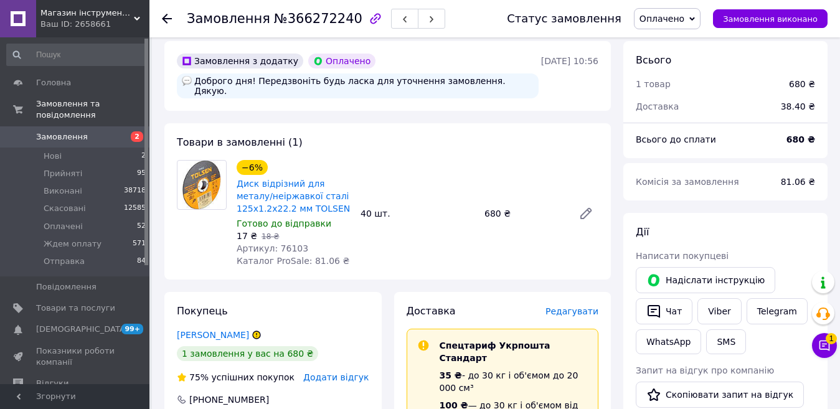
scroll to position [373, 0]
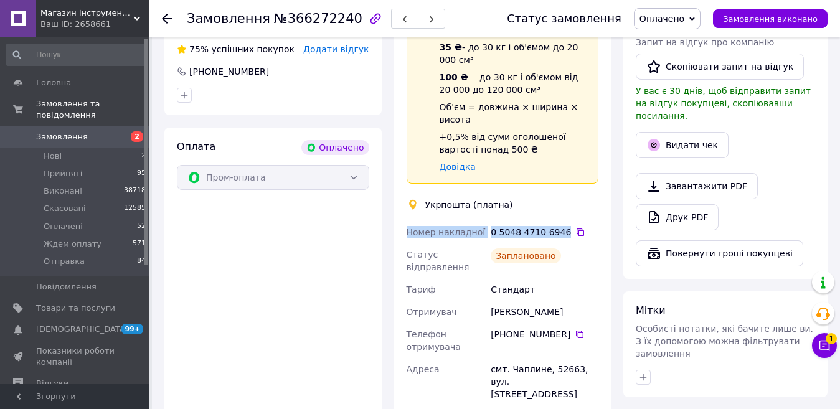
drag, startPoint x: 559, startPoint y: 212, endPoint x: 402, endPoint y: 211, distance: 156.8
click at [402, 211] on div "Доставка Редагувати Спецтариф Укрпошта Стандарт 35 ₴ - до 30 кг і об'ємом до 20…" at bounding box center [502, 254] width 217 height 581
copy div "Номер накладної 0 5048 4710 6946"
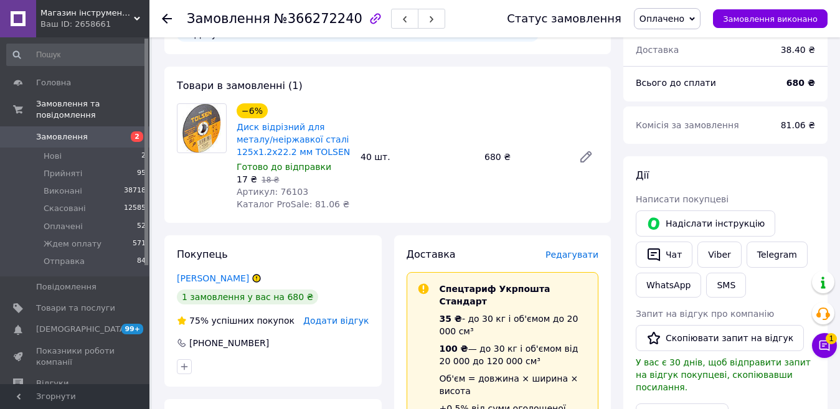
scroll to position [62, 0]
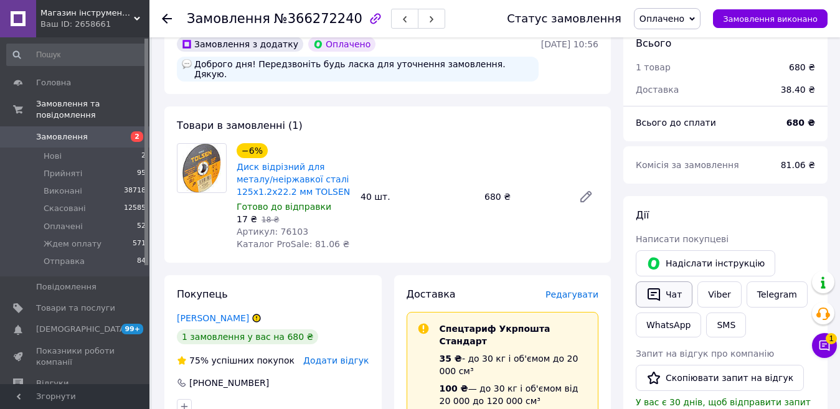
click at [673, 296] on button "Чат" at bounding box center [663, 294] width 57 height 26
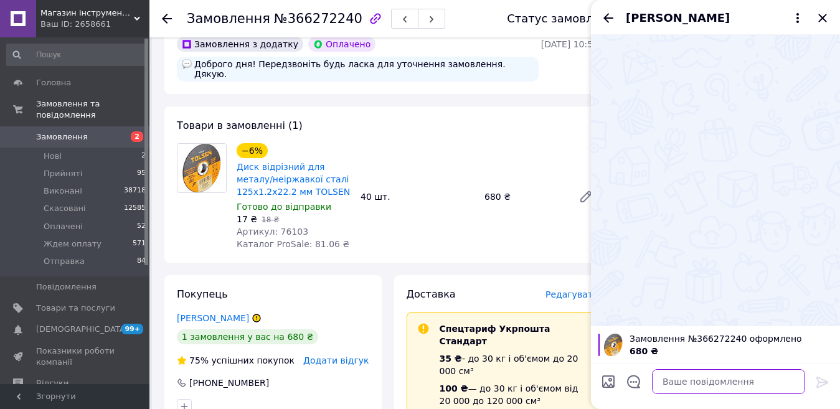
click at [687, 386] on textarea at bounding box center [728, 381] width 153 height 25
paste textarea "Добрий день. Відправлення вашого замовлення у вівторок. Номер накладної 0 5048 …"
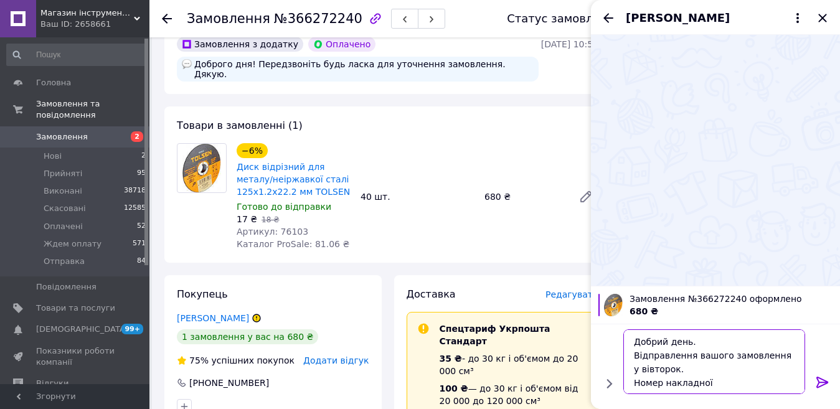
scroll to position [9, 0]
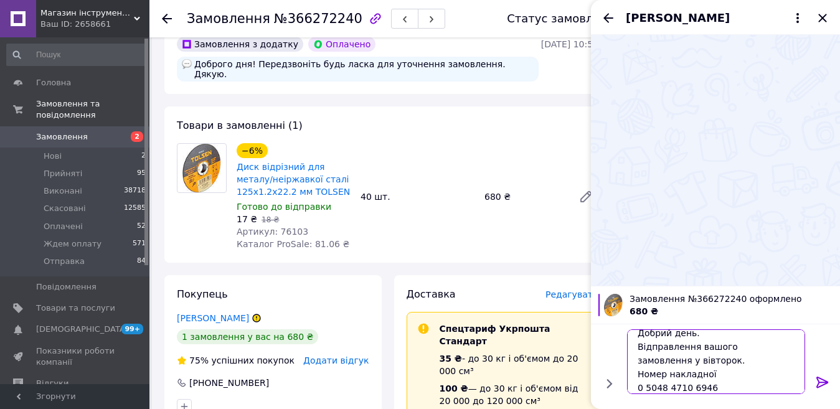
type textarea "Добрий день. Відправлення вашого замовлення у вівторок. Номер накладної 0 5048 …"
click at [826, 378] on icon at bounding box center [822, 382] width 15 height 15
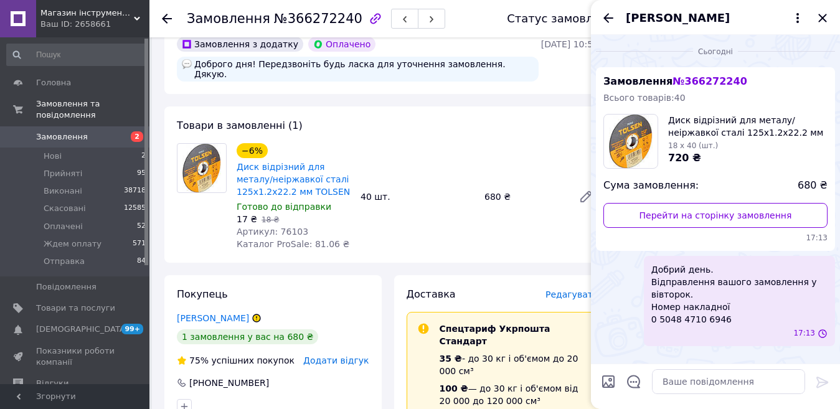
scroll to position [0, 0]
click at [823, 15] on icon "Закрити" at bounding box center [822, 18] width 15 height 15
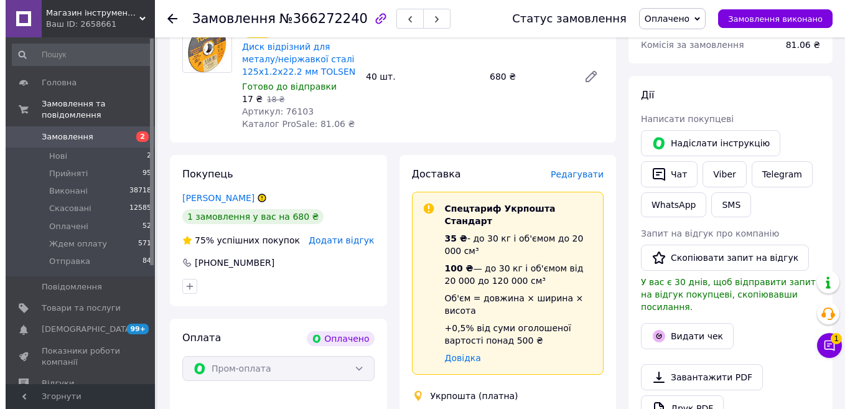
scroll to position [187, 0]
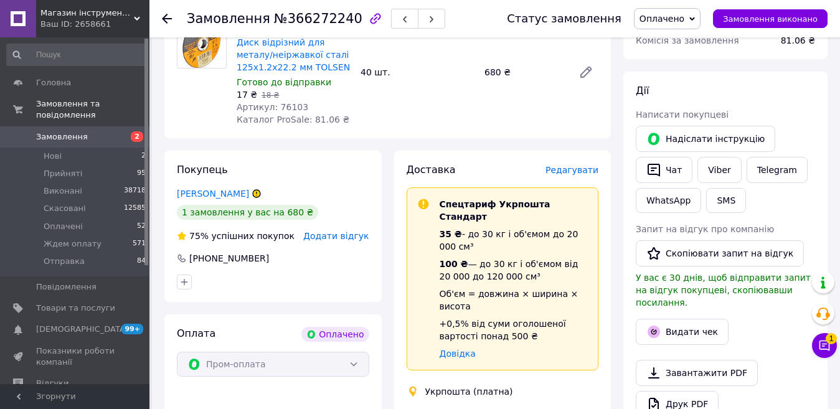
click at [335, 231] on span "Додати відгук" at bounding box center [335, 236] width 65 height 10
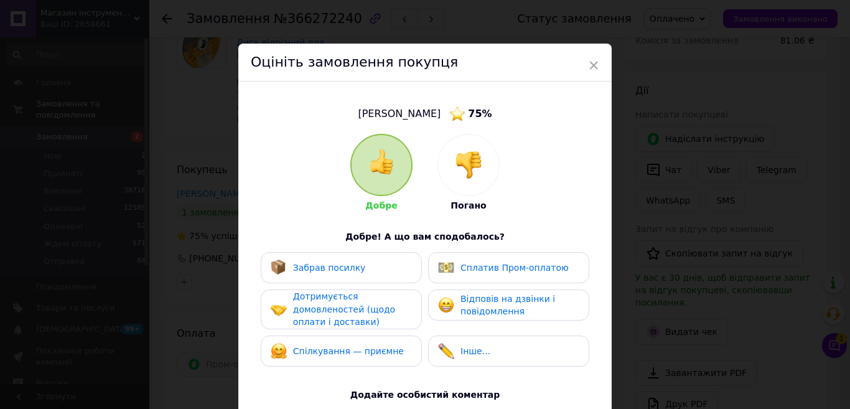
click at [484, 183] on div at bounding box center [468, 164] width 61 height 61
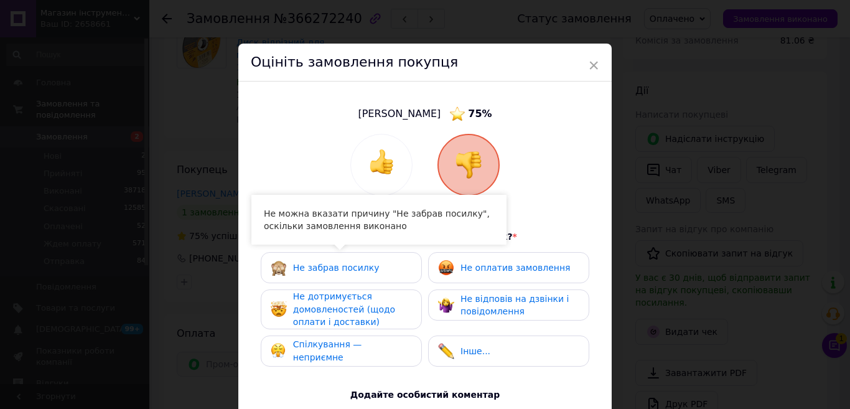
click at [352, 304] on span "Не дотримується домовленостей (щодо оплати і доставки)" at bounding box center [344, 308] width 102 height 35
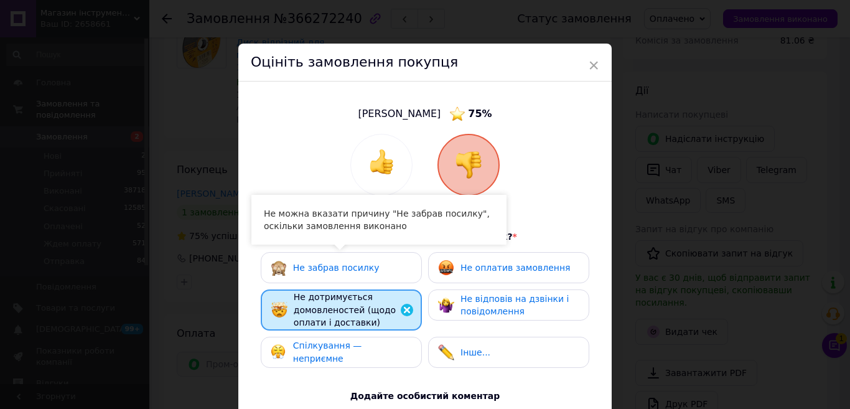
click at [335, 346] on span "Спілкування — неприємне" at bounding box center [327, 351] width 69 height 23
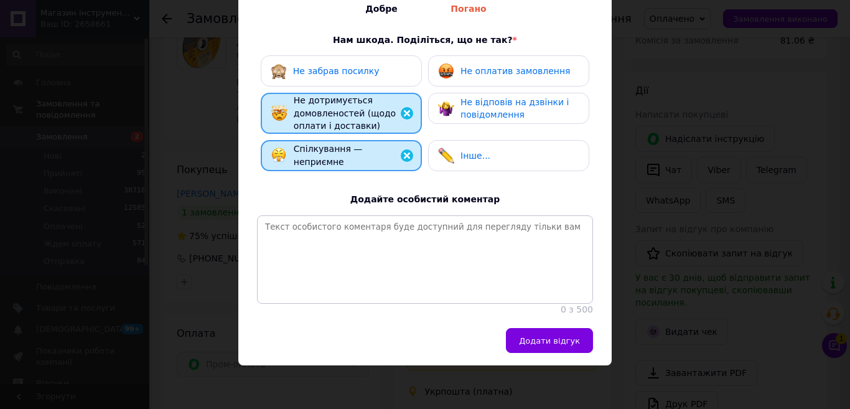
scroll to position [205, 0]
click at [548, 344] on span "Додати відгук" at bounding box center [549, 340] width 61 height 9
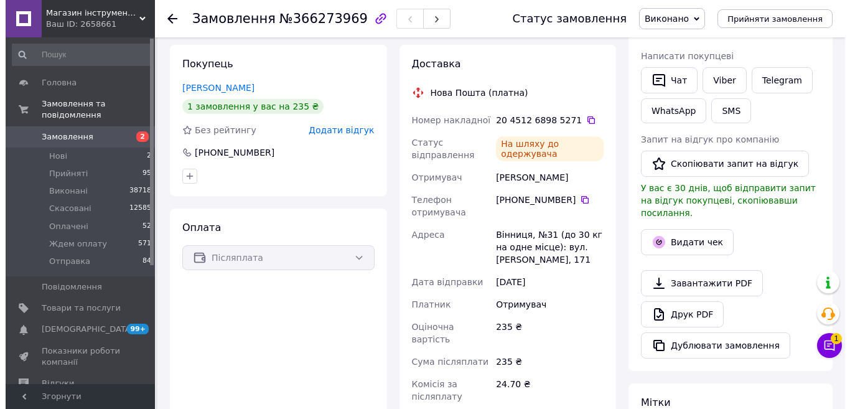
scroll to position [187, 0]
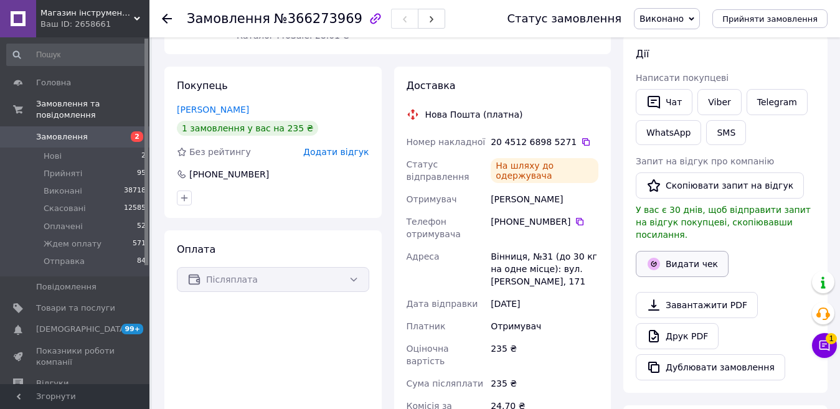
click at [686, 251] on button "Видати чек" at bounding box center [681, 264] width 93 height 26
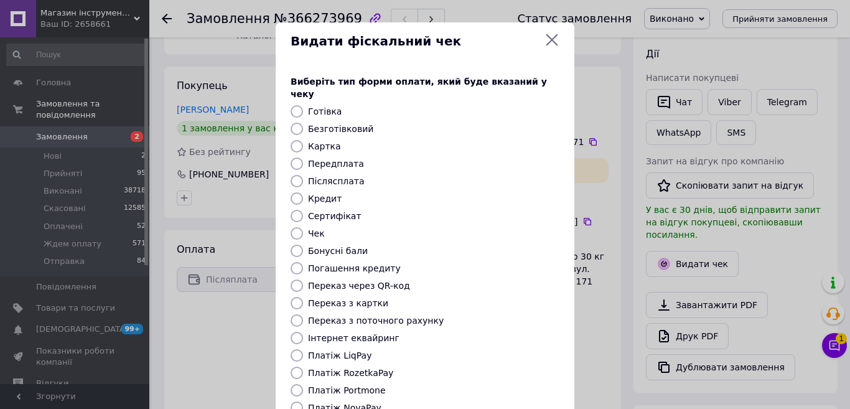
click at [337, 176] on label "Післясплата" at bounding box center [336, 181] width 57 height 10
click at [303, 175] on input "Післясплата" at bounding box center [297, 181] width 12 height 12
radio input "true"
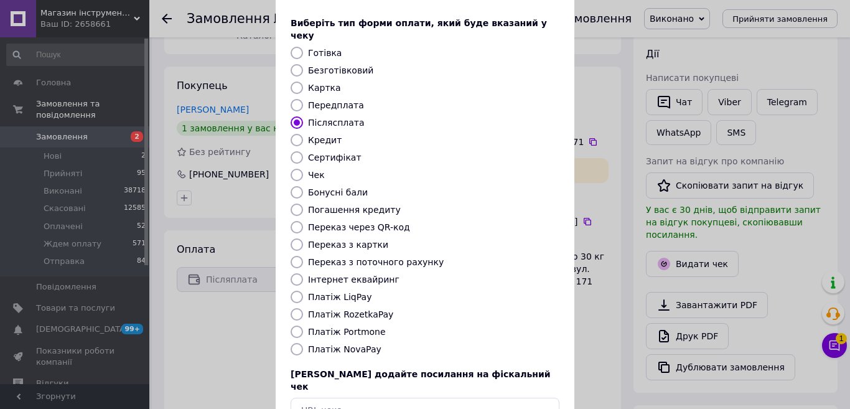
scroll to position [126, 0]
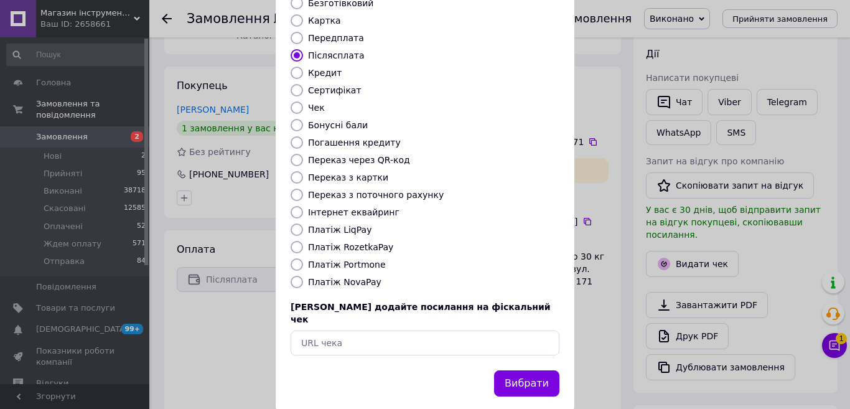
drag, startPoint x: 531, startPoint y: 352, endPoint x: 467, endPoint y: 227, distance: 140.3
click at [530, 370] on button "Вибрати" at bounding box center [526, 383] width 65 height 27
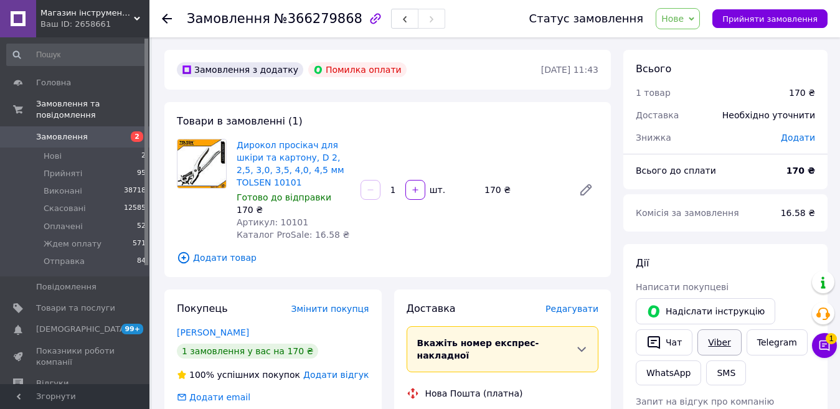
click at [710, 346] on link "Viber" at bounding box center [719, 342] width 44 height 26
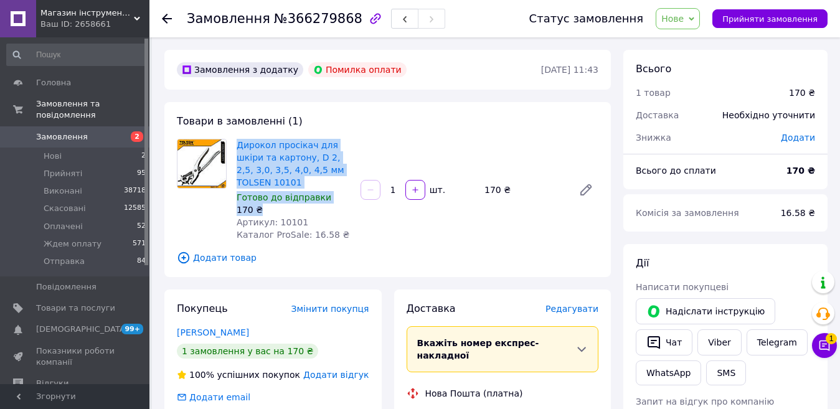
drag, startPoint x: 259, startPoint y: 205, endPoint x: 231, endPoint y: 148, distance: 63.2
click at [231, 148] on div "Дирокол просікач для шкіри та картону, D 2, 2,5, 3,0, 3,5, 4,0, 4,5 мм TOLSEN 1…" at bounding box center [387, 190] width 431 height 102
copy div "Дирокол просікач для шкіри та картону, D 2, 2,5, 3,0, 3,5, 4,0, 4,5 мм TOLSEN 1…"
click at [698, 19] on span "Нове" at bounding box center [677, 18] width 44 height 21
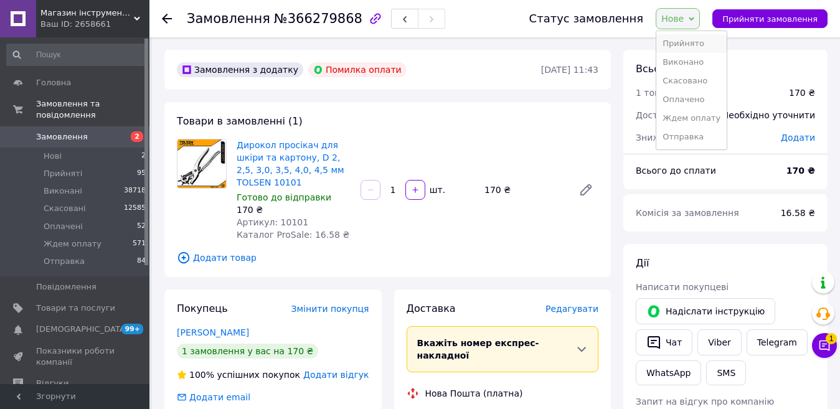
click at [695, 43] on li "Прийнято" at bounding box center [691, 43] width 70 height 19
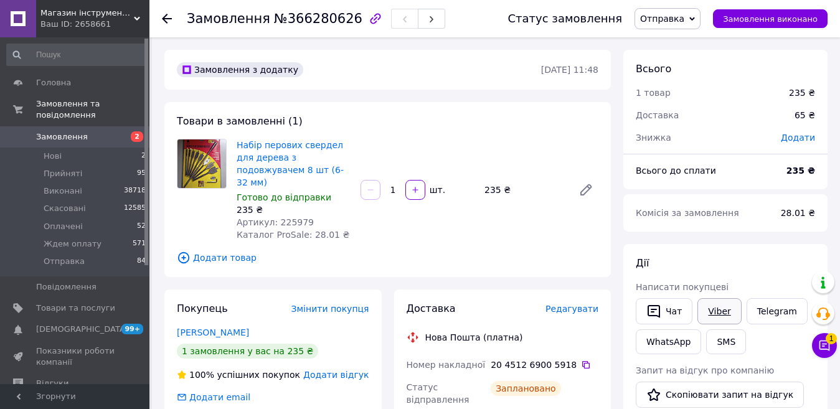
click at [716, 312] on link "Viber" at bounding box center [719, 311] width 44 height 26
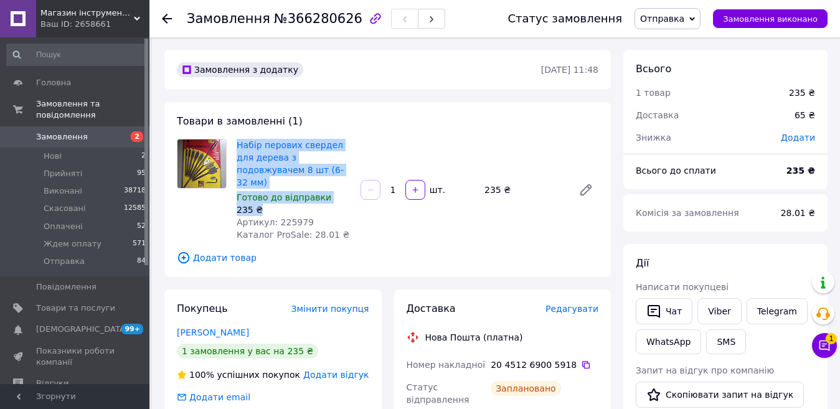
drag, startPoint x: 266, startPoint y: 199, endPoint x: 233, endPoint y: 146, distance: 62.7
click at [233, 146] on div "Набір перових свердел для дерева з подовжувачем 8 шт (6-32 мм) Готово до відпра…" at bounding box center [294, 189] width 124 height 107
copy div "Набір перових свердел для дерева з подовжувачем 8 шт (6-32 мм) Готово до відпра…"
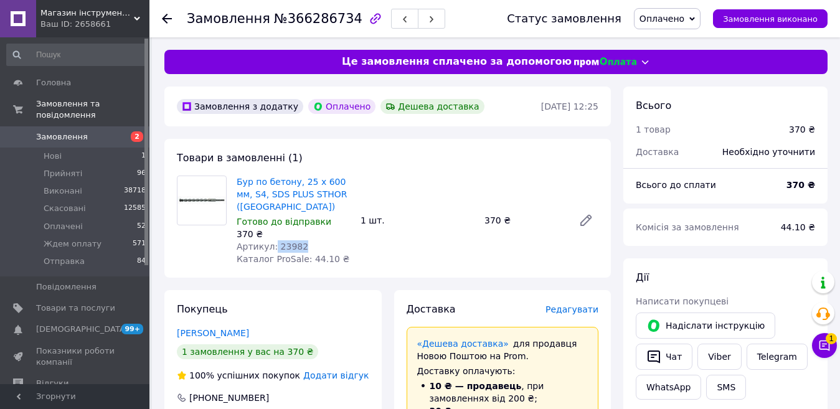
drag, startPoint x: 296, startPoint y: 244, endPoint x: 271, endPoint y: 248, distance: 25.8
click at [271, 248] on div "Артикул: 23982" at bounding box center [294, 246] width 114 height 12
click at [275, 248] on span "Артикул: 23982" at bounding box center [273, 246] width 72 height 10
drag, startPoint x: 297, startPoint y: 246, endPoint x: 276, endPoint y: 248, distance: 21.9
click at [273, 248] on div "Артикул: 23982" at bounding box center [294, 246] width 114 height 12
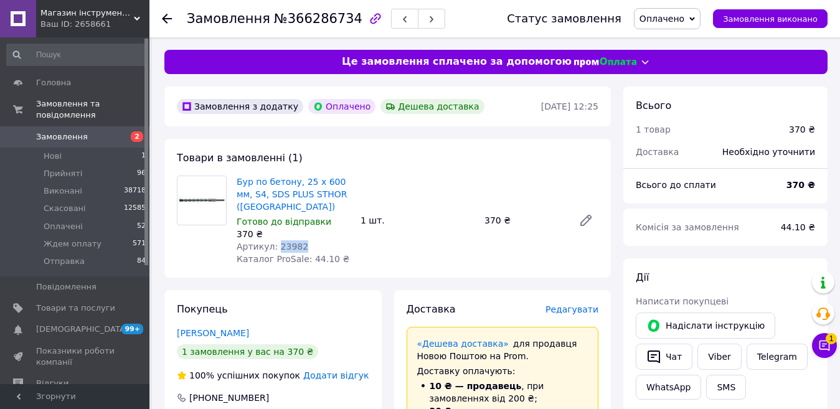
copy span "23982"
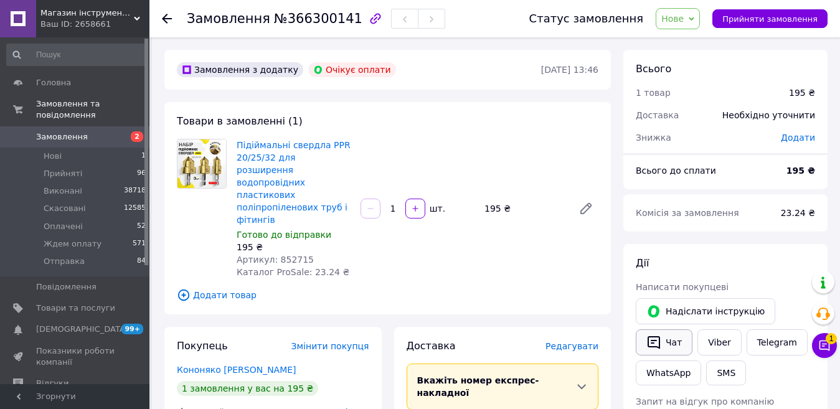
click at [673, 343] on button "Чат" at bounding box center [663, 342] width 57 height 26
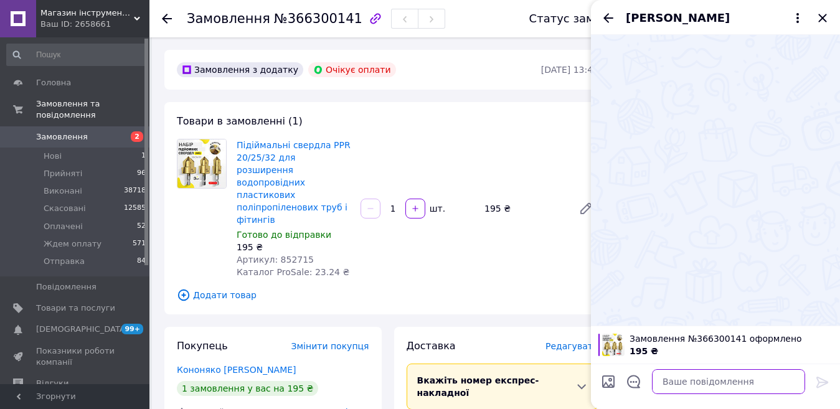
click at [678, 380] on textarea at bounding box center [728, 381] width 153 height 25
paste textarea "Добрий день. Я з приводу вашого замовлення. Набір перових свердел для дерева з …"
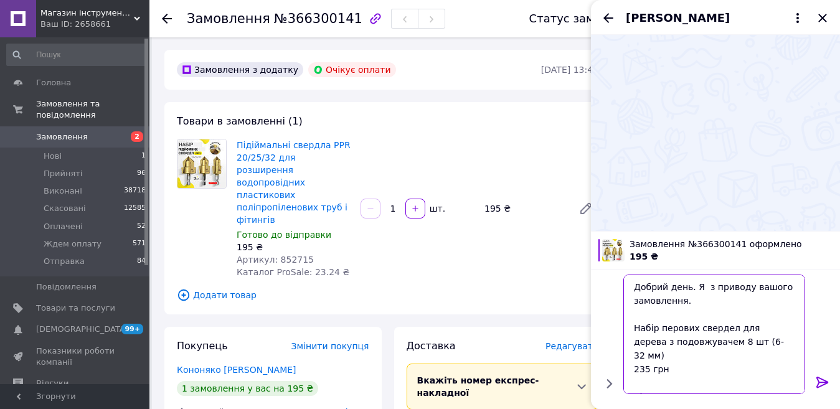
scroll to position [29, 0]
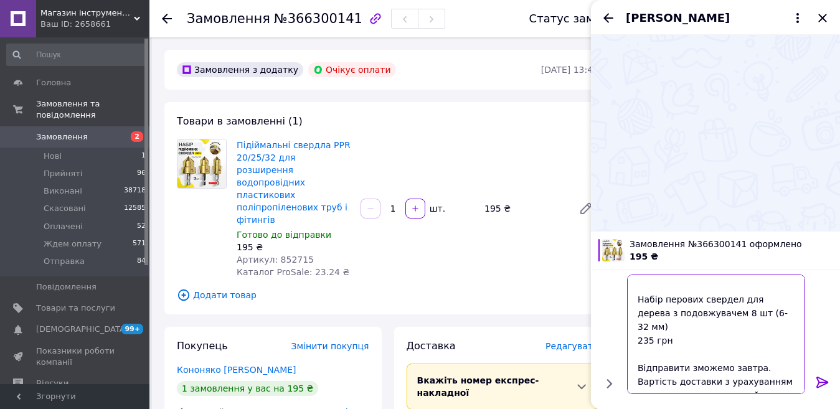
drag, startPoint x: 686, startPoint y: 330, endPoint x: 617, endPoint y: 303, distance: 73.5
click at [617, 303] on div "Добрий день. Я з приводу вашого замовлення. Набір перових свердел для дерева з …" at bounding box center [715, 333] width 239 height 129
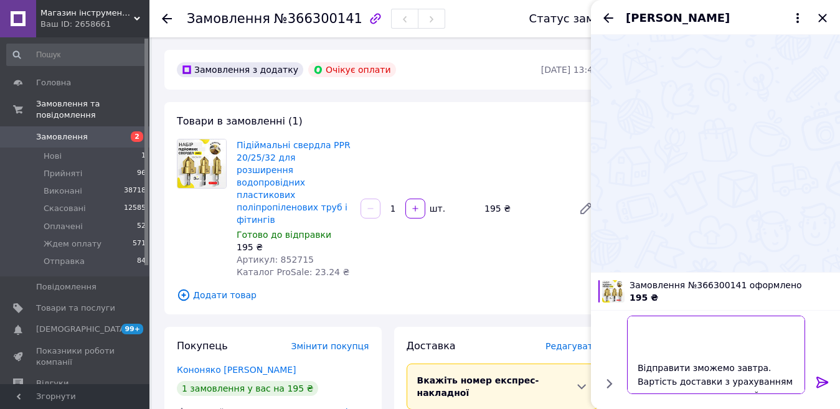
scroll to position [1, 0]
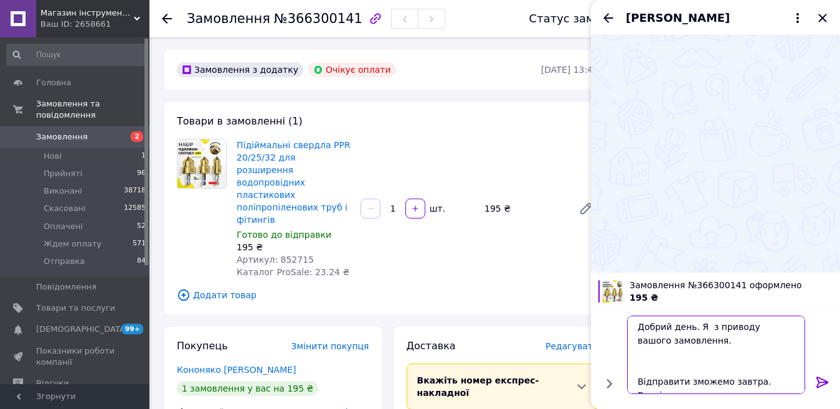
type textarea "Добрий день. Я з приводу вашого замовлення. Відправити зможемо завтра. Вартість…"
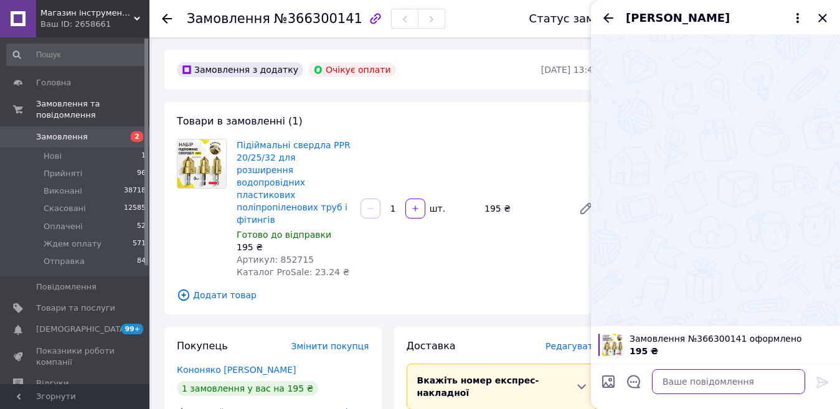
paste textarea "Добрий день. Я з приводу вашого замовлення. Дирокол просікач для шкіри та карто…"
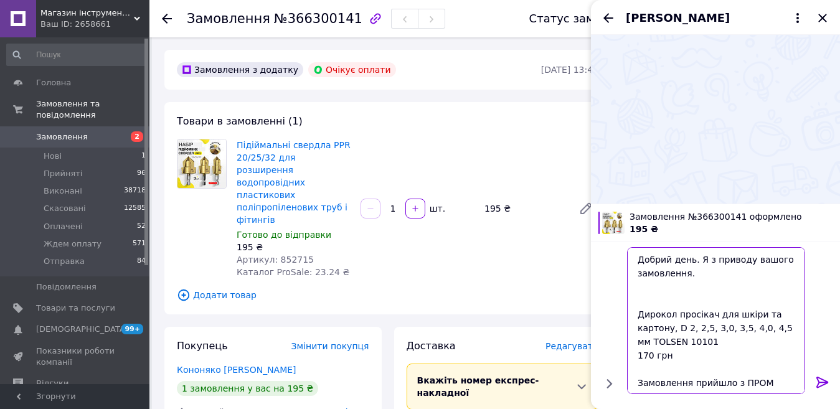
drag, startPoint x: 675, startPoint y: 301, endPoint x: 636, endPoint y: 295, distance: 39.7
click at [636, 295] on textarea "Добрий день. Я з приводу вашого замовлення. Дирокол просікач для шкіри та карто…" at bounding box center [716, 320] width 178 height 147
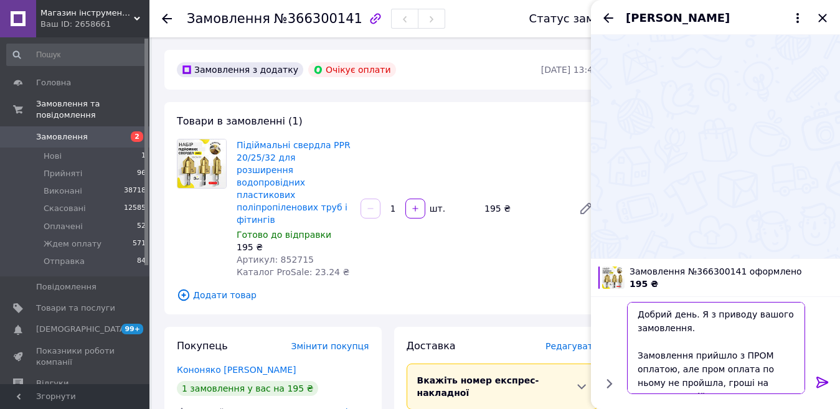
type textarea "Добрий день. Я з приводу вашого замовлення. Замовлення прийшло з ПРОМ оплатою, …"
click at [823, 380] on icon at bounding box center [822, 382] width 15 height 15
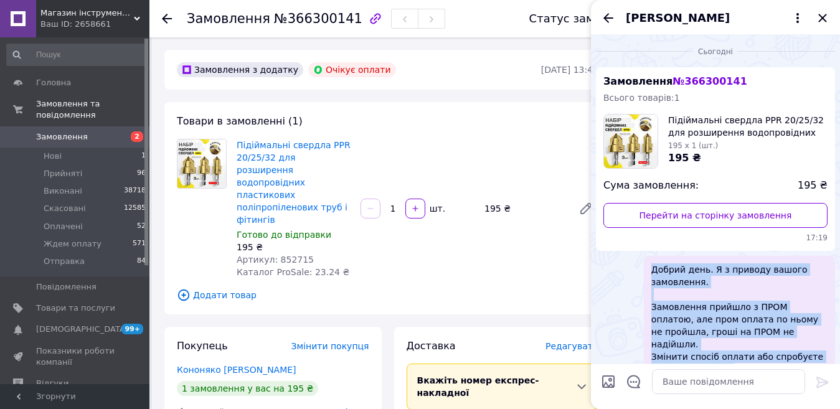
drag, startPoint x: 718, startPoint y: 356, endPoint x: 648, endPoint y: 271, distance: 110.5
click at [648, 271] on div "Добрий день. Я з приводу вашого замовлення. Замовлення прийшло з ПРОМ оплатою, …" at bounding box center [739, 326] width 191 height 140
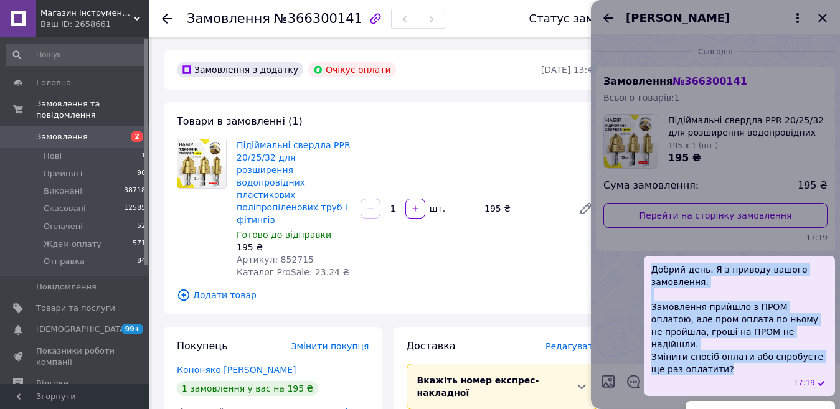
copy span "Добрий день. Я з приводу вашого замовлення. Замовлення прийшло з ПРОМ оплатою, …"
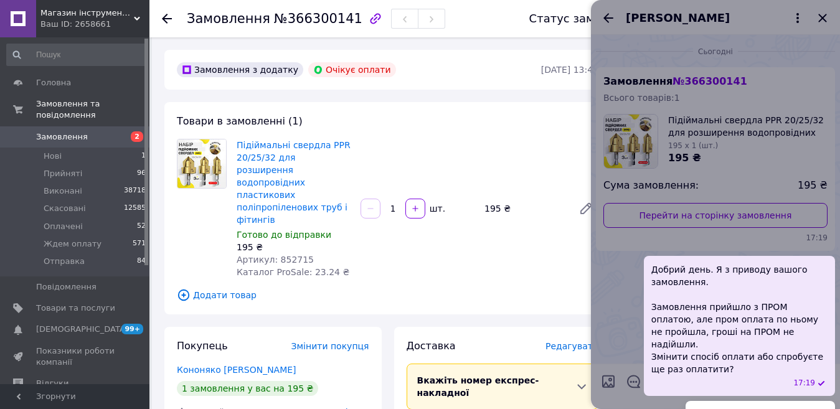
click at [617, 266] on div at bounding box center [715, 204] width 249 height 409
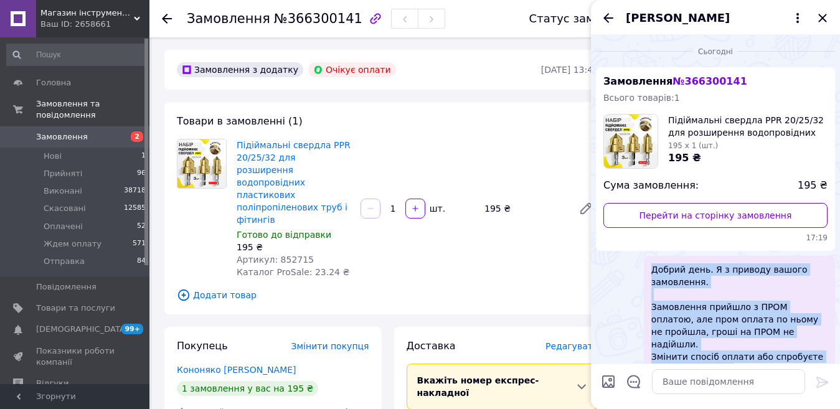
drag, startPoint x: 709, startPoint y: 349, endPoint x: 647, endPoint y: 273, distance: 98.3
click at [647, 273] on div "Добрий день. Я з приводу вашого замовлення. Замовлення прийшло з ПРОМ оплатою, …" at bounding box center [739, 326] width 191 height 140
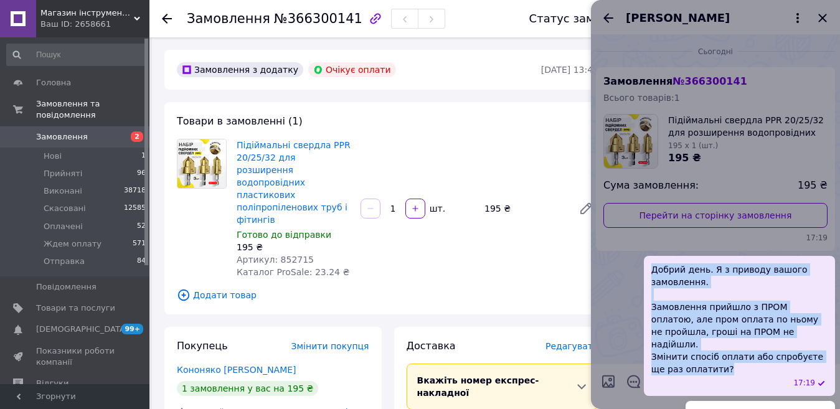
copy span "Добрий день. Я з приводу вашого замовлення. Замовлення прийшло з ПРОМ оплатою, …"
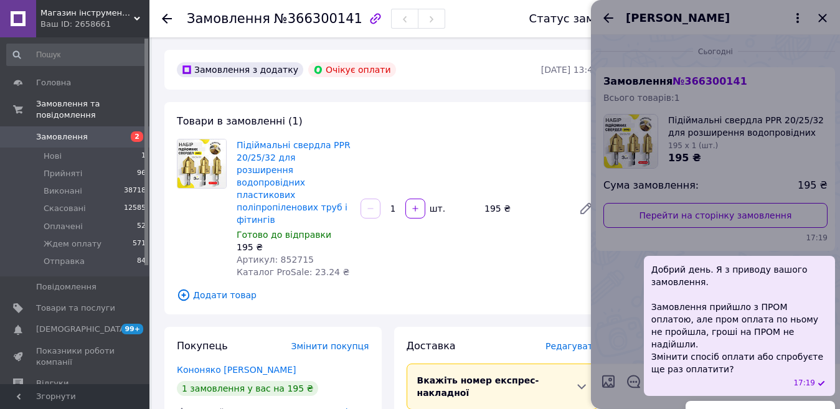
click at [827, 14] on div at bounding box center [715, 204] width 249 height 409
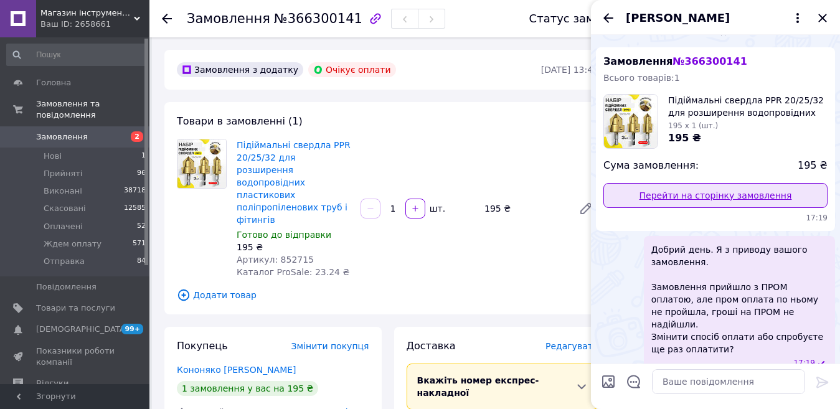
scroll to position [25, 0]
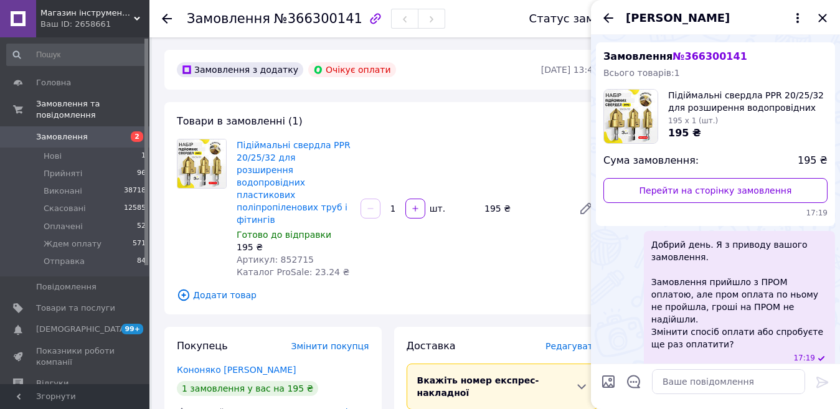
drag, startPoint x: 821, startPoint y: 18, endPoint x: 767, endPoint y: 125, distance: 119.7
click at [822, 18] on icon "Закрити" at bounding box center [822, 18] width 15 height 15
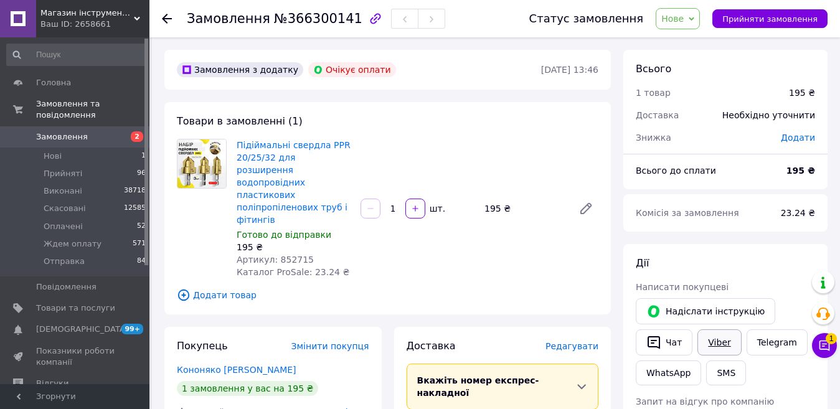
click at [716, 336] on link "Viber" at bounding box center [719, 342] width 44 height 26
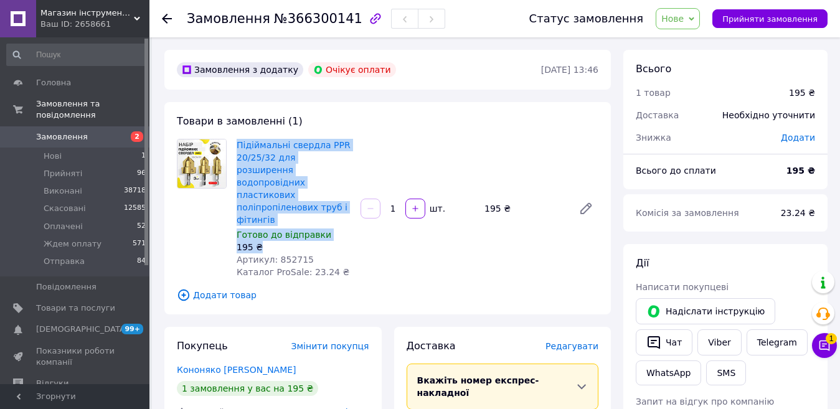
drag, startPoint x: 260, startPoint y: 219, endPoint x: 235, endPoint y: 148, distance: 75.4
click at [235, 148] on div "Підіймальні свердла PPR 20/25/32 для розширення водопровідних пластикових поліп…" at bounding box center [294, 208] width 124 height 144
copy div "Підіймальні свердла PPR 20/25/32 для розширення водопровідних пластикових поліп…"
click at [245, 365] on link "Кононяко [PERSON_NAME]" at bounding box center [236, 370] width 119 height 10
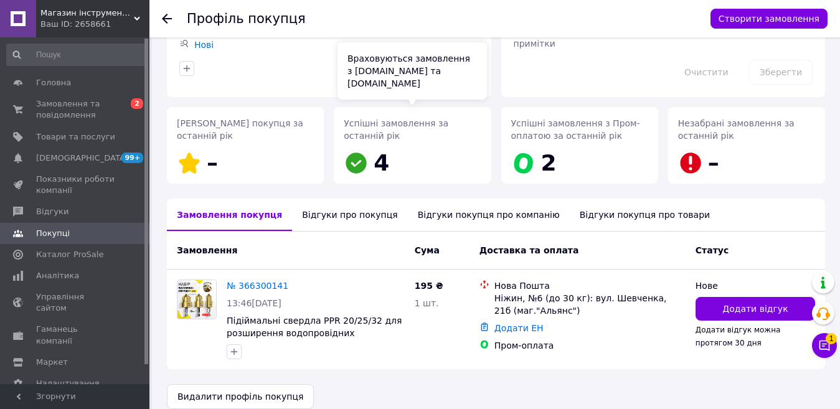
scroll to position [135, 0]
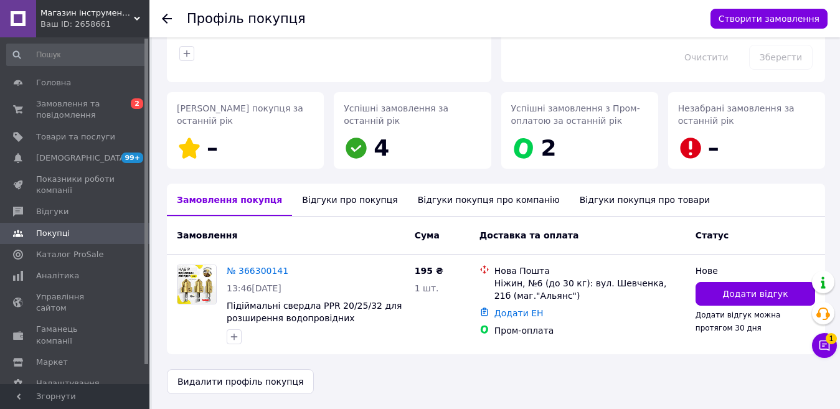
click at [312, 201] on div "Відгуки про покупця" at bounding box center [349, 200] width 115 height 32
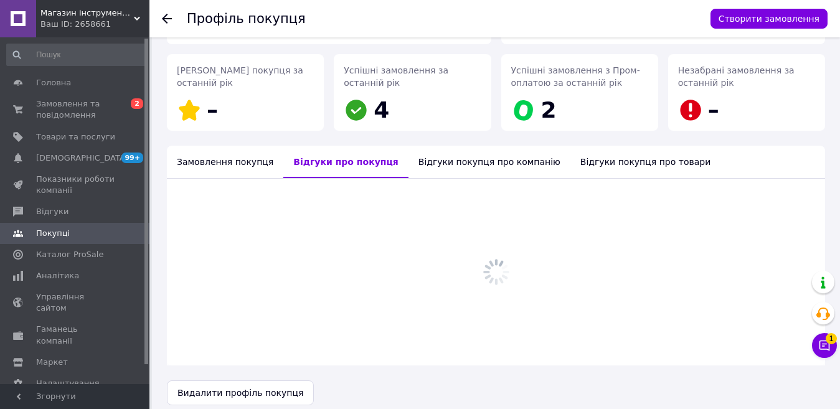
scroll to position [184, 0]
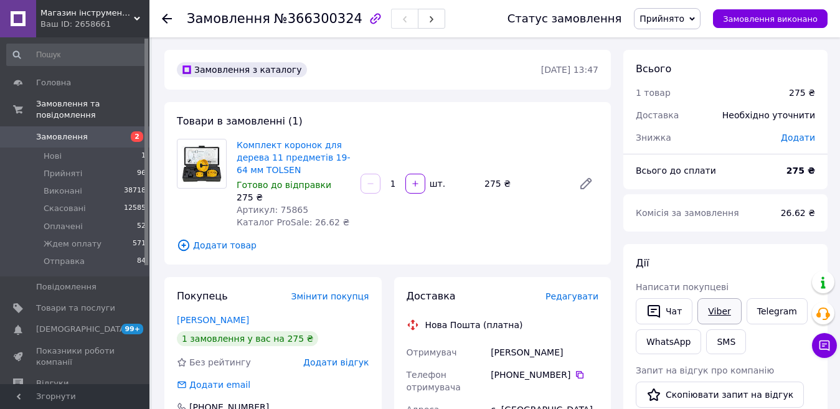
click at [710, 308] on link "Viber" at bounding box center [719, 311] width 44 height 26
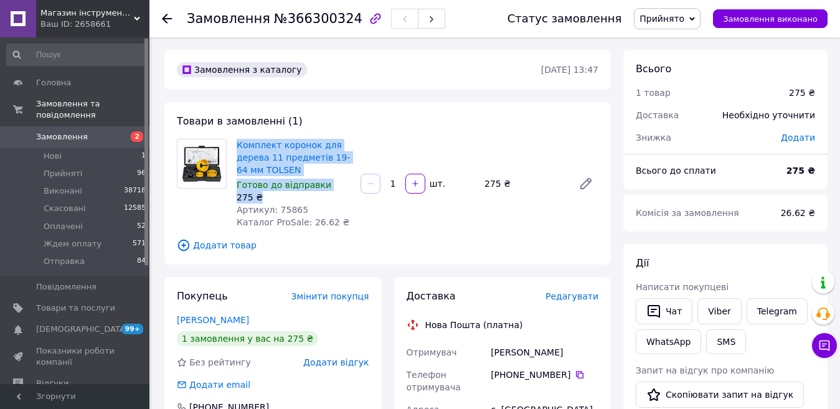
drag, startPoint x: 267, startPoint y: 193, endPoint x: 236, endPoint y: 149, distance: 53.5
click at [236, 149] on div "Комплект коронок для дерева 11 предметів 19-64 мм TOLSEN Готово до відправки 27…" at bounding box center [294, 183] width 124 height 95
copy div "Комплект коронок для дерева 11 предметів 19-64 мм TOLSEN Готово до відправки 27…"
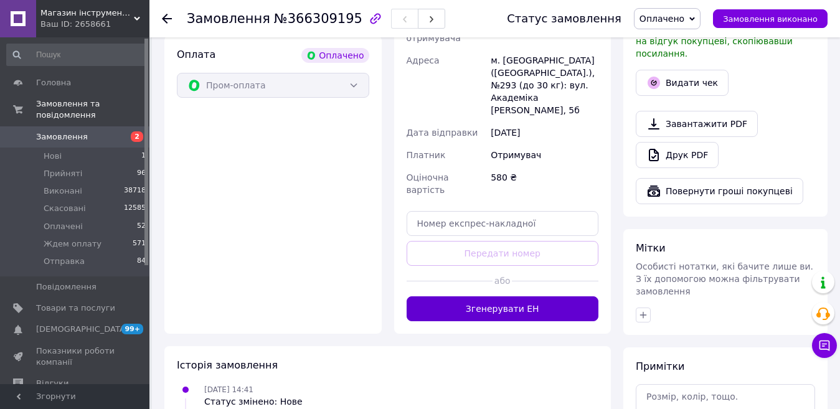
click at [508, 296] on button "Згенерувати ЕН" at bounding box center [502, 308] width 192 height 25
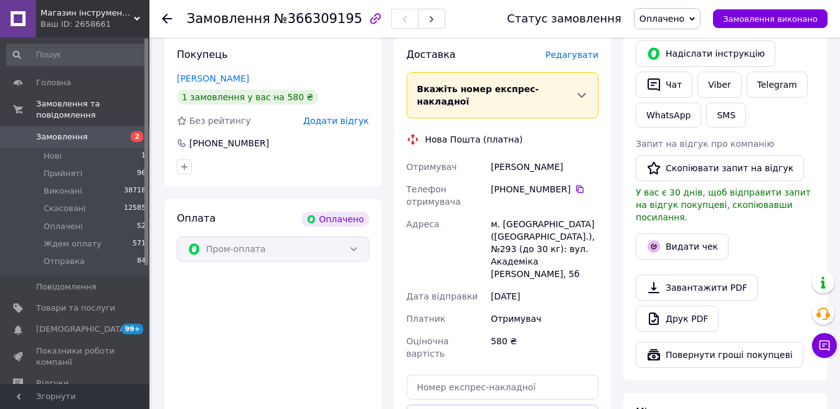
scroll to position [249, 0]
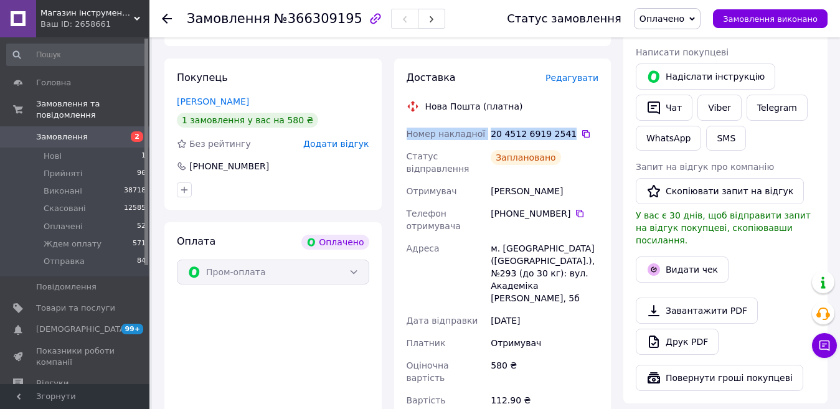
drag, startPoint x: 564, startPoint y: 131, endPoint x: 404, endPoint y: 132, distance: 160.0
click at [404, 132] on div "Номер накладної 20 4512 6919 2541   Статус відправлення Заплановано Отримувач […" at bounding box center [502, 273] width 197 height 301
copy div "Номер накладної 20 4512 6919 2541"
click at [659, 106] on icon "button" at bounding box center [653, 107] width 12 height 13
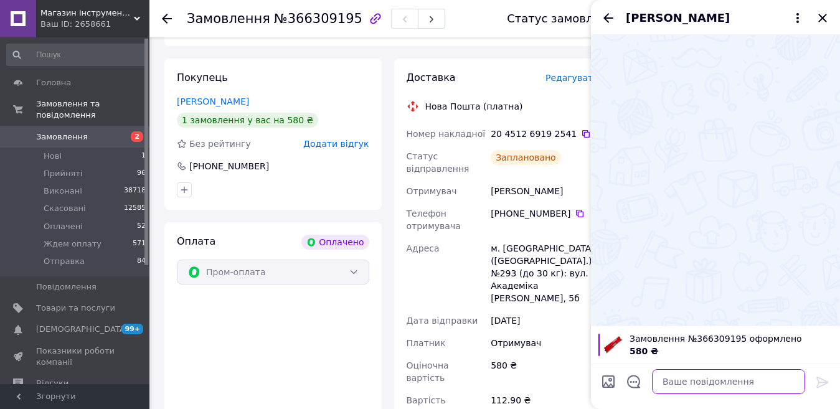
click at [706, 387] on textarea at bounding box center [728, 381] width 153 height 25
paste textarea "Добрий день. Відправлення вашого замовлення завтра. Номер накладної 20 4512 691…"
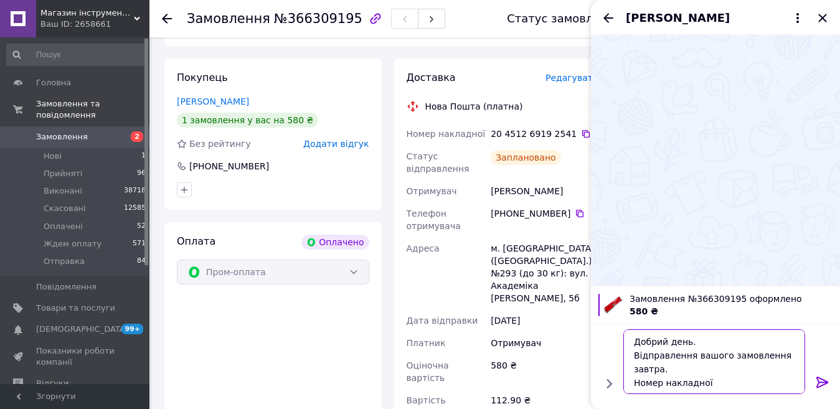
scroll to position [9, 0]
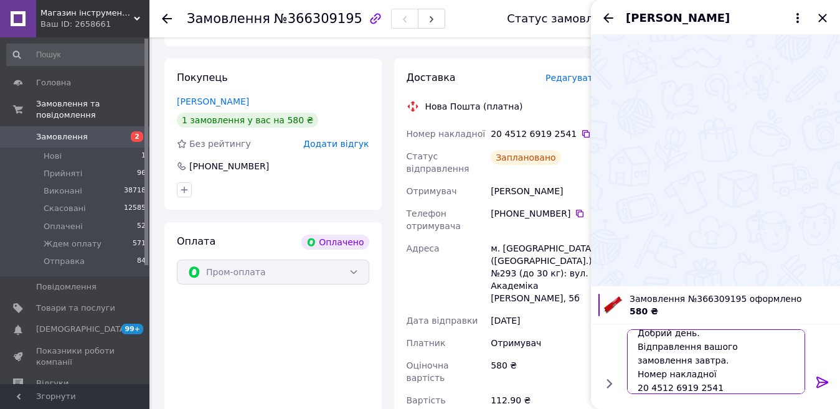
type textarea "Добрий день. Відправлення вашого замовлення завтра. Номер накладної 20 4512 691…"
click at [823, 383] on icon at bounding box center [822, 382] width 15 height 15
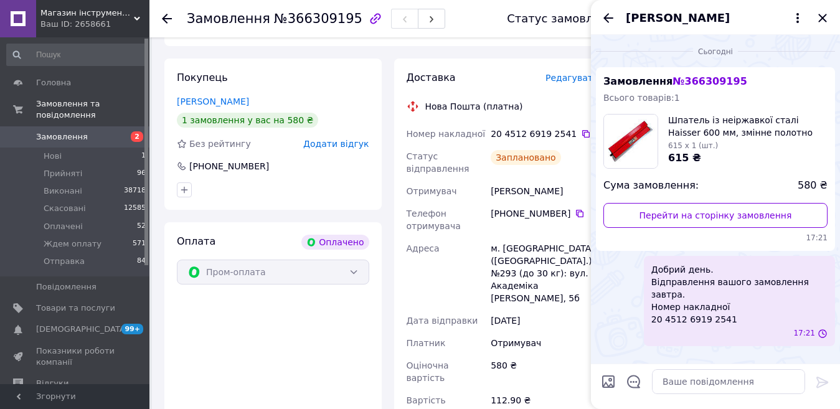
scroll to position [0, 0]
click at [826, 16] on icon "Закрити" at bounding box center [822, 18] width 15 height 15
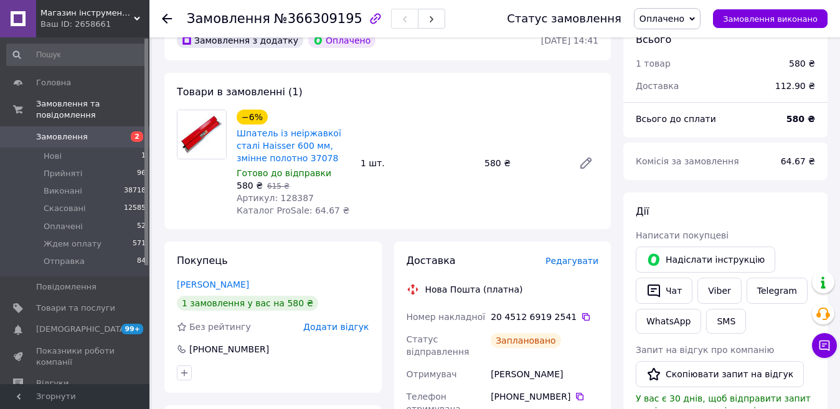
scroll to position [62, 0]
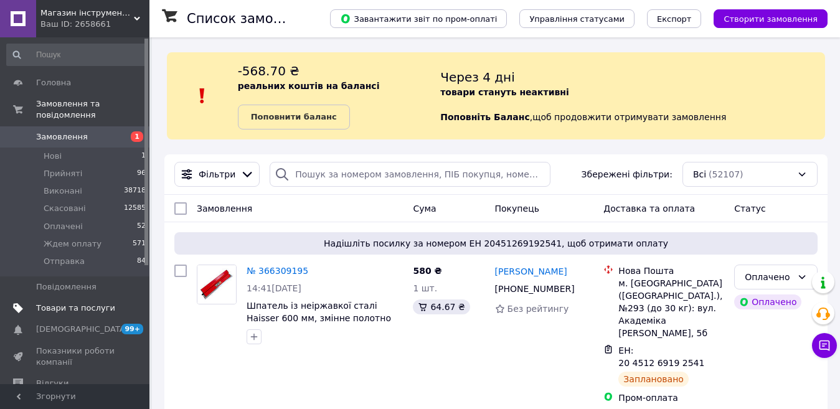
click at [70, 302] on span "Товари та послуги" at bounding box center [75, 307] width 79 height 11
